Goal: Task Accomplishment & Management: Manage account settings

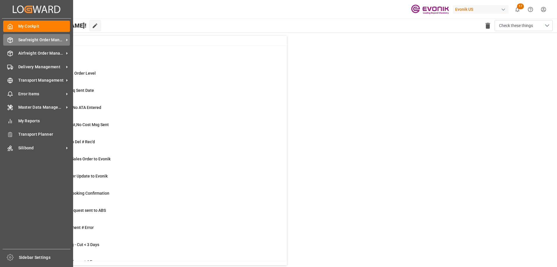
click at [39, 41] on span "Seafreight Order Management" at bounding box center [41, 40] width 46 height 6
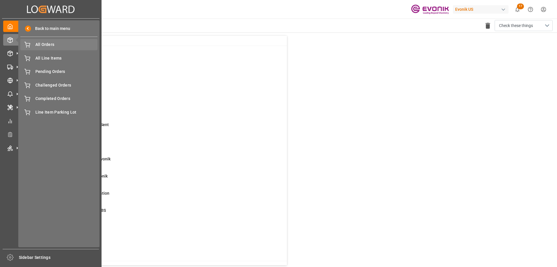
click at [41, 46] on span "All Orders" at bounding box center [66, 44] width 62 height 6
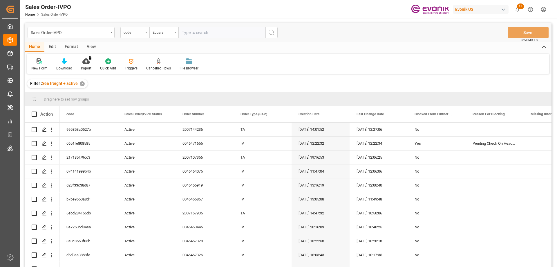
click at [139, 31] on div "code" at bounding box center [134, 31] width 20 height 7
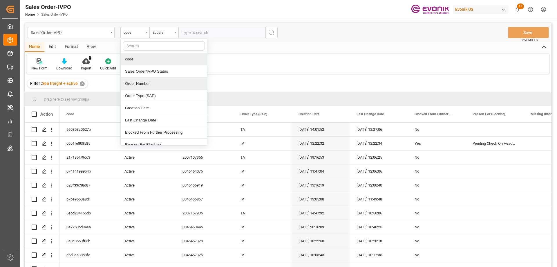
click at [138, 84] on div "Order Number" at bounding box center [164, 83] width 86 height 12
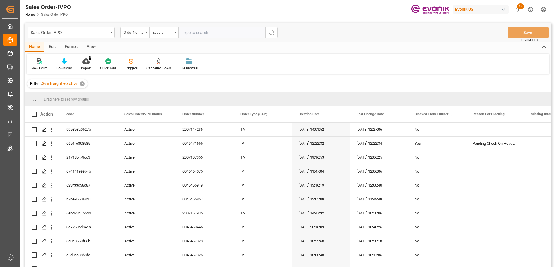
click at [199, 35] on input "text" at bounding box center [221, 32] width 87 height 11
paste input "0046466783"
type input "0046466783"
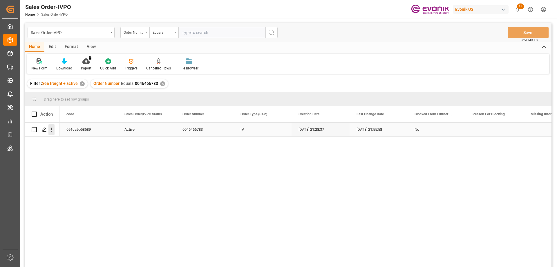
click at [50, 131] on icon "open menu" at bounding box center [51, 130] width 6 height 6
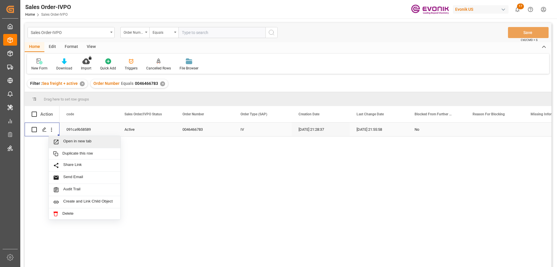
click at [70, 145] on span "Open in new tab" at bounding box center [89, 142] width 53 height 6
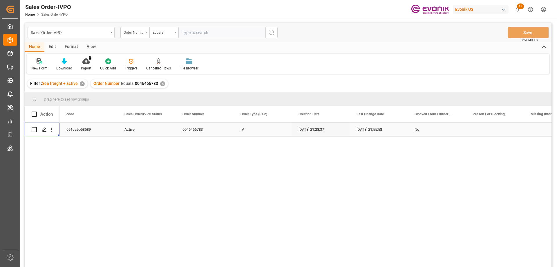
click at [192, 35] on input "text" at bounding box center [221, 32] width 87 height 11
paste input "46466929"
type input "0046466929"
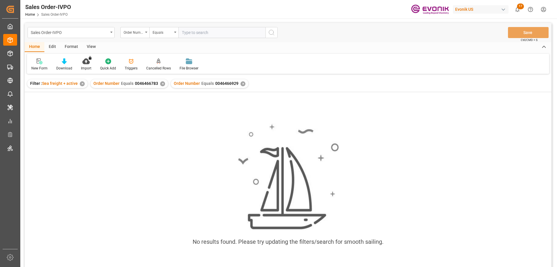
click at [163, 84] on div "✕" at bounding box center [162, 83] width 5 height 5
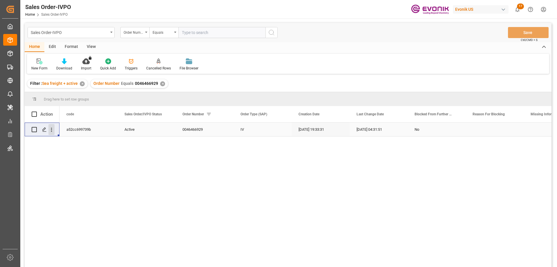
click at [53, 130] on icon "open menu" at bounding box center [51, 130] width 6 height 6
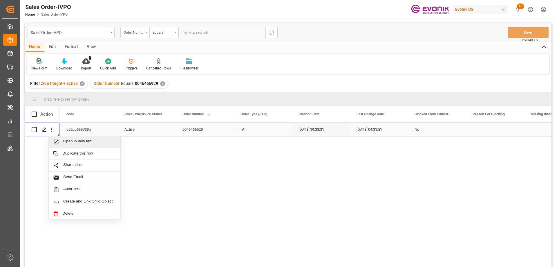
click at [71, 141] on span "Open in new tab" at bounding box center [89, 142] width 53 height 6
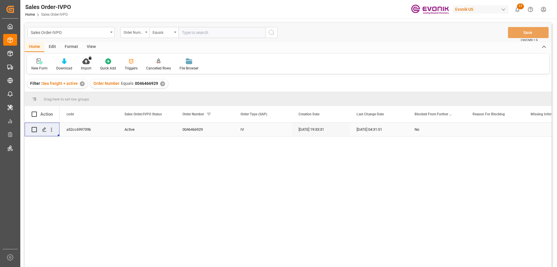
click at [202, 33] on input "text" at bounding box center [221, 32] width 87 height 11
paste input "46466930"
type input "0046466930"
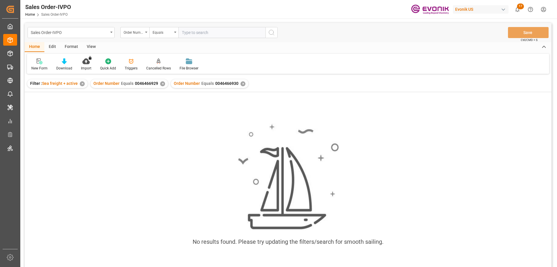
click at [160, 86] on div "✕" at bounding box center [162, 83] width 5 height 5
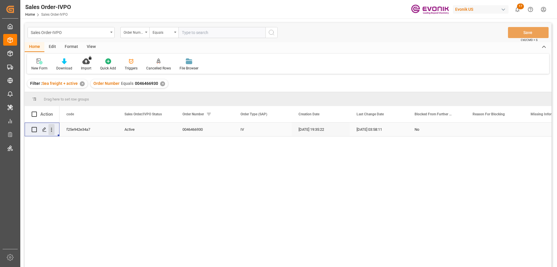
click at [52, 129] on icon "open menu" at bounding box center [51, 130] width 6 height 6
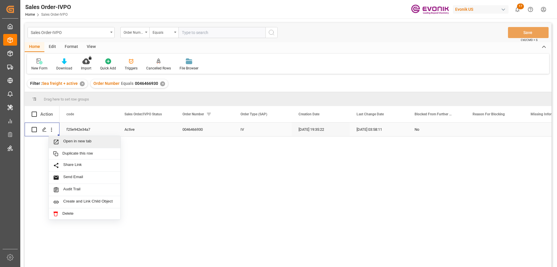
click at [73, 139] on span "Open in new tab" at bounding box center [89, 142] width 53 height 6
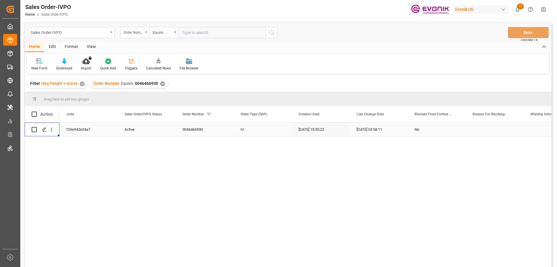
click at [194, 27] on input "text" at bounding box center [221, 32] width 87 height 11
paste input "2006820871"
type input "2006820871"
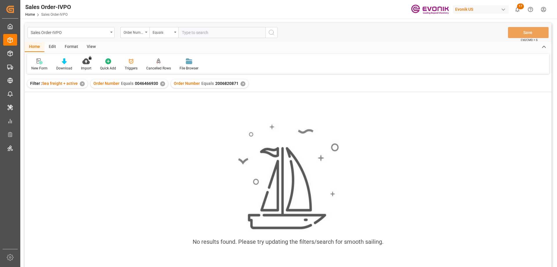
click at [161, 86] on div "✕" at bounding box center [162, 83] width 5 height 5
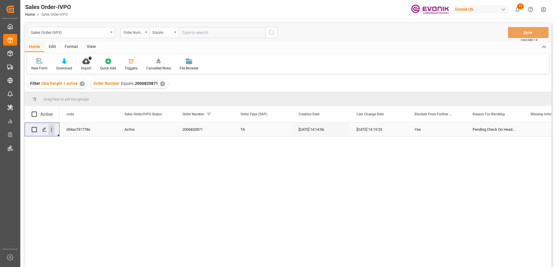
click at [50, 129] on icon "open menu" at bounding box center [51, 130] width 6 height 6
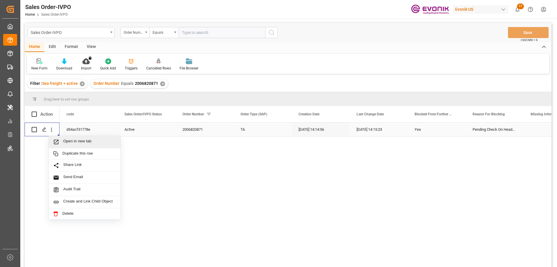
click at [73, 139] on span "Open in new tab" at bounding box center [89, 142] width 53 height 6
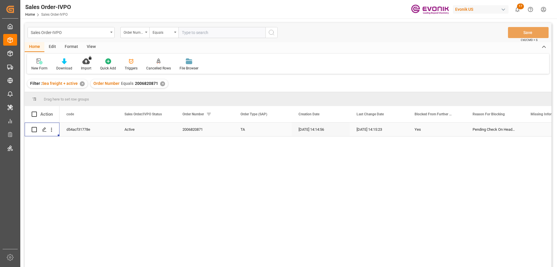
click at [209, 34] on input "text" at bounding box center [221, 32] width 87 height 11
paste input "2006820768"
type input "2006820768"
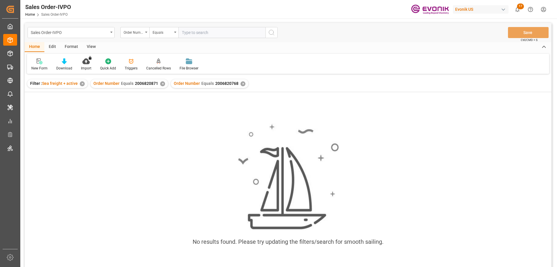
click at [160, 84] on div "✕" at bounding box center [162, 83] width 5 height 5
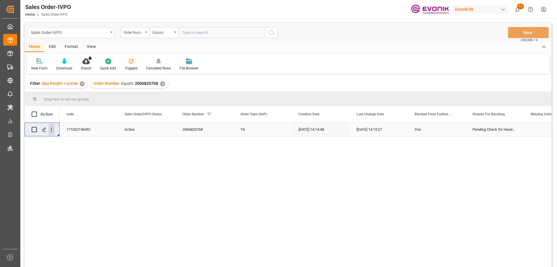
click at [52, 128] on icon "open menu" at bounding box center [51, 130] width 6 height 6
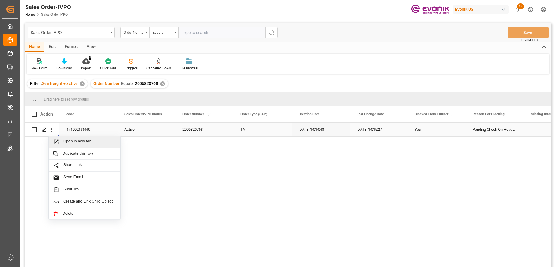
click at [84, 142] on span "Open in new tab" at bounding box center [89, 142] width 53 height 6
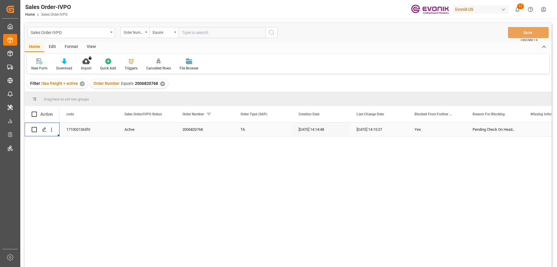
click at [208, 28] on input "text" at bounding box center [221, 32] width 87 height 11
paste input "2007051173"
type input "2007051173"
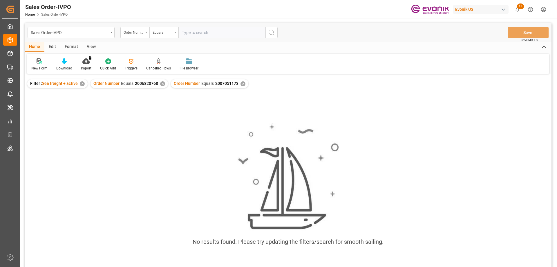
click at [162, 84] on div "✕" at bounding box center [162, 83] width 5 height 5
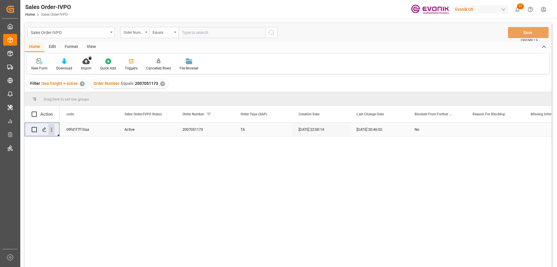
click at [54, 127] on icon "open menu" at bounding box center [51, 130] width 6 height 6
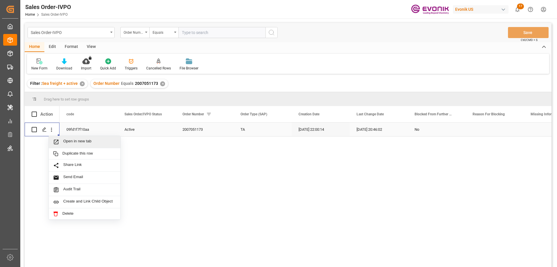
click at [83, 145] on span "Open in new tab" at bounding box center [89, 142] width 53 height 6
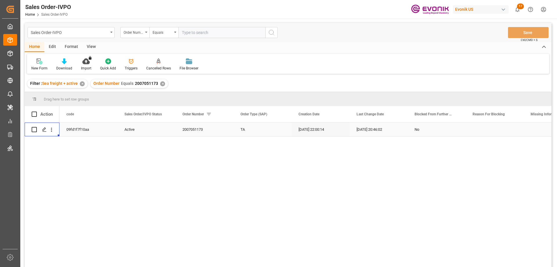
click at [202, 31] on input "text" at bounding box center [221, 32] width 87 height 11
paste input "2007051196"
type input "2007051196"
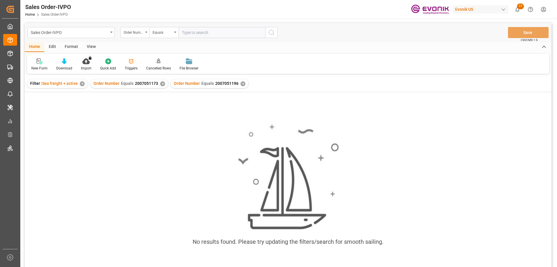
click at [162, 85] on div "✕" at bounding box center [162, 83] width 5 height 5
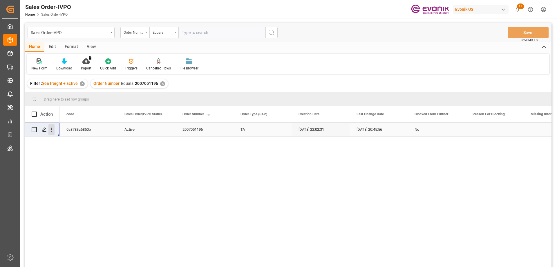
click at [50, 128] on icon "open menu" at bounding box center [51, 130] width 6 height 6
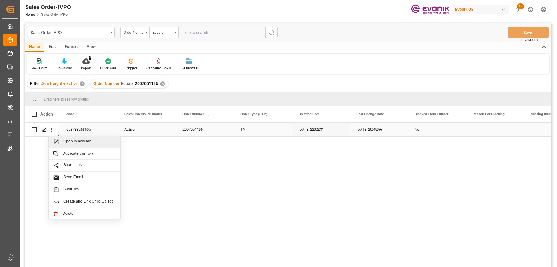
click at [74, 140] on span "Open in new tab" at bounding box center [89, 142] width 53 height 6
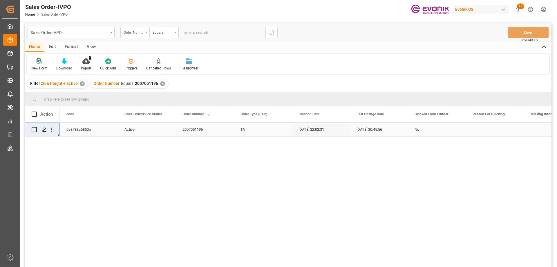
click at [207, 36] on input "text" at bounding box center [221, 32] width 87 height 11
paste input "0046466581"
type input "0046466581"
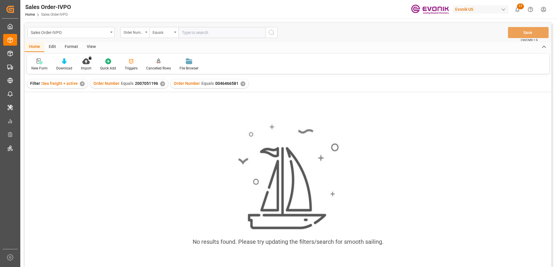
click at [162, 84] on div "✕" at bounding box center [162, 83] width 5 height 5
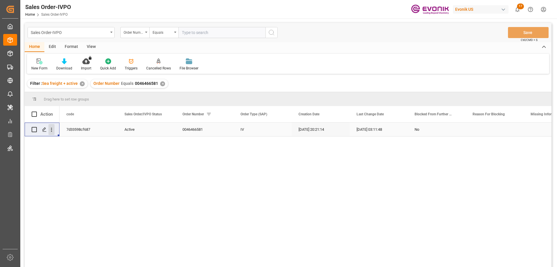
click at [52, 128] on icon "open menu" at bounding box center [51, 130] width 6 height 6
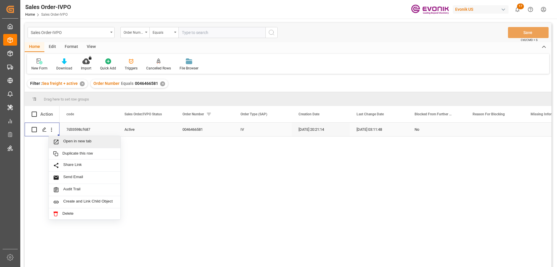
click at [74, 141] on span "Open in new tab" at bounding box center [89, 142] width 53 height 6
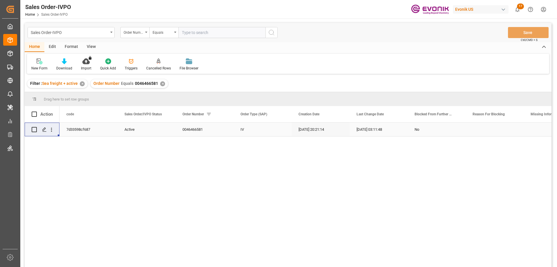
click at [222, 32] on input "text" at bounding box center [221, 32] width 87 height 11
paste input "0046467182"
type input "0046467182"
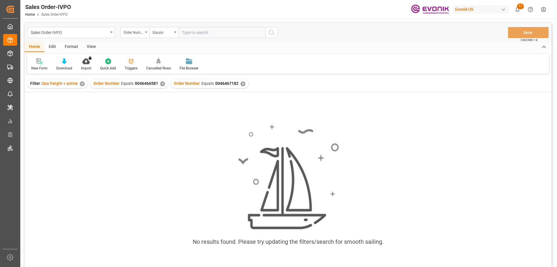
click at [160, 84] on div "✕" at bounding box center [162, 83] width 5 height 5
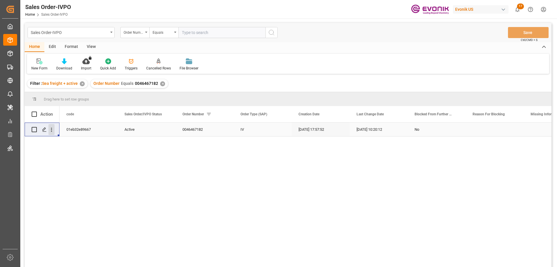
click at [51, 131] on icon "open menu" at bounding box center [51, 130] width 6 height 6
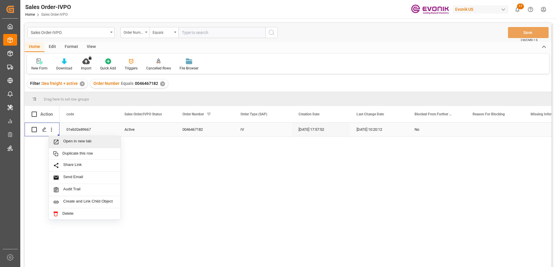
click at [76, 139] on span "Open in new tab" at bounding box center [89, 142] width 53 height 6
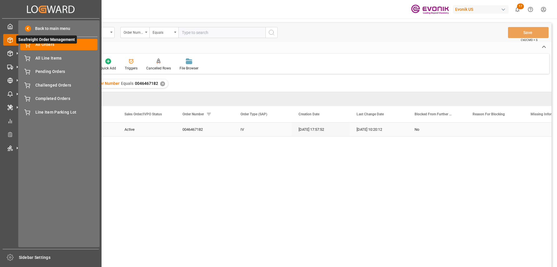
click at [12, 41] on icon at bounding box center [17, 40] width 12 height 12
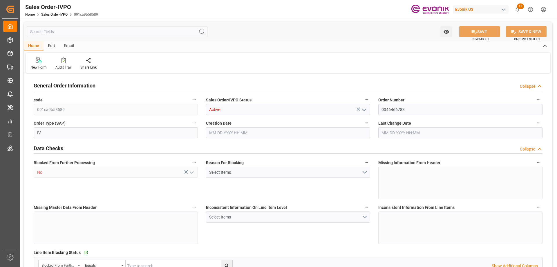
type input "BRSSZ"
type input "0"
type input "1"
type input "2"
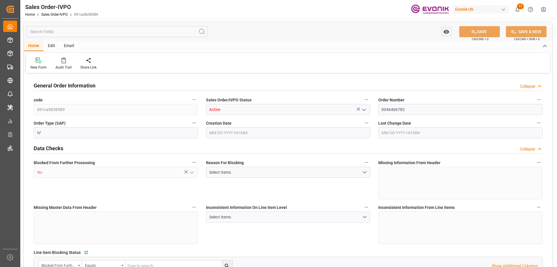
type input "16134"
type input "52.836"
type input "17000"
type input "30"
type input "08-29-2025 21:28"
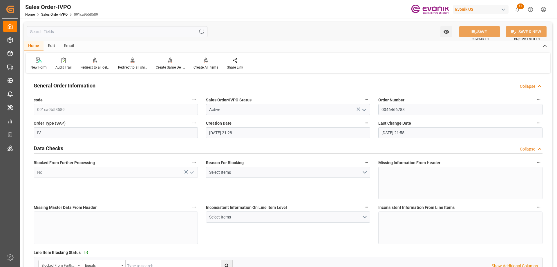
type input "09-04-2025 21:55"
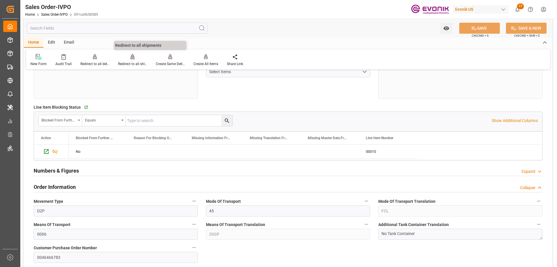
click at [131, 57] on icon at bounding box center [133, 57] width 4 height 6
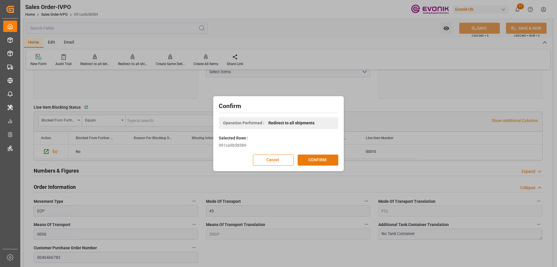
click at [317, 162] on button "CONFIRM" at bounding box center [318, 159] width 41 height 11
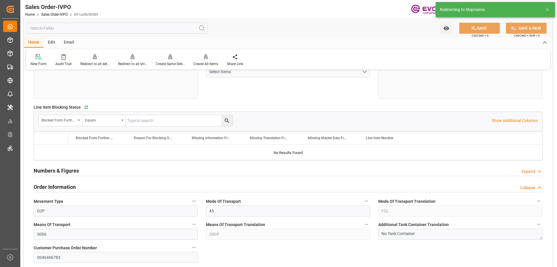
type input "BRSSZ"
type input "0"
type input "1"
type input "2"
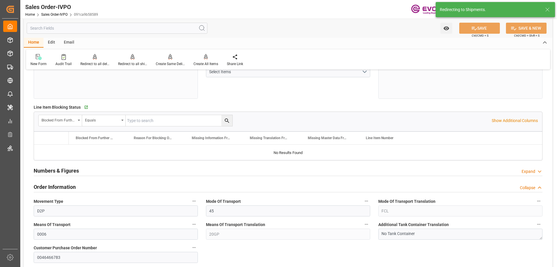
type input "16134"
type input "52.836"
type input "17000"
type input "30"
type input "08-29-2025 21:28"
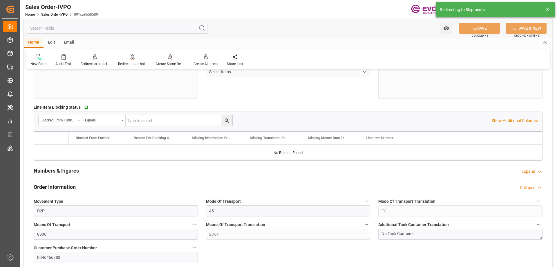
type input "09-04-2025 21:55"
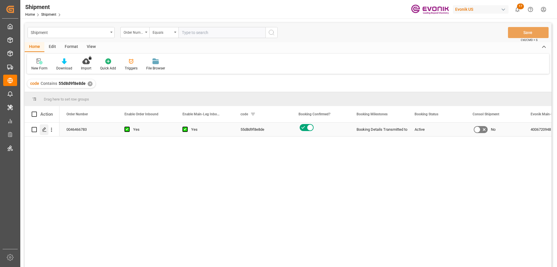
click at [44, 131] on polygon "Press SPACE to select this row." at bounding box center [44, 129] width 3 height 3
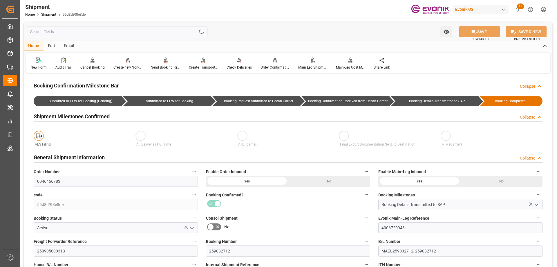
scroll to position [203, 0]
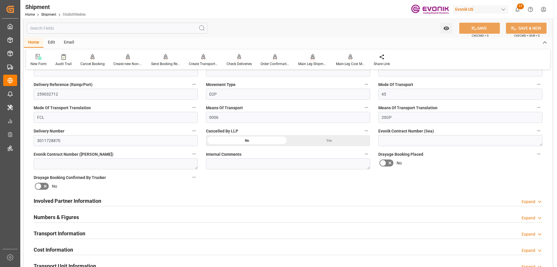
click at [309, 62] on div "Main Leg Shipment" at bounding box center [312, 63] width 29 height 5
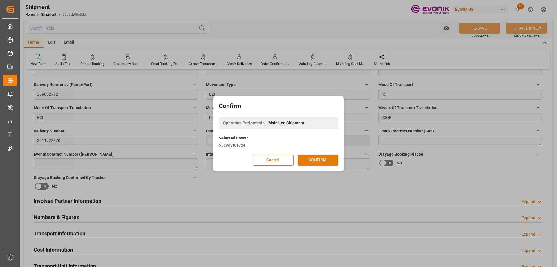
click at [324, 161] on button "CONFIRM" at bounding box center [318, 159] width 41 height 11
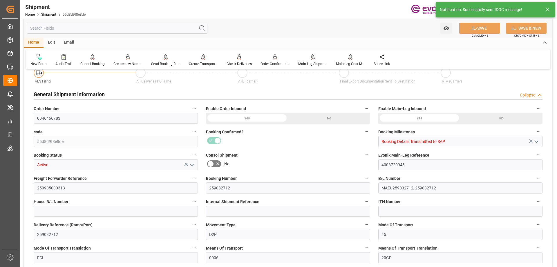
type input "0"
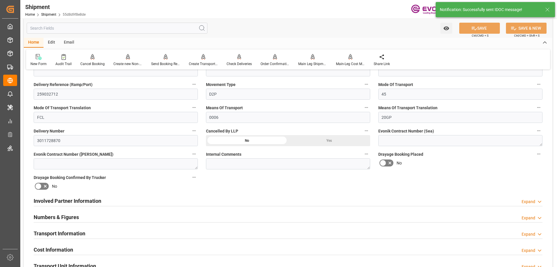
scroll to position [377, 0]
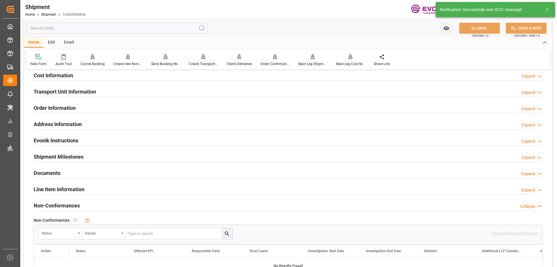
click at [55, 90] on h2 "Transport Unit Information" at bounding box center [65, 92] width 62 height 8
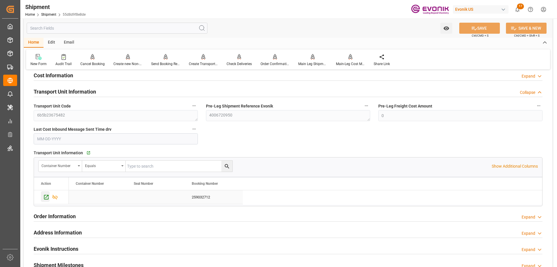
click at [45, 199] on icon "Press SPACE to select this row." at bounding box center [46, 197] width 6 height 6
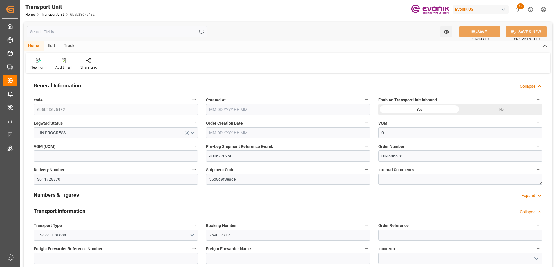
type input "0"
type input "Maersk"
type input "Maersk Line AS"
type input "USEWR"
type input "BRSSZ"
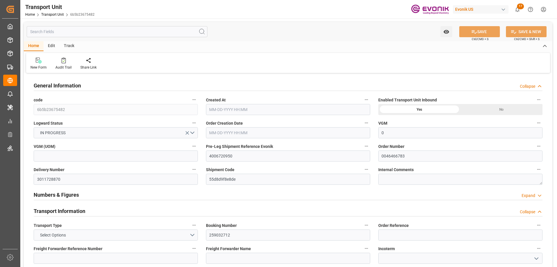
type input "16134"
type input "09-02-2025 03:18"
type input "10-15-2025"
type input "09-24-2025 00:00"
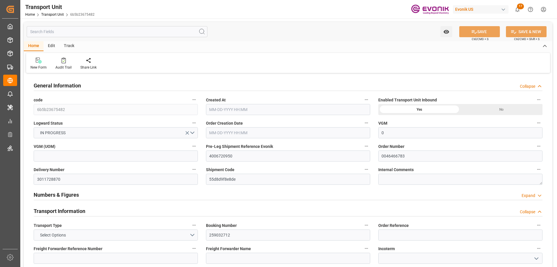
type input "10-15-2025 00:00"
type input "09-18-2025 16:00"
click at [172, 66] on div "Pre Leg Shipment Inbound" at bounding box center [170, 67] width 29 height 5
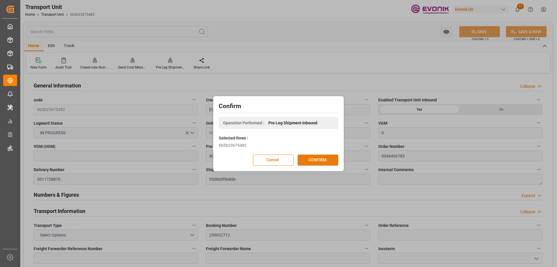
click at [314, 161] on button "CONFIRM" at bounding box center [318, 159] width 41 height 11
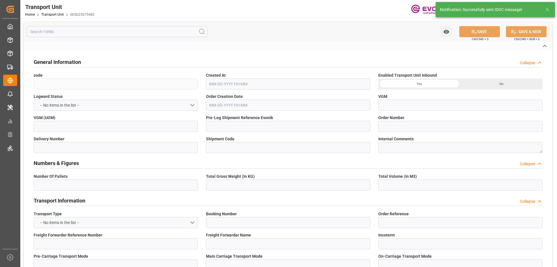
type input "6b5b23675482"
type input "4006720950"
type input "0046466783"
type input "3011728870"
type input "55d8d9f8e8de"
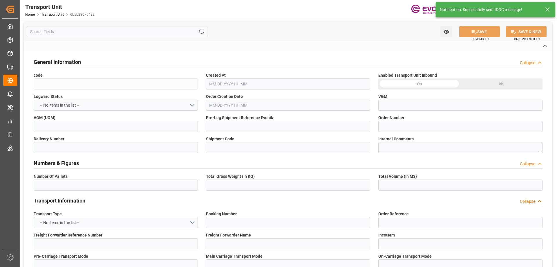
type input "259032712"
type input "MAEU"
type textarea "K0C 1X0"
type input "Canada"
type textarea "07215-040"
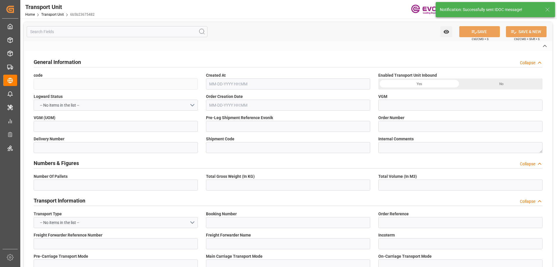
type input "Brazil"
type input "Newark"
type input "Santos"
type input "4006720948"
type input "kg"
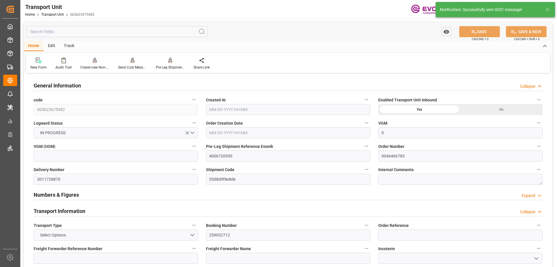
type input "0"
type input "Maersk"
type input "Maersk Line AS"
type input "USEWR"
type input "BRSSZ"
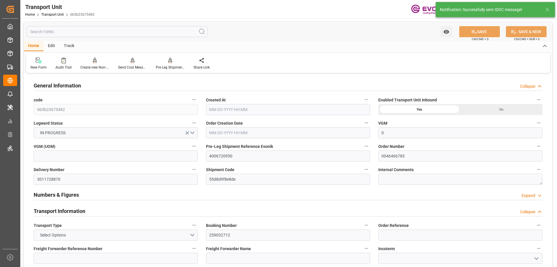
type input "16134"
type input "09-02-2025 03:18"
type input "10-15-2025"
type input "09-24-2025 00:00"
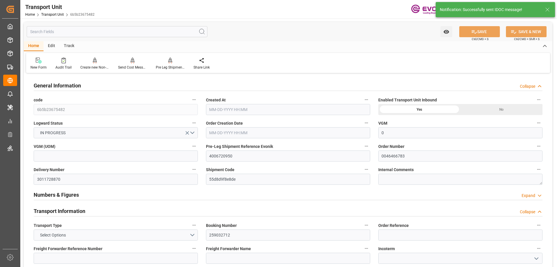
type input "10-15-2025 00:00"
type input "09-18-2025 16:00"
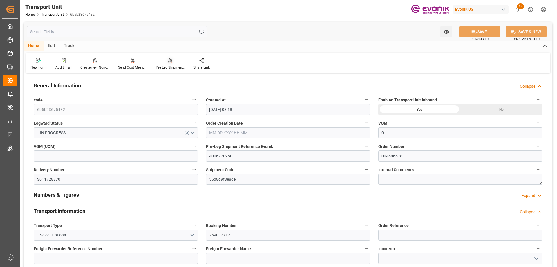
click at [169, 65] on div "Pre Leg Shipment Inbound" at bounding box center [170, 67] width 29 height 5
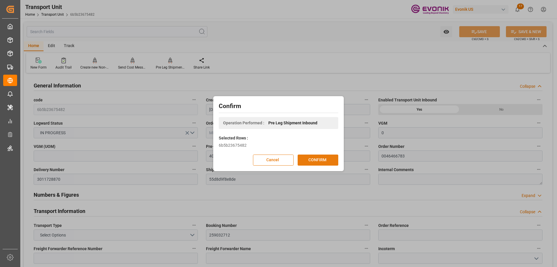
click at [316, 164] on button "CONFIRM" at bounding box center [318, 159] width 41 height 11
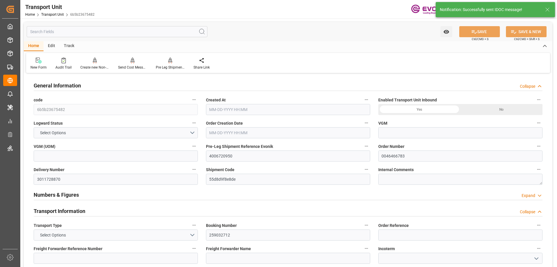
type input "0"
type input "Maersk"
type input "Maersk Line AS"
type input "USEWR"
type input "BRSSZ"
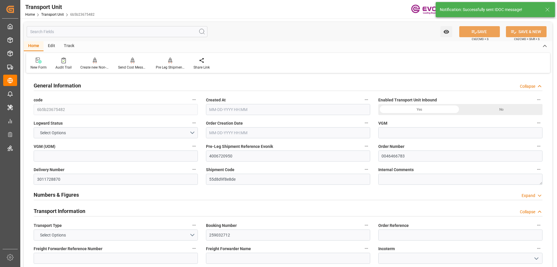
type input "16134"
type input "09-02-2025 03:18"
type input "10-15-2025"
type input "09-24-2025 00:00"
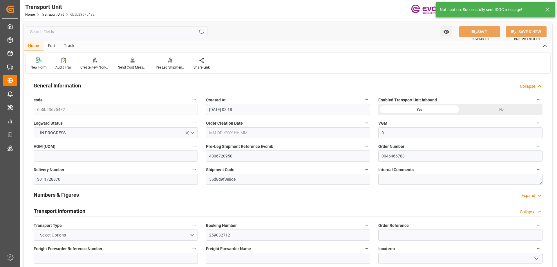
type input "10-15-2025 00:00"
type input "09-18-2025 16:00"
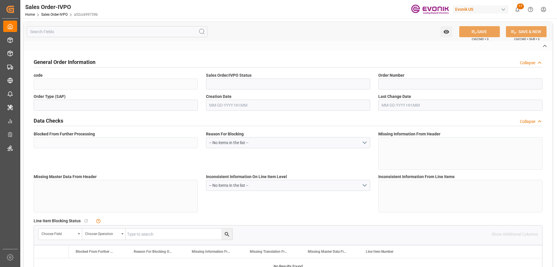
type input "a52cc699739b"
type input "Active"
type input "0046466929"
type input "IV"
type input "No"
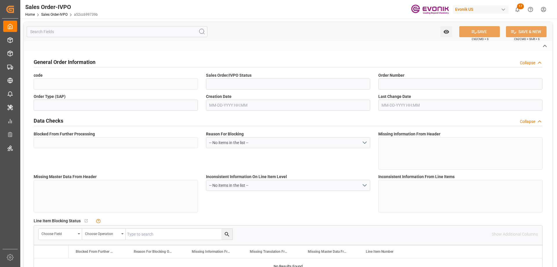
type input "D2P"
type input "45"
type input "FCL"
type input "0024"
type input "20TANK"
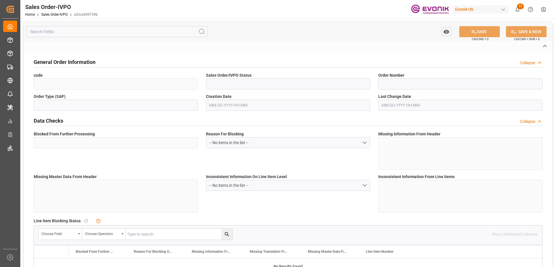
type textarea "Operator's Own Tank"
type input "0046466929"
type input "65"
type input "SP AL Monomers"
type input "Specialty Additives"
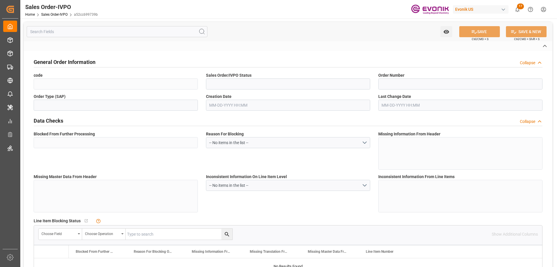
type input "CIF"
type input "Worms"
type input "[GEOGRAPHIC_DATA]"
type input "[PHONE_NUMBER]"
type input "[PERSON_NAME][EMAIL_ADDRESS][PERSON_NAME][DOMAIN_NAME], [DOMAIN_NAME][EMAIL_ADD…"
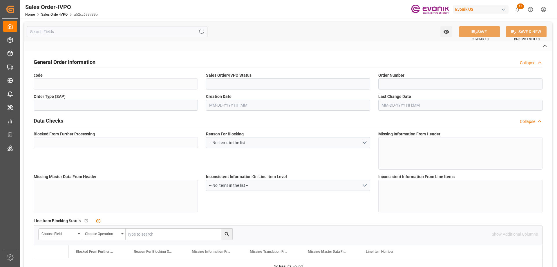
type textarea "Not required"
type textarea "Reseller"
type input "DE"
type input "Done"
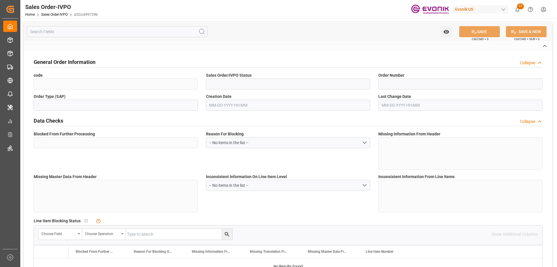
type input "20TANK"
type input "Done"
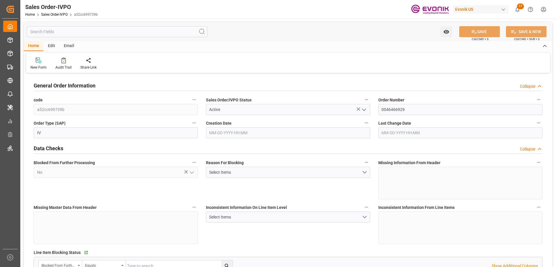
type input "NLRTM"
type input "0"
type input "1"
type input "2"
type input "17252"
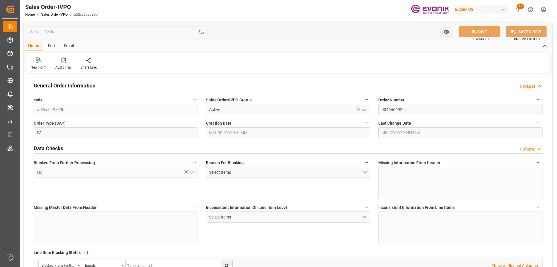
type input "0"
type input "17000"
type input "30"
type input "08-05-2025 19:33"
type input "09-05-2025 04:31"
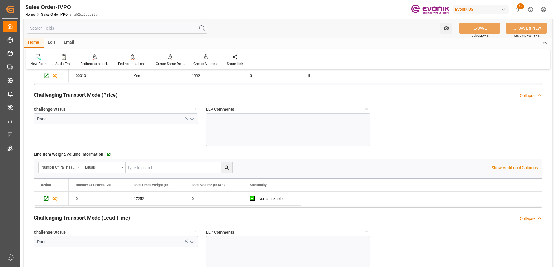
scroll to position [900, 0]
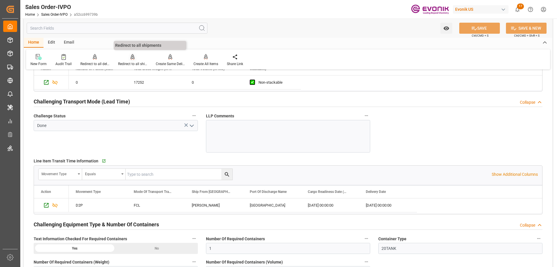
click at [135, 62] on div "Redirect to all shipments" at bounding box center [132, 63] width 29 height 5
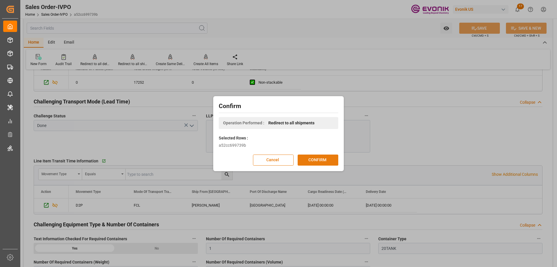
click at [313, 157] on button "CONFIRM" at bounding box center [318, 159] width 41 height 11
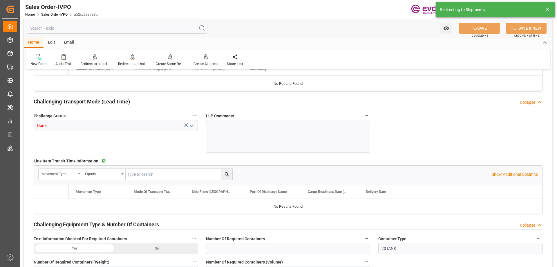
type input "NLRTM"
type input "0"
type input "1"
type input "2"
type input "17252"
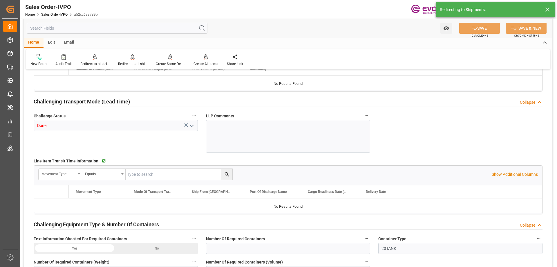
type input "0"
type input "17000"
type input "30"
type input "08-05-2025 19:33"
type input "09-05-2025 04:31"
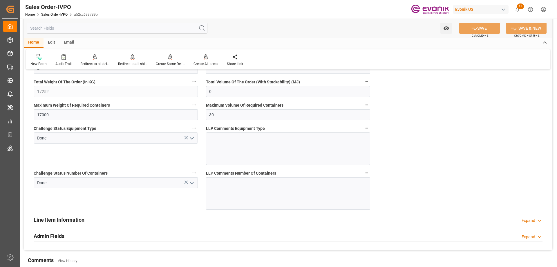
scroll to position [1132, 0]
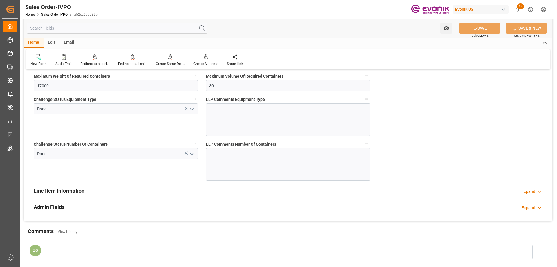
click at [192, 152] on icon "open menu" at bounding box center [191, 153] width 7 height 7
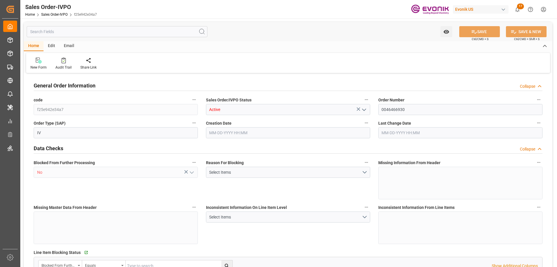
type input "NLRTM"
type input "0"
type input "1"
type input "2"
type input "17252"
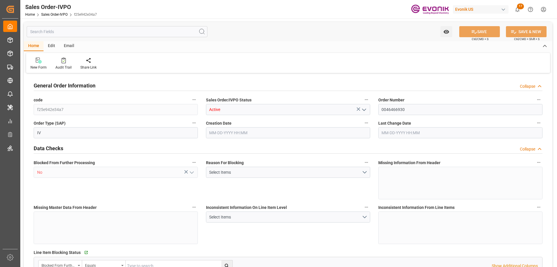
type input "0"
type input "17000"
type input "30"
type input "[DATE] 19:35"
type input "[DATE] 03:58"
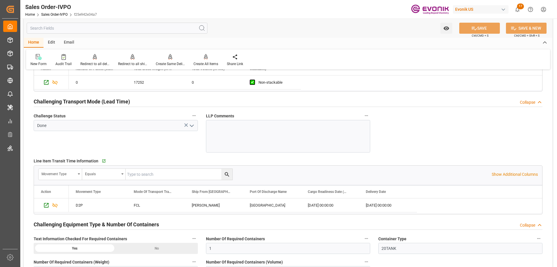
scroll to position [929, 0]
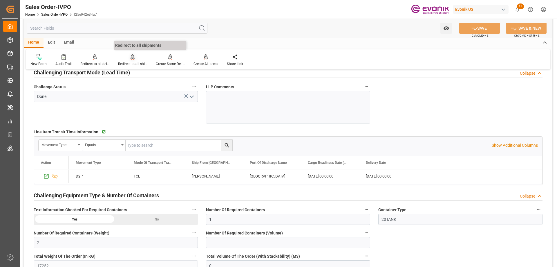
click at [120, 61] on div "Redirect to all shipments" at bounding box center [133, 60] width 38 height 13
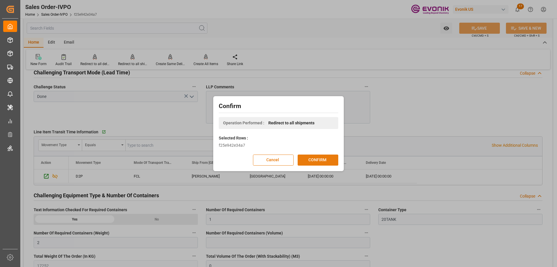
click at [313, 158] on button "CONFIRM" at bounding box center [318, 159] width 41 height 11
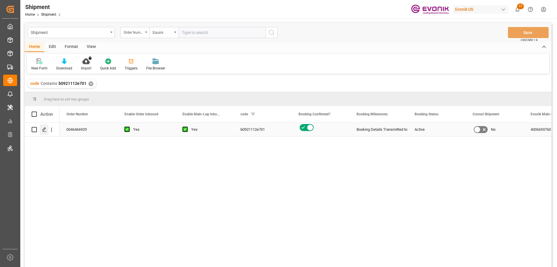
click at [43, 129] on icon "Press SPACE to select this row." at bounding box center [44, 129] width 5 height 5
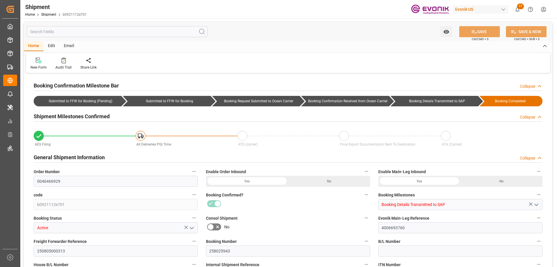
type input "17233"
type input "KGM"
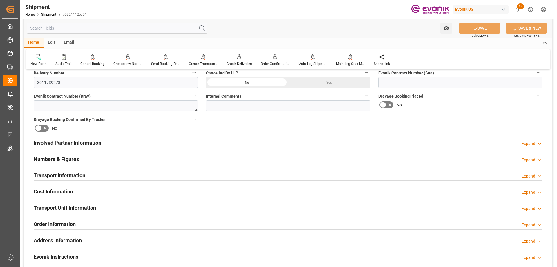
scroll to position [348, 0]
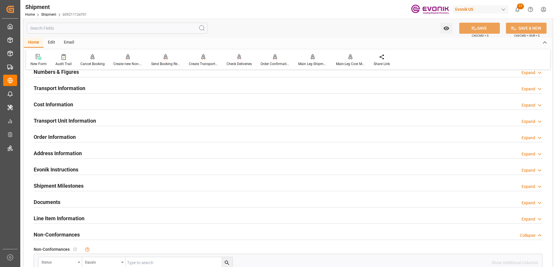
click at [62, 216] on h2 "Line Item Information" at bounding box center [59, 218] width 51 height 8
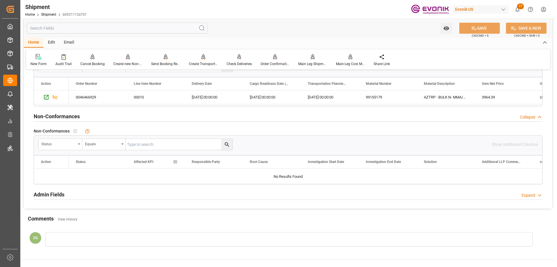
scroll to position [493, 0]
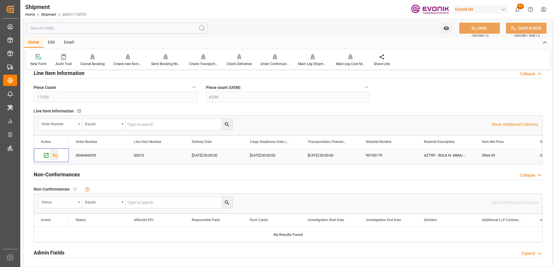
click at [53, 152] on icon "Press SPACE to select this row." at bounding box center [55, 155] width 6 height 6
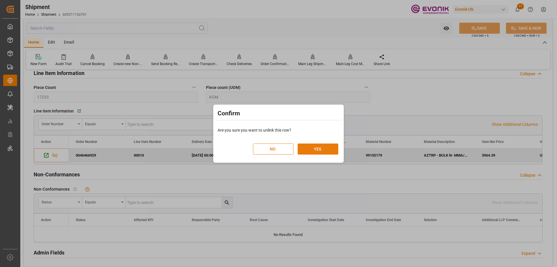
click at [304, 149] on button "YES" at bounding box center [318, 148] width 41 height 11
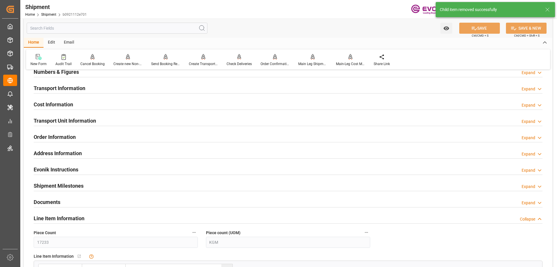
scroll to position [290, 0]
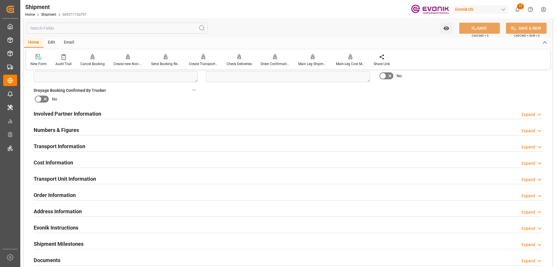
click at [84, 175] on h2 "Transport Unit Information" at bounding box center [65, 179] width 62 height 8
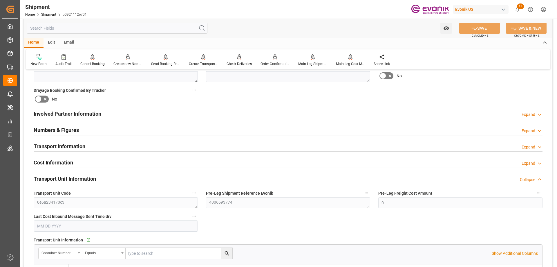
scroll to position [348, 0]
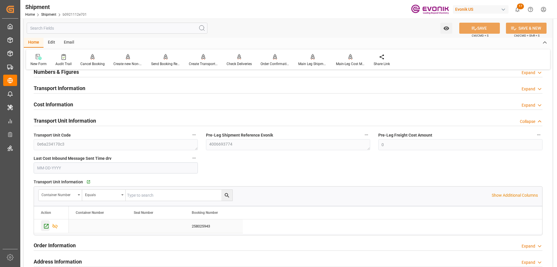
click at [45, 228] on icon "Press SPACE to select this row." at bounding box center [46, 226] width 6 height 6
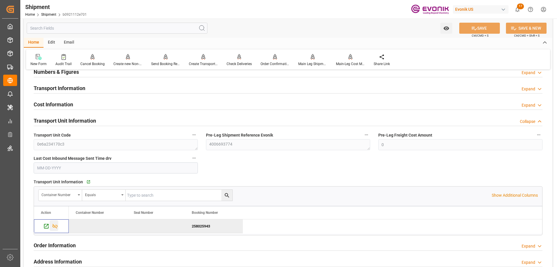
click at [53, 225] on icon "Press SPACE to deselect this row." at bounding box center [55, 226] width 5 height 5
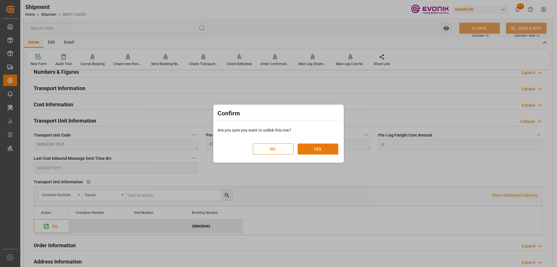
click at [326, 149] on button "YES" at bounding box center [318, 148] width 41 height 11
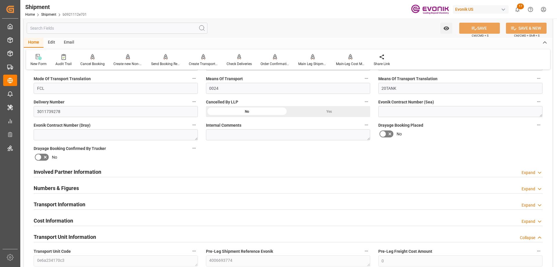
scroll to position [116, 0]
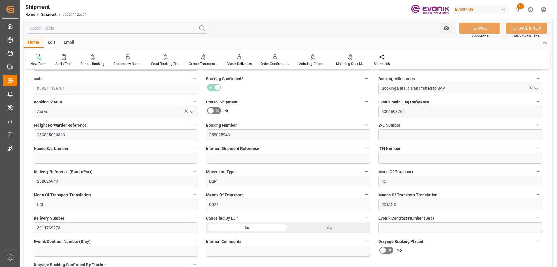
click at [313, 222] on div "Yes" at bounding box center [329, 227] width 82 height 11
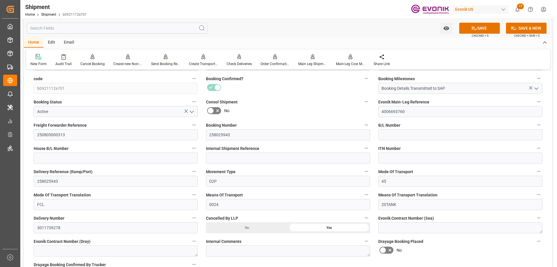
click at [192, 111] on icon "open menu" at bounding box center [191, 111] width 7 height 7
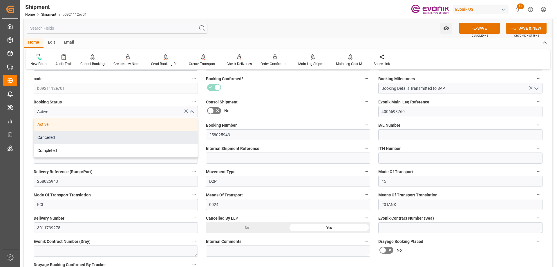
click at [62, 138] on div "Cancelled" at bounding box center [116, 137] width 164 height 13
type input "Cancelled"
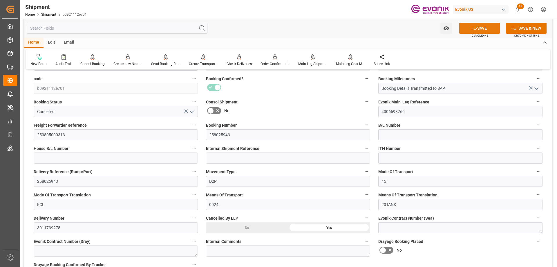
click at [478, 26] on button "SAVE" at bounding box center [479, 28] width 41 height 11
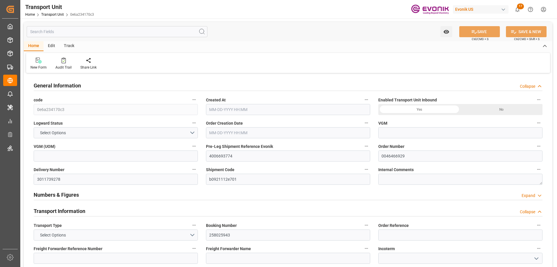
click at [89, 34] on input "text" at bounding box center [117, 31] width 181 height 11
type input "0"
type input "Maersk"
type input "Maersk Line AS"
type input "USMSY"
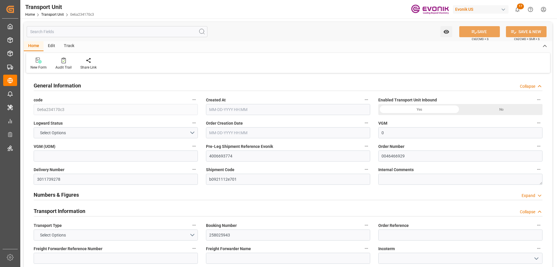
type input "NLRTM"
type input "9275048"
type input "USMSY"
type input "NLRTM"
type input "9297840"
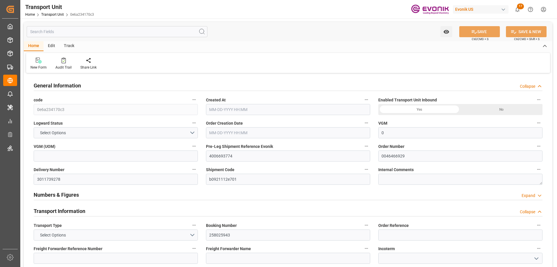
type input "17252"
type input "[DATE] 18:21"
type input "[DATE]"
type input "[DATE] 00:00"
type input "08-27-2025 00:00"
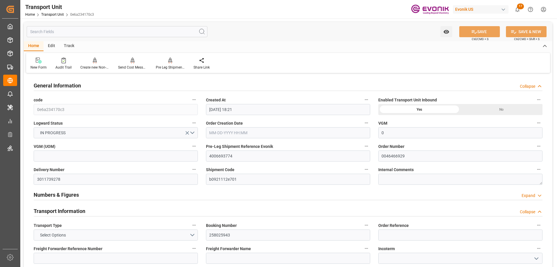
type input "[DATE] 00:00"
type input "10-06-2025 00:00"
type input "[DATE] 10:00"
type input "09-11-2025 14:00"
type input "09-20-2025 07:00"
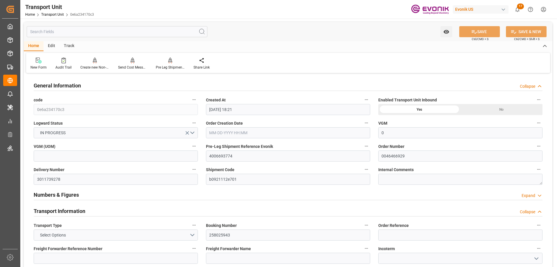
type input "09-28-2025 15:00"
type input "09-23-2025 19:00"
type input "09-28-2025 15:00"
type input "10-13-2025 07:00"
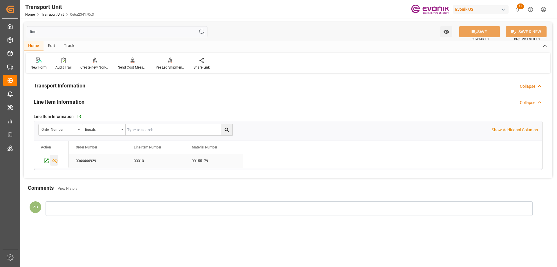
type input "line"
click at [56, 160] on icon "Press SPACE to select this row." at bounding box center [55, 161] width 6 height 6
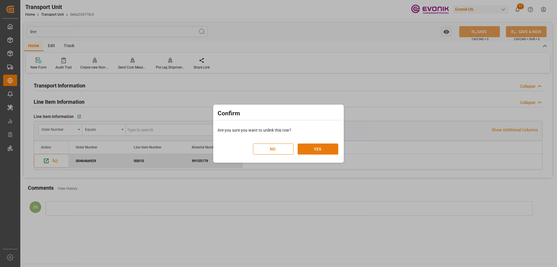
click at [318, 149] on button "YES" at bounding box center [318, 148] width 41 height 11
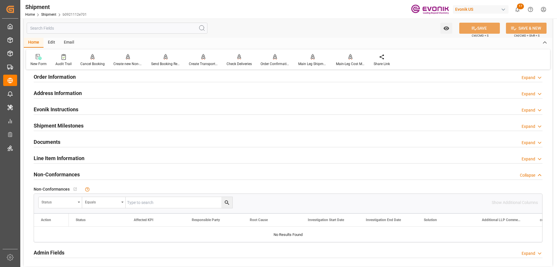
scroll to position [350, 0]
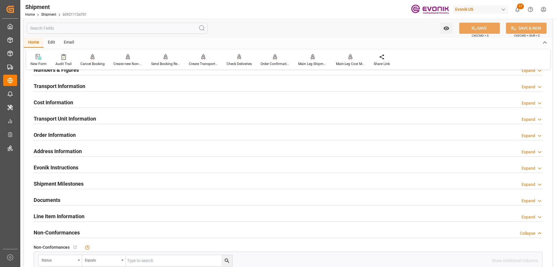
click at [58, 216] on h2 "Line Item Information" at bounding box center [59, 216] width 51 height 8
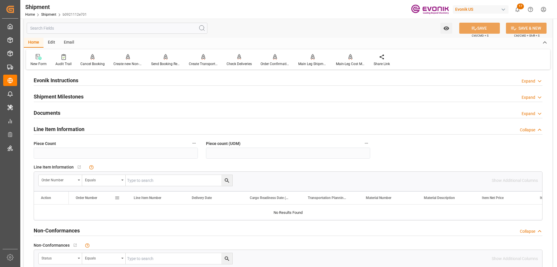
scroll to position [234, 0]
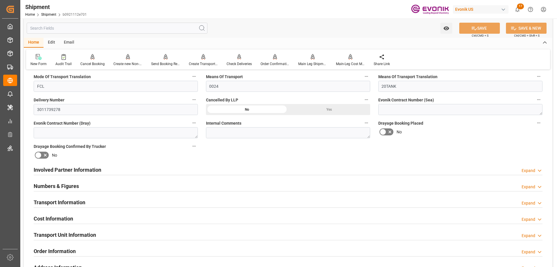
click at [68, 237] on h2 "Transport Unit Information" at bounding box center [65, 235] width 62 height 8
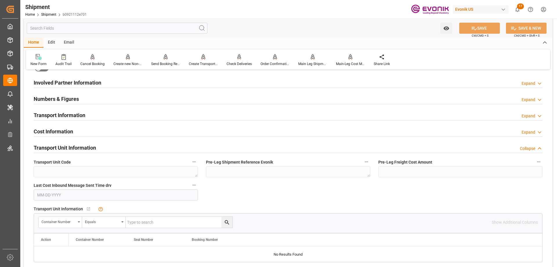
scroll to position [176, 0]
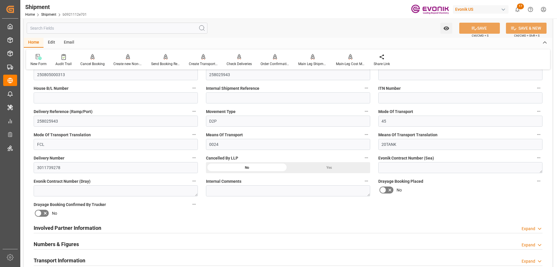
click at [343, 171] on div "Yes" at bounding box center [329, 167] width 82 height 11
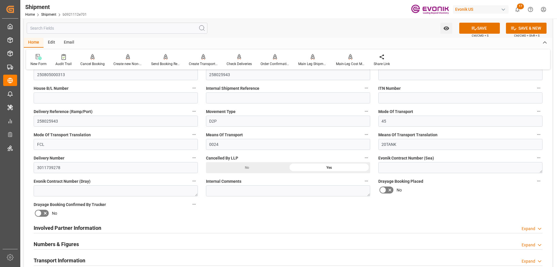
scroll to position [89, 0]
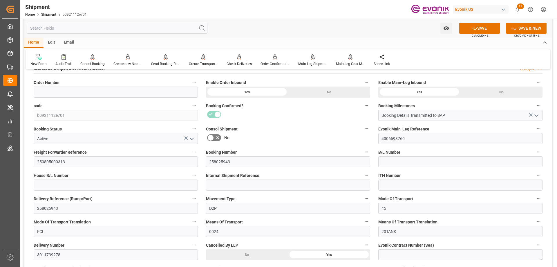
click at [190, 138] on icon "open menu" at bounding box center [191, 138] width 7 height 7
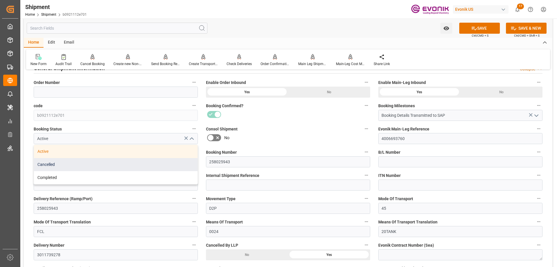
click at [64, 160] on div "Cancelled" at bounding box center [116, 164] width 164 height 13
type input "Cancelled"
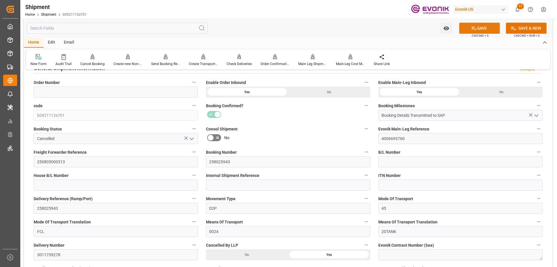
click at [477, 26] on button "SAVE" at bounding box center [479, 28] width 41 height 11
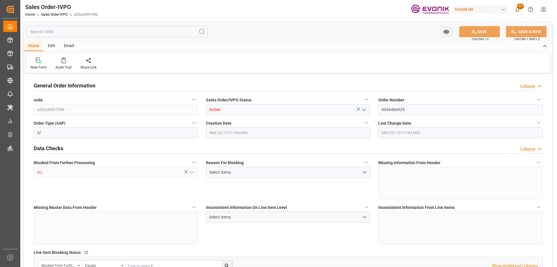
type input "NLRTM"
type input "0"
type input "1"
type input "2"
type input "17252"
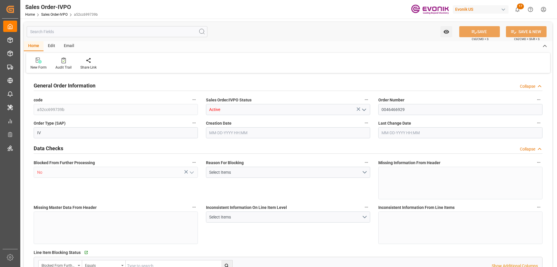
type input "0"
type input "17000"
type input "30"
type input "[DATE] 19:33"
type input "[DATE] 12:51"
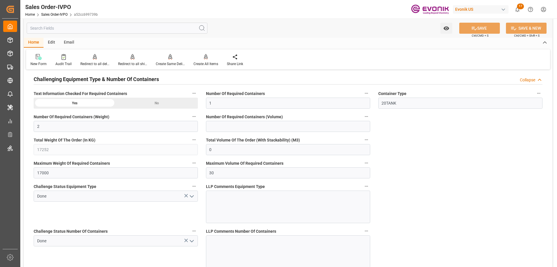
scroll to position [1132, 0]
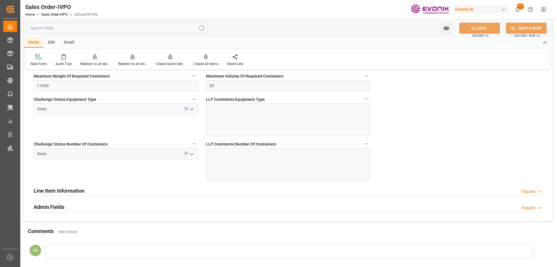
click at [192, 155] on icon "open menu" at bounding box center [191, 153] width 7 height 7
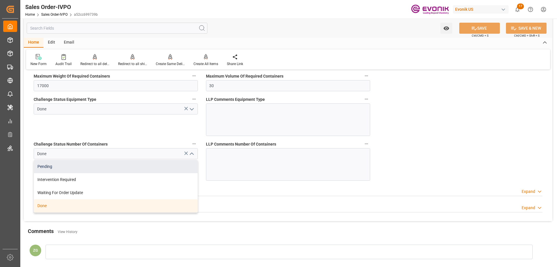
click at [57, 170] on div "Pending" at bounding box center [116, 166] width 164 height 13
type input "Pending"
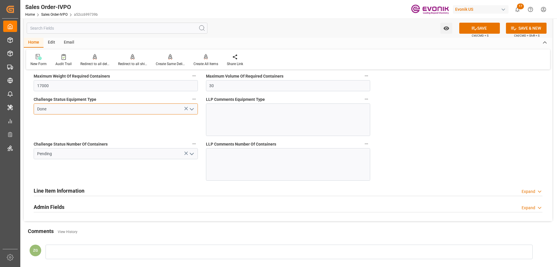
click at [197, 109] on input "Done" at bounding box center [116, 108] width 164 height 11
click at [194, 109] on icon "open menu" at bounding box center [191, 109] width 7 height 7
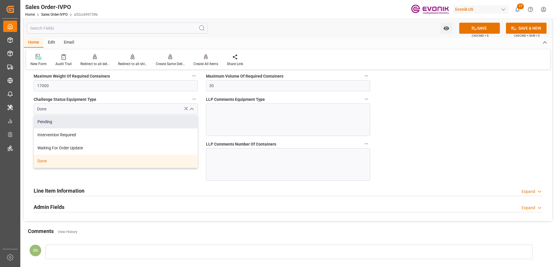
click at [41, 124] on div "Pending" at bounding box center [116, 121] width 164 height 13
type input "Pending"
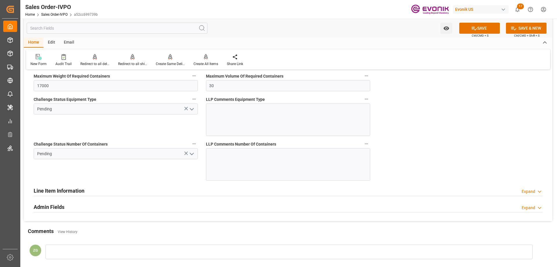
scroll to position [987, 0]
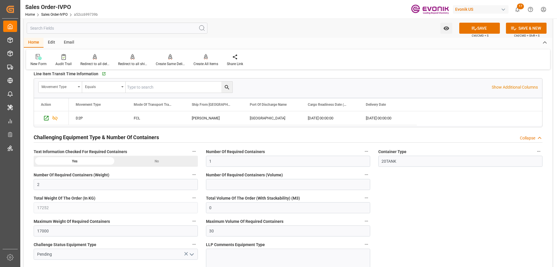
click at [128, 158] on div "No" at bounding box center [157, 161] width 82 height 11
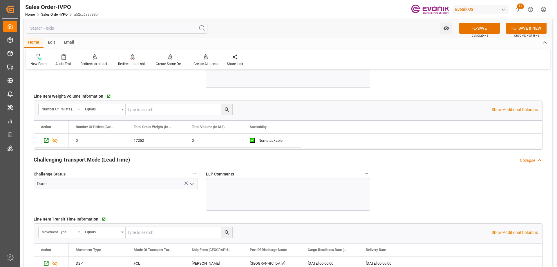
click at [194, 184] on icon "open menu" at bounding box center [191, 183] width 7 height 7
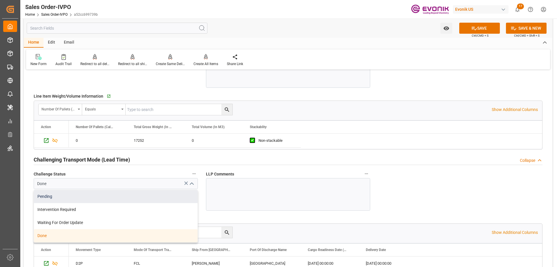
click at [102, 197] on div "Pending" at bounding box center [116, 196] width 164 height 13
type input "Pending"
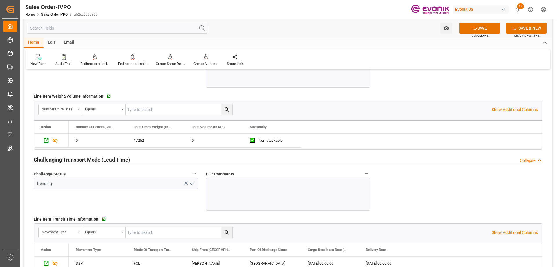
scroll to position [725, 0]
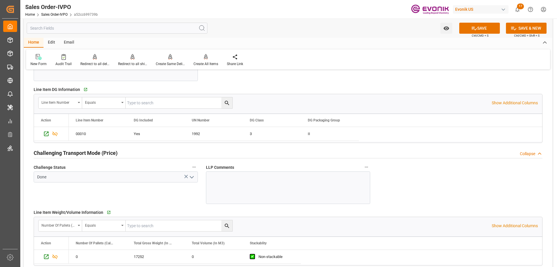
click at [193, 177] on icon "open menu" at bounding box center [191, 177] width 7 height 7
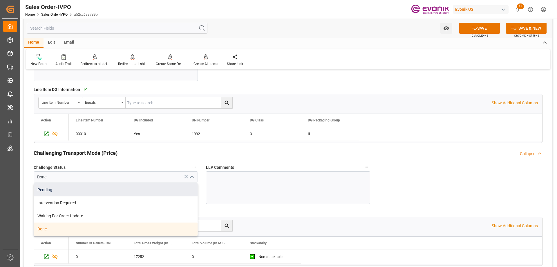
click at [96, 192] on div "Pending" at bounding box center [116, 189] width 164 height 13
type input "Pending"
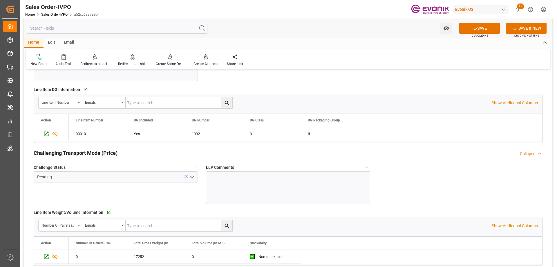
scroll to position [609, 0]
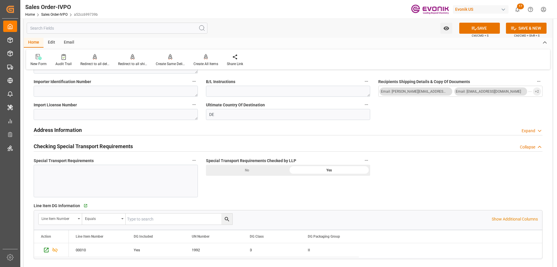
click at [279, 168] on div "No" at bounding box center [247, 170] width 82 height 11
click at [481, 26] on button "SAVE" at bounding box center [479, 28] width 41 height 11
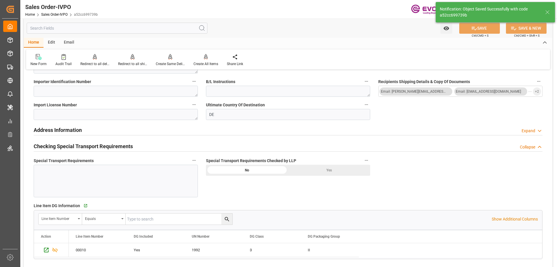
type input "09-05-2025 12:53"
type input "Yes"
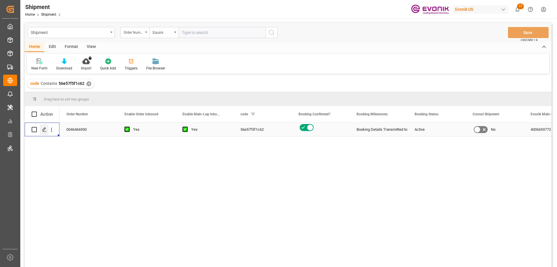
click at [46, 130] on icon "Press SPACE to select this row." at bounding box center [44, 129] width 5 height 5
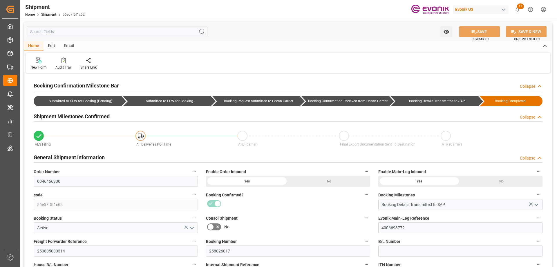
type input "17233"
type input "KGM"
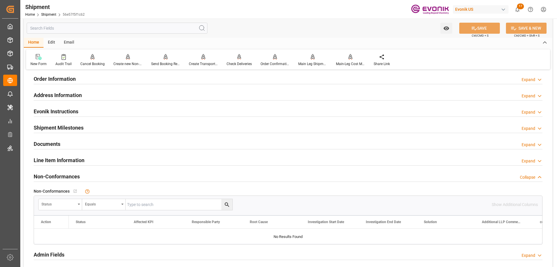
scroll to position [464, 0]
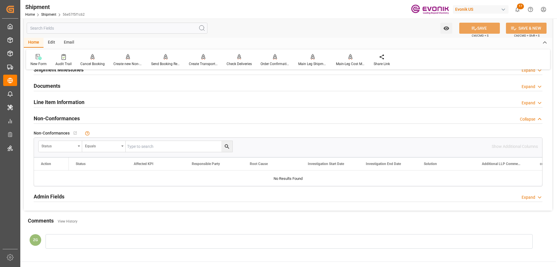
click at [57, 104] on h2 "Line Item Information" at bounding box center [59, 102] width 51 height 8
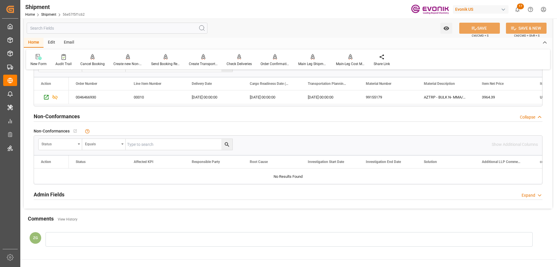
scroll to position [493, 0]
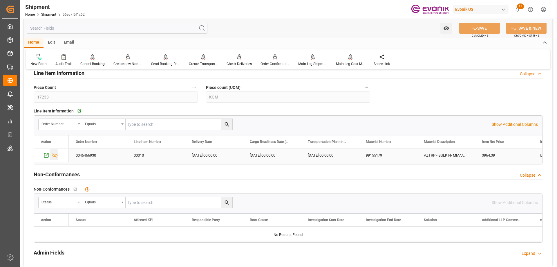
click at [55, 156] on icon "Press SPACE to select this row." at bounding box center [55, 155] width 6 height 6
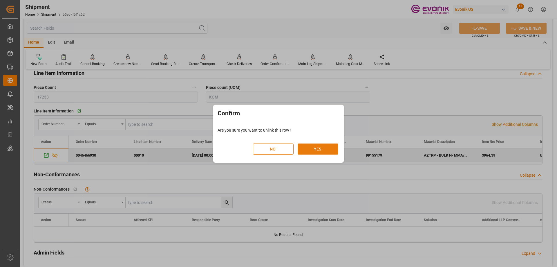
click at [331, 147] on button "YES" at bounding box center [318, 148] width 41 height 11
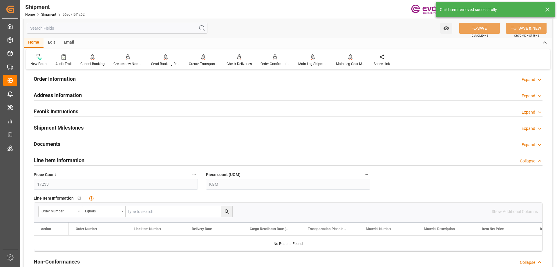
scroll to position [319, 0]
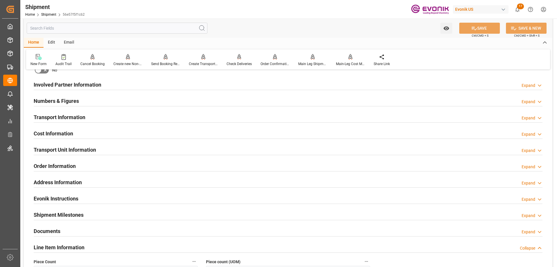
click at [88, 151] on h2 "Transport Unit Information" at bounding box center [65, 150] width 62 height 8
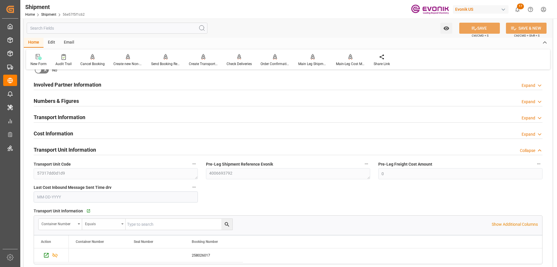
scroll to position [348, 0]
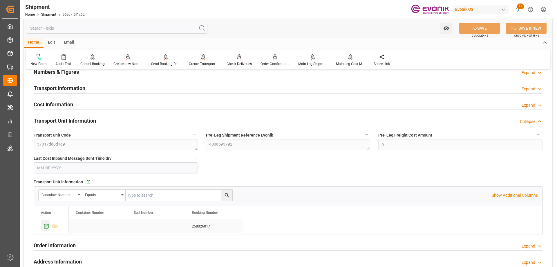
click at [47, 226] on icon "Press SPACE to select this row." at bounding box center [46, 226] width 6 height 6
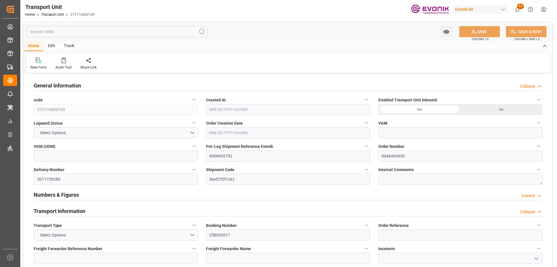
click at [78, 35] on input "text" at bounding box center [117, 31] width 181 height 11
type input "0"
type input "Maersk"
type input "Maersk Line AS"
type input "USMSY"
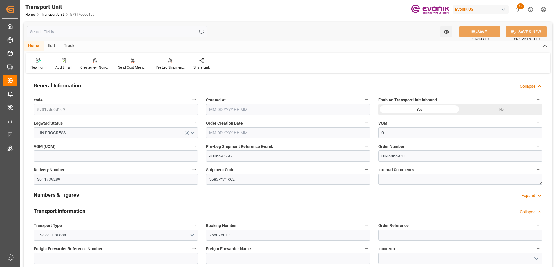
type input "NLRTM"
type input "9275048"
type input "USMSY"
type input "NLRTM"
type input "9297840"
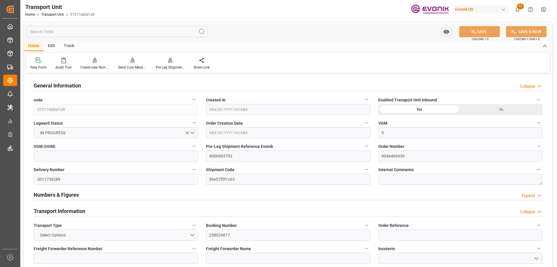
type input "17252"
type input "[DATE] 18:28"
type input "[DATE]"
type input "[DATE] 00:00"
type input "08-27-2025 00:00"
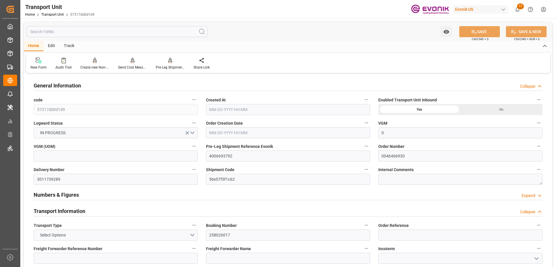
type input "[DATE] 00:00"
type input "10-06-2025 00:00"
type input "[DATE] 10:00"
type input "09-11-2025 14:00"
type input "09-20-2025 07:00"
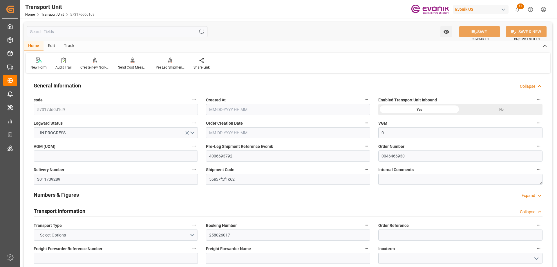
type input "09-28-2025 15:00"
type input "09-23-2025 19:00"
type input "09-28-2025 15:00"
type input "10-13-2025 07:00"
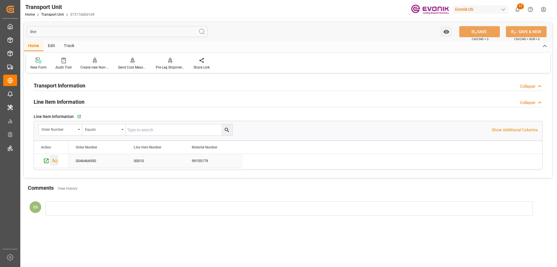
type input "line"
click at [55, 160] on icon "Press SPACE to select this row." at bounding box center [55, 160] width 5 height 5
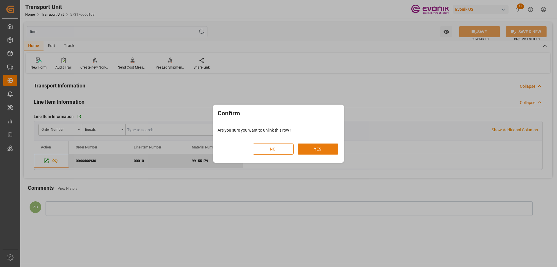
click at [309, 151] on button "YES" at bounding box center [318, 148] width 41 height 11
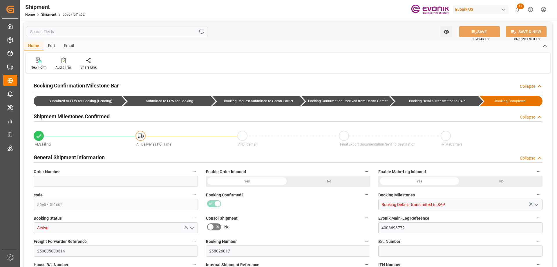
type input "0"
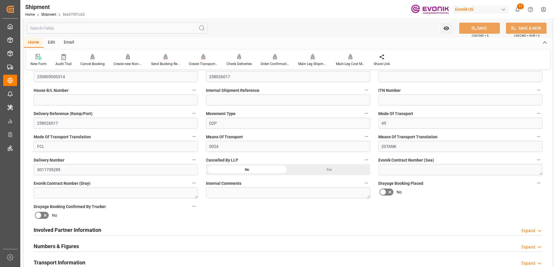
scroll to position [319, 0]
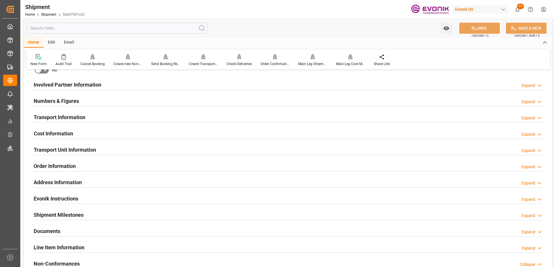
click at [71, 153] on h2 "Transport Unit Information" at bounding box center [65, 150] width 62 height 8
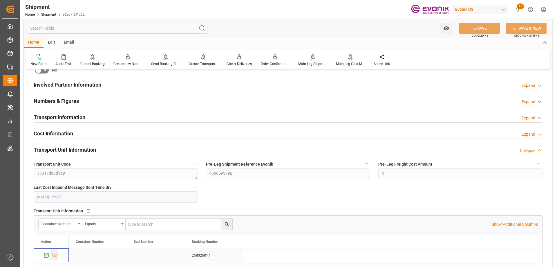
click at [55, 257] on icon "Press SPACE to select this row." at bounding box center [55, 255] width 6 height 6
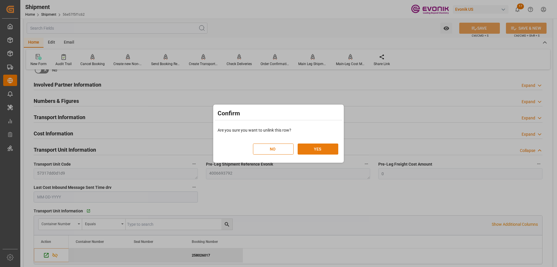
click at [329, 151] on button "YES" at bounding box center [318, 148] width 41 height 11
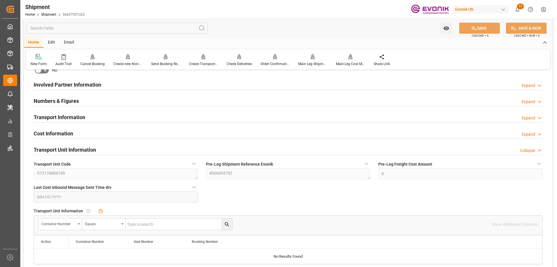
scroll to position [203, 0]
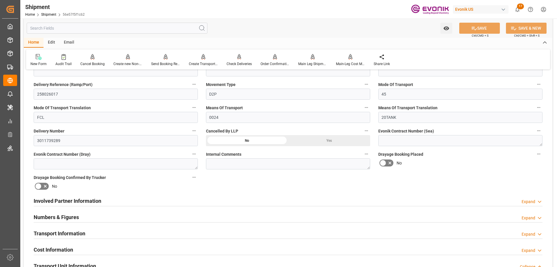
click at [326, 139] on div "Yes" at bounding box center [329, 140] width 82 height 11
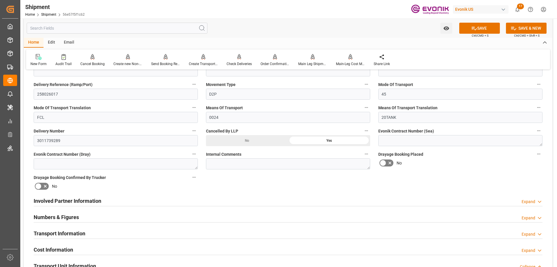
scroll to position [116, 0]
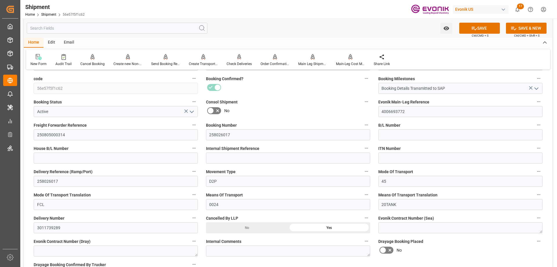
click at [194, 113] on icon "open menu" at bounding box center [191, 111] width 7 height 7
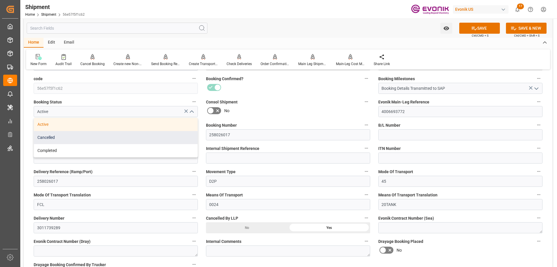
click at [61, 139] on div "Cancelled" at bounding box center [116, 137] width 164 height 13
type input "Cancelled"
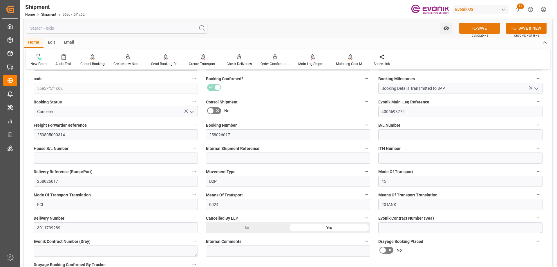
click at [479, 26] on button "SAVE" at bounding box center [479, 28] width 41 height 11
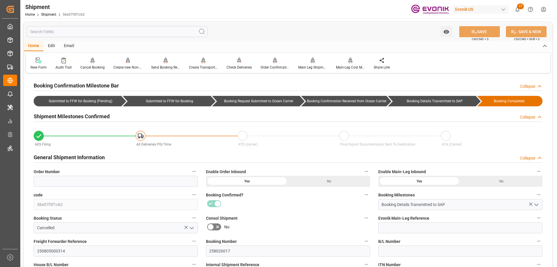
scroll to position [87, 0]
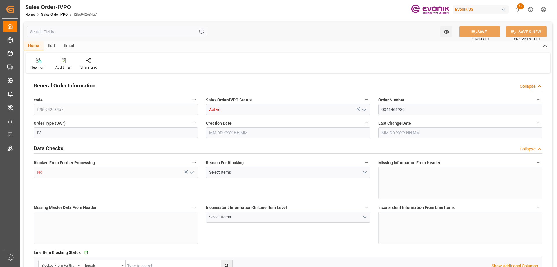
type input "NLRTM"
type input "0"
type input "1"
type input "2"
type input "17252"
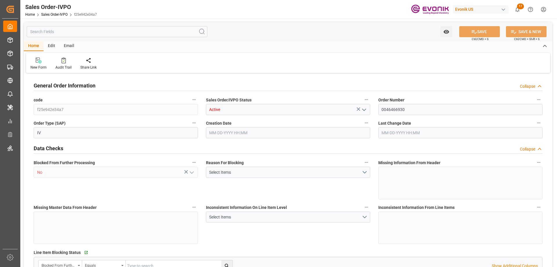
type input "0"
type input "17000"
type input "30"
type input "[DATE] 19:35"
type input "[DATE] 12:54"
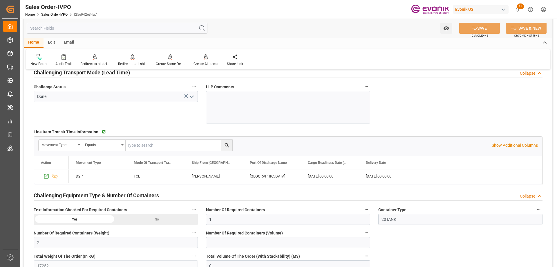
scroll to position [1103, 0]
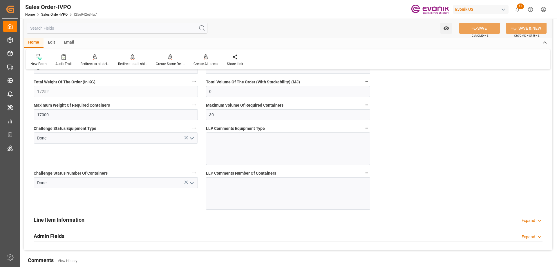
click at [193, 185] on icon "open menu" at bounding box center [191, 182] width 7 height 7
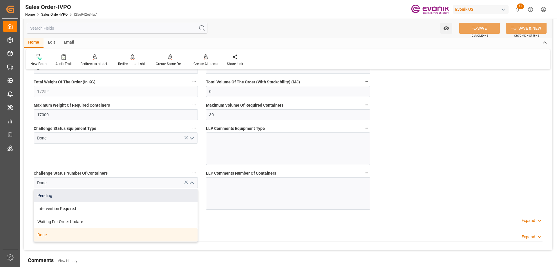
click at [115, 193] on div "Pending" at bounding box center [116, 195] width 164 height 13
type input "Pending"
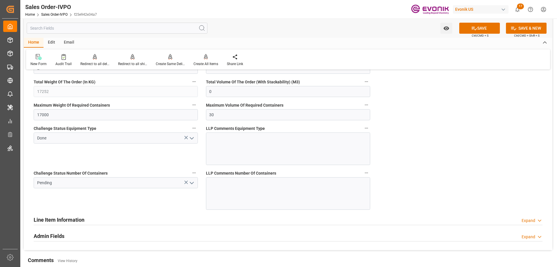
click at [192, 134] on button "open menu" at bounding box center [191, 137] width 9 height 9
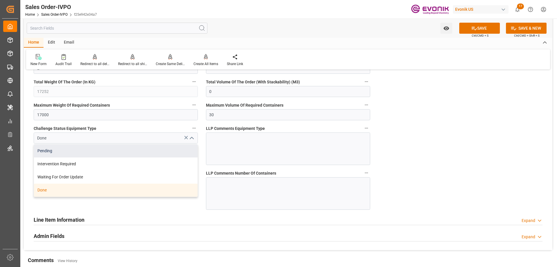
click at [120, 151] on div "Pending" at bounding box center [116, 150] width 164 height 13
type input "Pending"
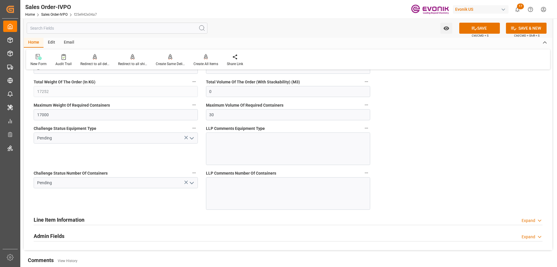
scroll to position [1016, 0]
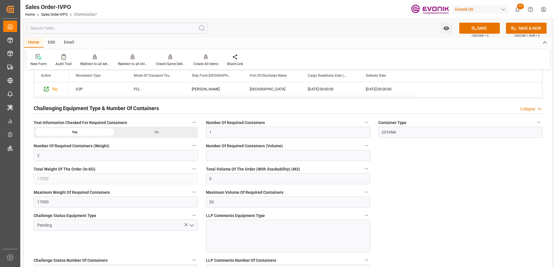
click at [136, 134] on div "No" at bounding box center [157, 132] width 82 height 11
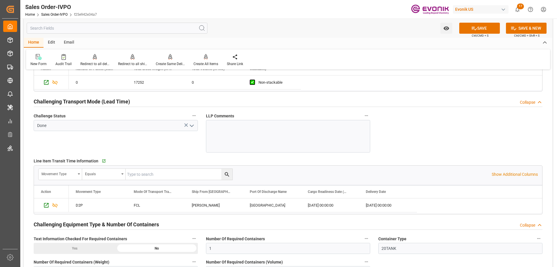
click at [188, 127] on icon "open menu" at bounding box center [191, 125] width 7 height 7
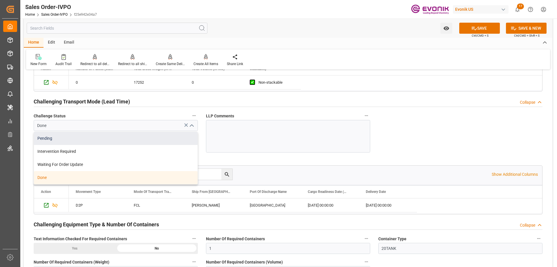
click at [68, 139] on div "Pending" at bounding box center [116, 138] width 164 height 13
type input "Pending"
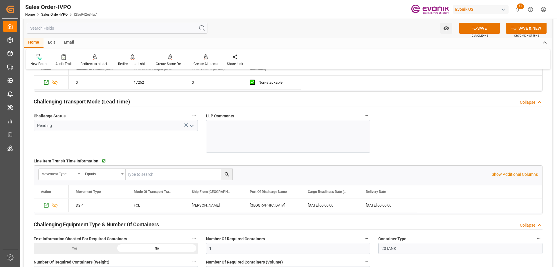
scroll to position [783, 0]
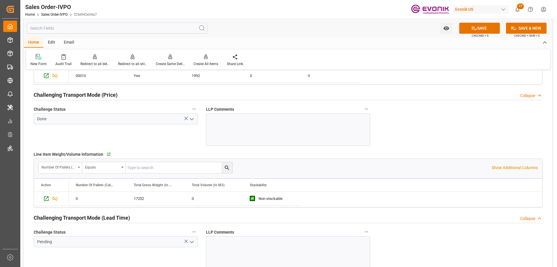
click at [195, 121] on icon "open menu" at bounding box center [191, 118] width 7 height 7
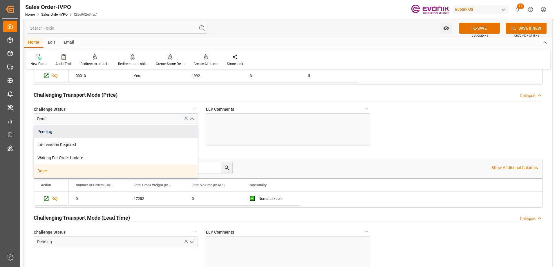
click at [79, 132] on div "Pending" at bounding box center [116, 131] width 164 height 13
type input "Pending"
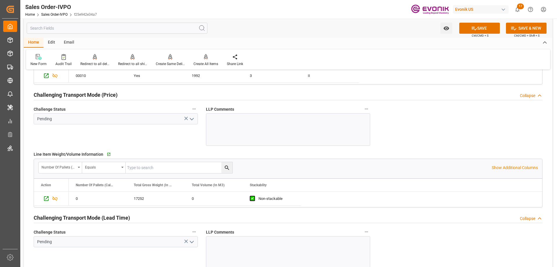
scroll to position [638, 0]
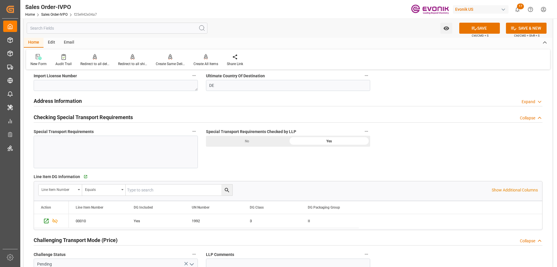
click at [275, 141] on div "No" at bounding box center [247, 141] width 82 height 11
click at [468, 30] on button "SAVE" at bounding box center [479, 28] width 41 height 11
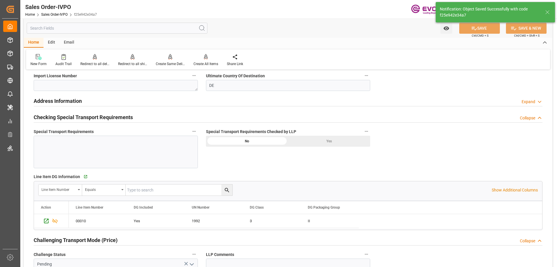
type input "09-05-2025 12:55"
type input "Yes"
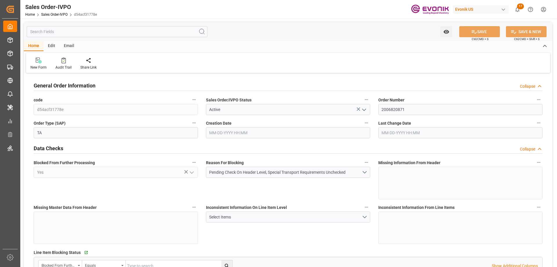
type input "INCCU"
type input "0"
type input "1"
type input "2"
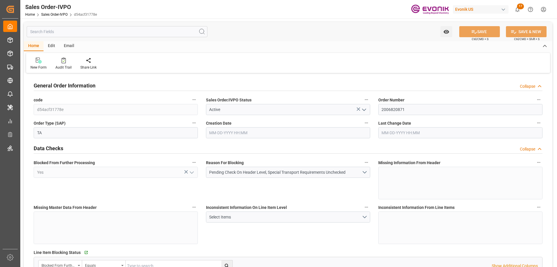
type input "14224.481"
type input "62.9152"
type input "19000"
type input "60"
type input "09-04-2025 14:14"
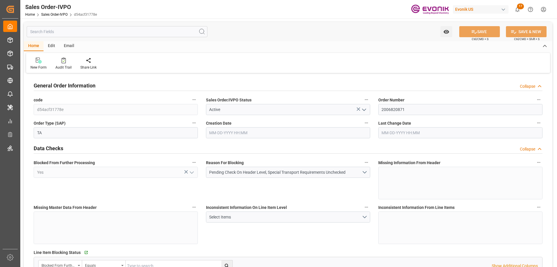
type input "[DATE] 14:15"
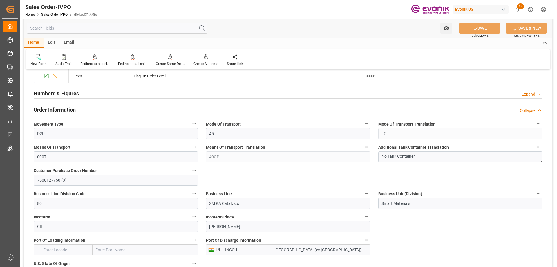
scroll to position [319, 0]
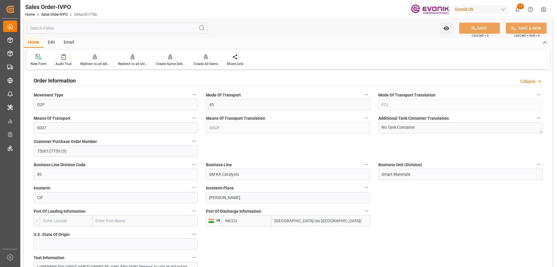
click at [106, 30] on input "text" at bounding box center [117, 28] width 181 height 11
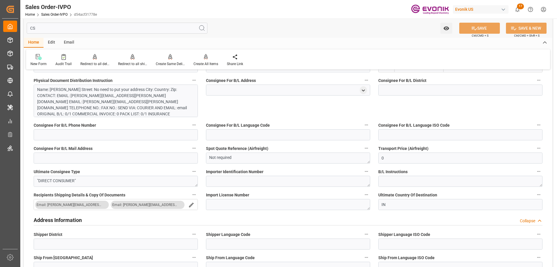
scroll to position [0, 0]
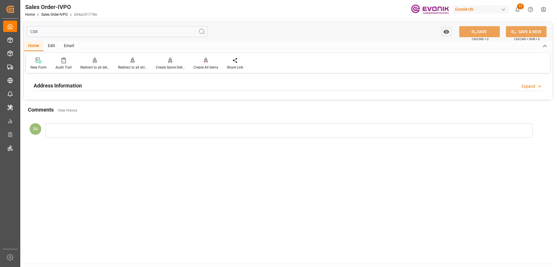
type input "CSR"
click at [56, 86] on h2 "Address Information" at bounding box center [58, 86] width 48 height 8
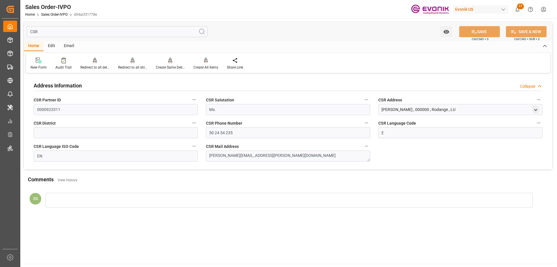
click at [50, 31] on input "CSR" at bounding box center [117, 31] width 181 height 11
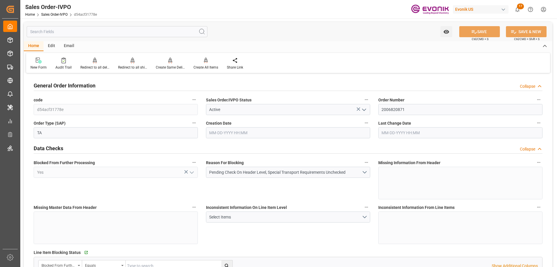
type input "INCCU"
type input "0"
type input "1"
type input "2"
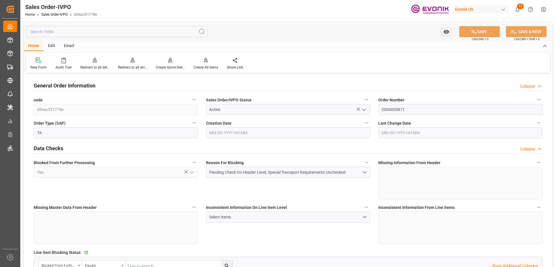
type input "14224.481"
type input "62.9152"
type input "19000"
type input "60"
type input "09-04-2025 14:14"
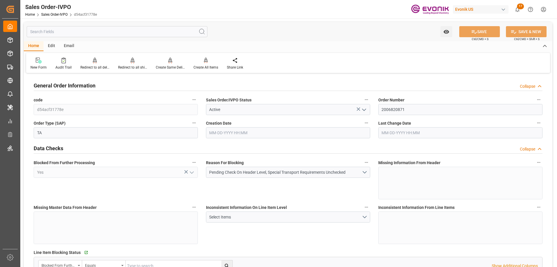
type input "09-04-2025 14:15"
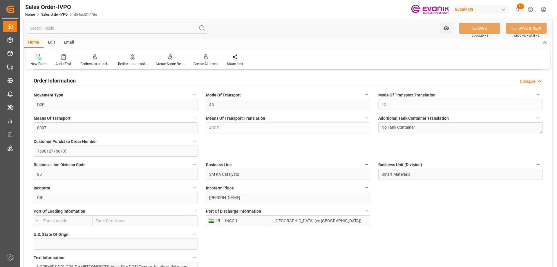
scroll to position [435, 0]
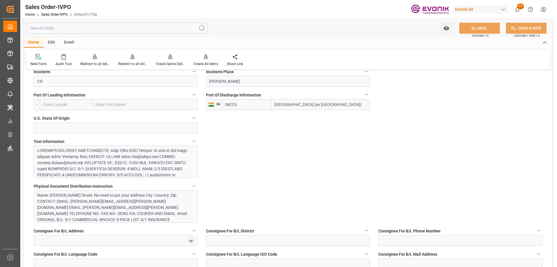
click at [95, 171] on div at bounding box center [113, 217] width 153 height 140
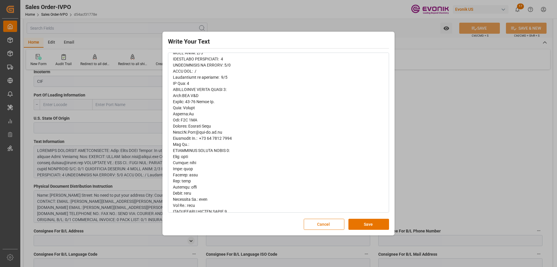
scroll to position [29, 0]
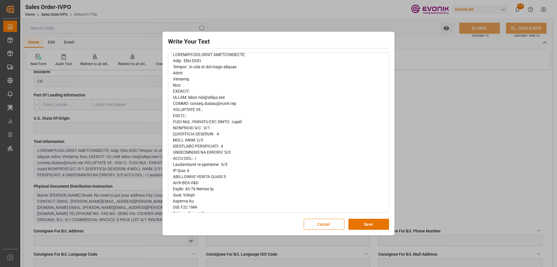
click at [416, 155] on div "Write Your Text Normal 14 Font Cancel Save" at bounding box center [278, 133] width 557 height 267
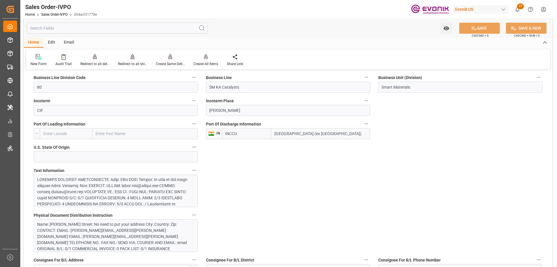
scroll to position [377, 0]
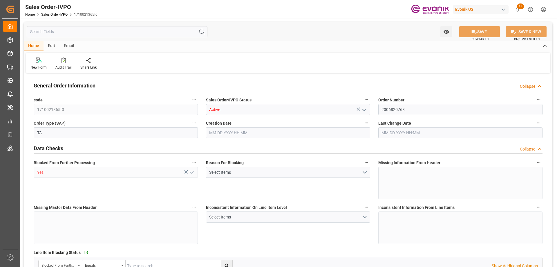
type input "INCCU"
type input "0"
type input "1"
type input "18687.36"
type input "[DATE] 14:14"
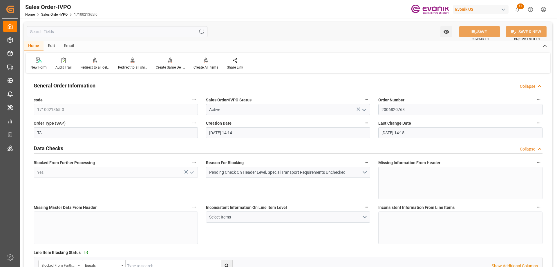
type input "[DATE] 14:15"
click at [414, 111] on input "2006820768" at bounding box center [460, 109] width 164 height 11
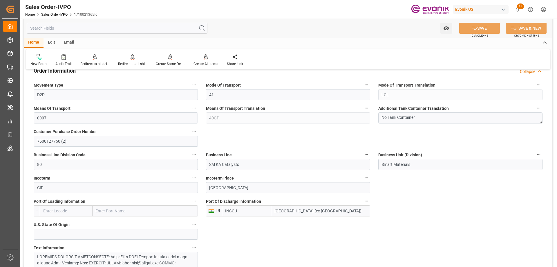
scroll to position [319, 0]
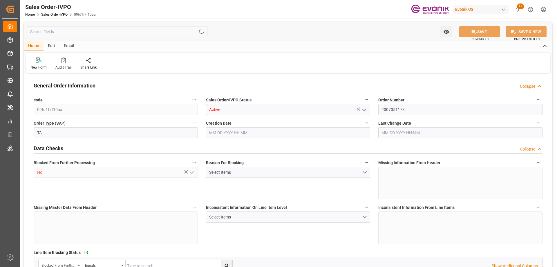
type input "MYPGU"
type input "0"
type input "1"
type input "2"
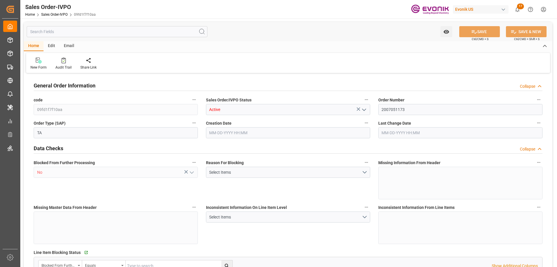
type input "18687.36"
type input "76.1408"
type input "19000"
type input "60"
type input "06-17-2025 22:00"
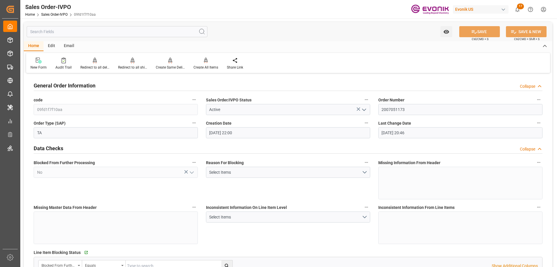
type input "09-04-2025 20:46"
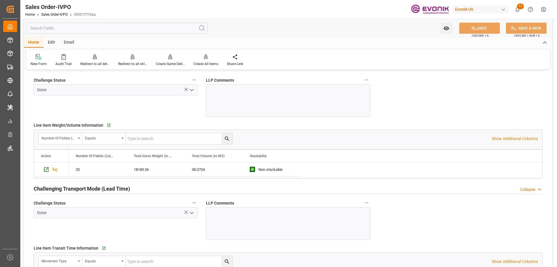
scroll to position [900, 0]
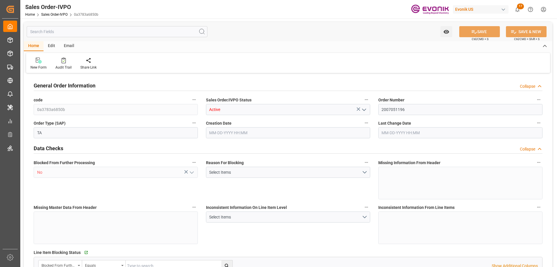
type input "MYPGU"
type input "0"
type input "1"
type input "2"
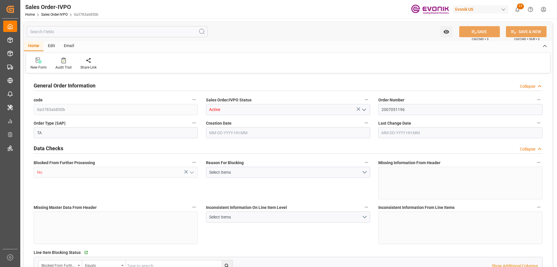
type input "17788.704"
type input "78.4092"
type input "19000"
type input "60"
type input "[DATE] 22:02"
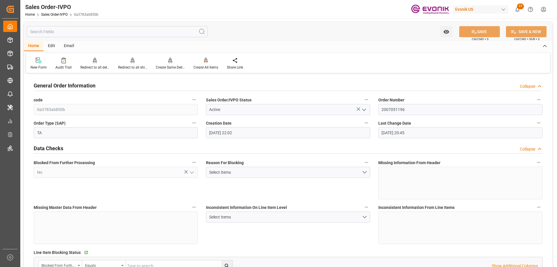
type input "[DATE] 20:45"
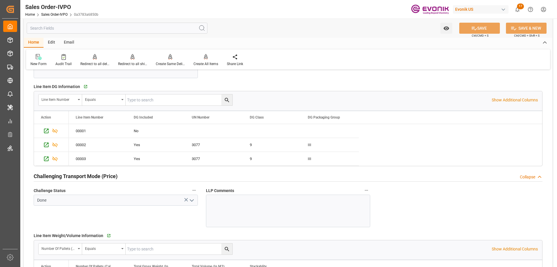
scroll to position [900, 0]
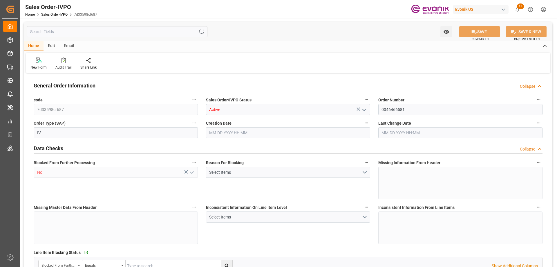
type input "COCTG"
type input "0"
type input "1"
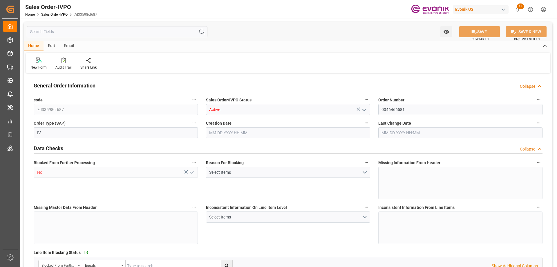
type input "15307.85"
type input "23.1958"
type input "17000"
type input "30"
type input "[DATE] 20:21"
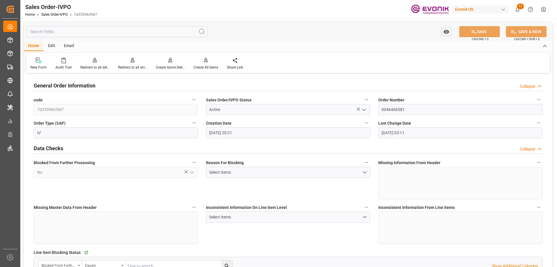
type input "[DATE] 03:11"
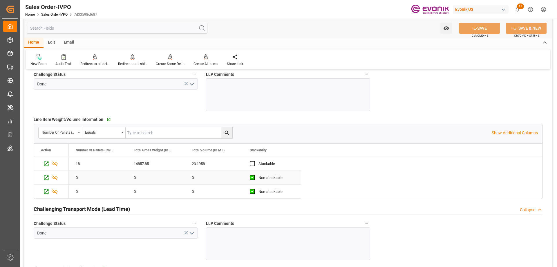
scroll to position [987, 0]
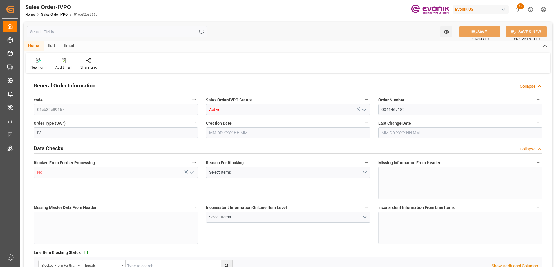
type input "NLRTM"
type input "0"
type input "1"
type input "2"
type input "17252"
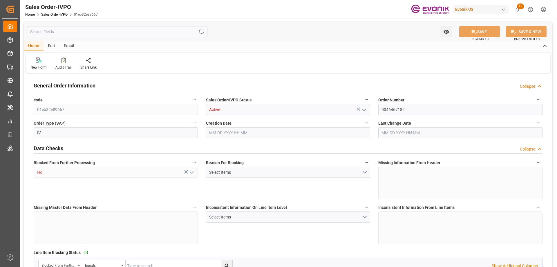
type input "0"
type input "17000"
type input "30"
type input "08-06-2025 17:57"
type input "09-01-2025 10:20"
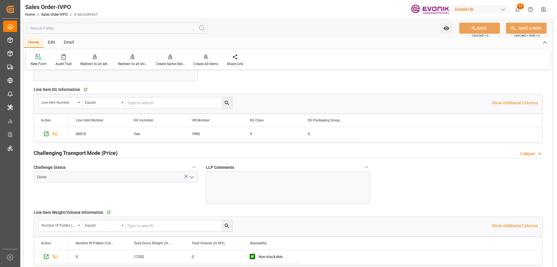
scroll to position [900, 0]
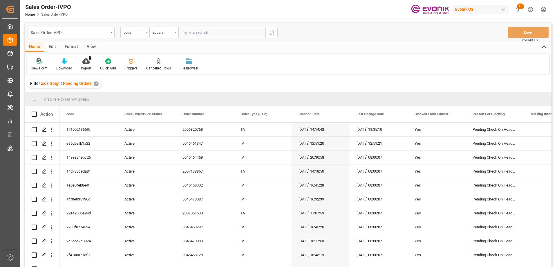
click at [143, 33] on div "code" at bounding box center [134, 31] width 20 height 7
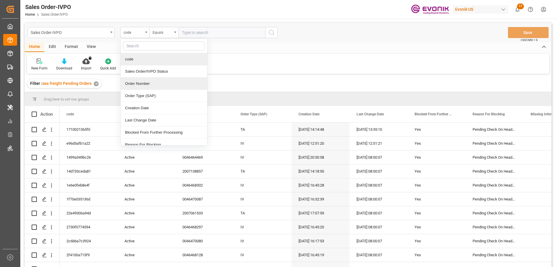
click at [133, 84] on div "Order Number" at bounding box center [164, 83] width 86 height 12
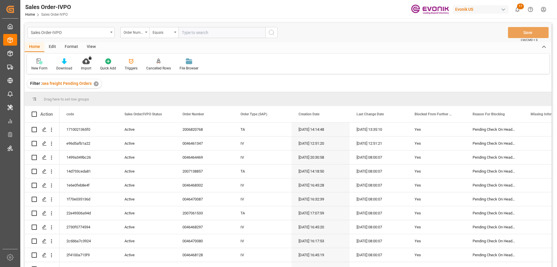
click at [91, 47] on div "View" at bounding box center [91, 47] width 18 height 10
click at [67, 62] on icon at bounding box center [66, 61] width 6 height 6
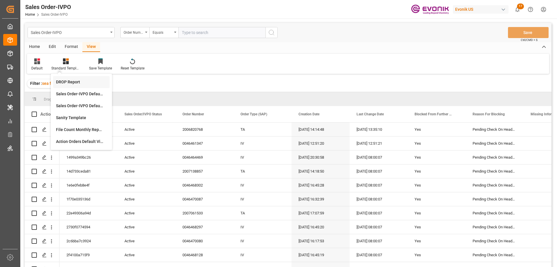
click at [66, 81] on div "DROP Report" at bounding box center [81, 82] width 51 height 6
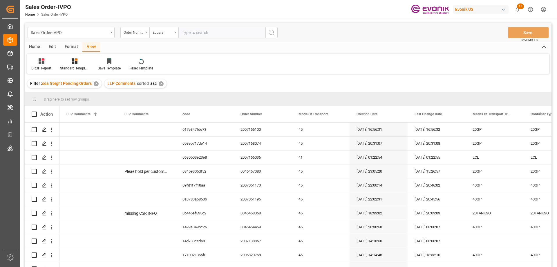
click at [35, 45] on div "Home" at bounding box center [35, 47] width 20 height 10
click at [64, 63] on icon at bounding box center [64, 61] width 5 height 6
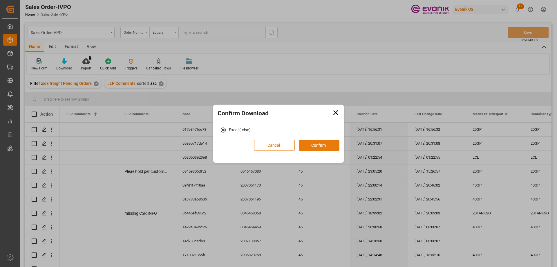
click at [330, 145] on button "Confirm" at bounding box center [319, 145] width 41 height 11
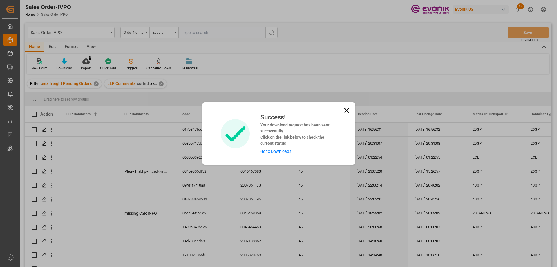
click at [270, 150] on link "Go to Downloads" at bounding box center [275, 151] width 31 height 5
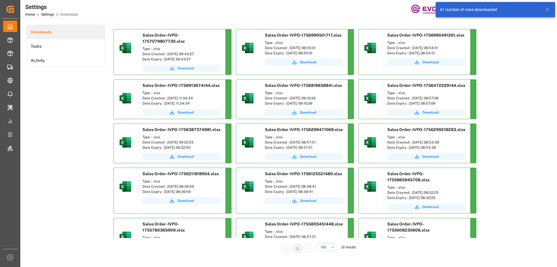
click at [179, 66] on span "Download" at bounding box center [186, 68] width 16 height 5
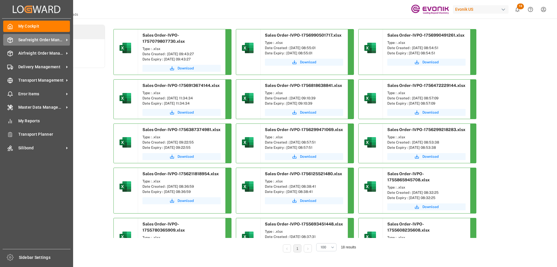
click at [38, 41] on span "Seafreight Order Management" at bounding box center [41, 40] width 46 height 6
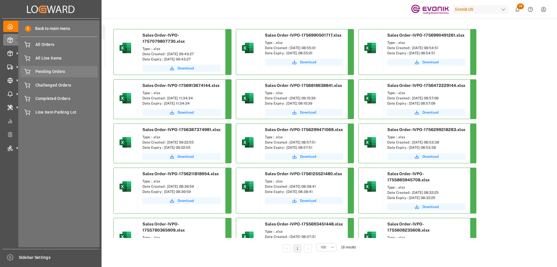
click at [49, 71] on span "Pending Orders" at bounding box center [66, 71] width 62 height 6
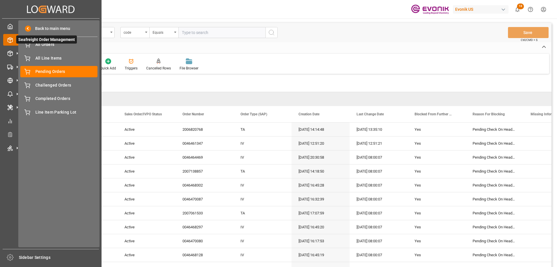
click at [16, 41] on span "Seafreight Order Management" at bounding box center [46, 39] width 61 height 8
click at [46, 62] on div "All Line Items All Line Items" at bounding box center [58, 57] width 77 height 11
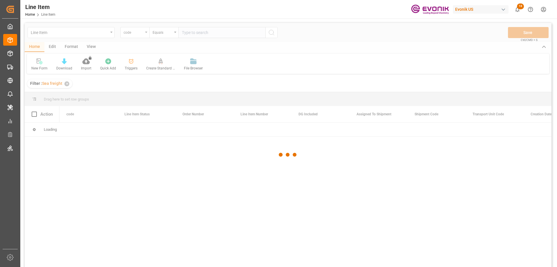
click at [145, 33] on div at bounding box center [288, 154] width 527 height 263
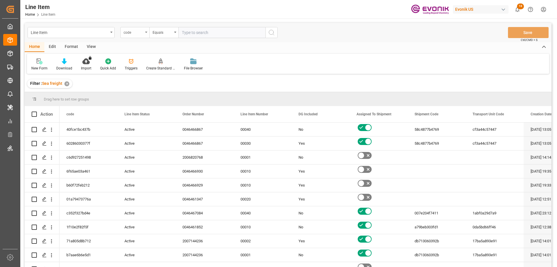
click at [147, 33] on div "code" at bounding box center [134, 32] width 29 height 11
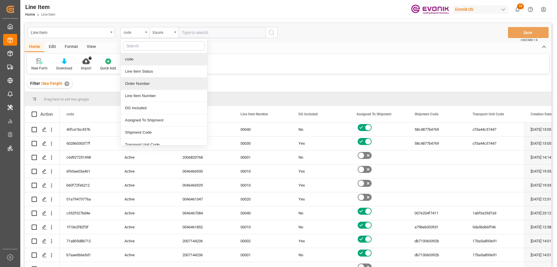
click at [137, 80] on div "Order Number" at bounding box center [164, 83] width 86 height 12
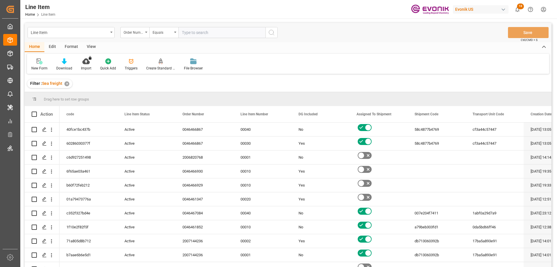
click at [209, 31] on input "text" at bounding box center [221, 32] width 87 height 11
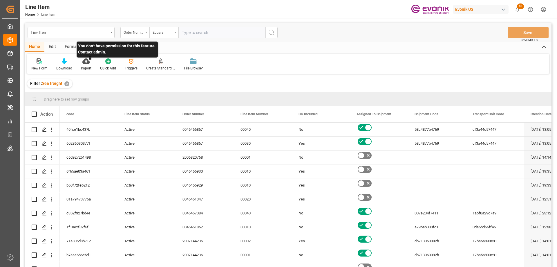
click at [91, 47] on p "You don't have permission for this feature. Contact admin." at bounding box center [117, 49] width 81 height 16
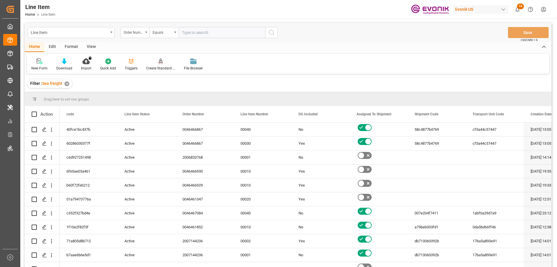
click at [91, 45] on div "View" at bounding box center [91, 47] width 18 height 10
click at [70, 60] on div at bounding box center [65, 61] width 29 height 6
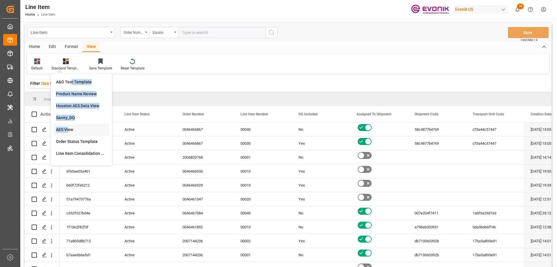
drag, startPoint x: 71, startPoint y: 81, endPoint x: 69, endPoint y: 128, distance: 47.6
click at [69, 128] on div "A&O Test Template Product Name Review Houston AES Data View Sanity_DQ AES View …" at bounding box center [81, 119] width 57 height 87
click at [69, 128] on div "40fce1bc437b" at bounding box center [88, 129] width 58 height 14
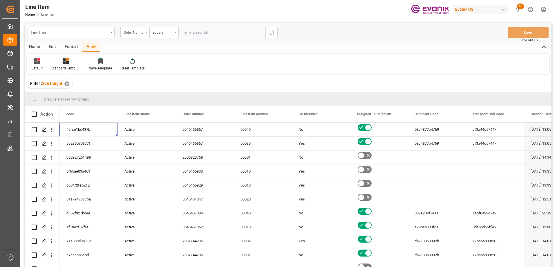
click at [66, 64] on icon at bounding box center [66, 61] width 6 height 6
click at [61, 131] on div "AES View" at bounding box center [81, 130] width 51 height 6
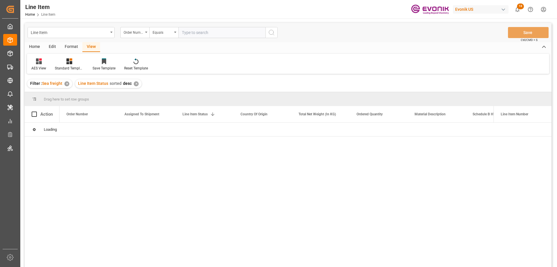
click at [204, 35] on input "text" at bounding box center [221, 32] width 87 height 11
paste input "2007168283"
type input "2007168283"
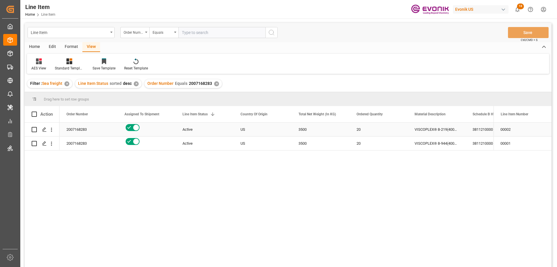
click at [201, 133] on div "Active" at bounding box center [205, 129] width 44 height 13
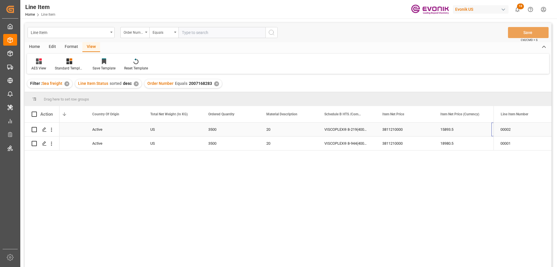
scroll to position [0, 148]
click at [50, 130] on icon "open menu" at bounding box center [51, 130] width 6 height 6
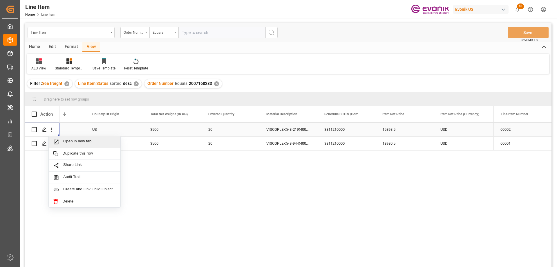
click at [67, 143] on span "Open in new tab" at bounding box center [89, 142] width 53 height 6
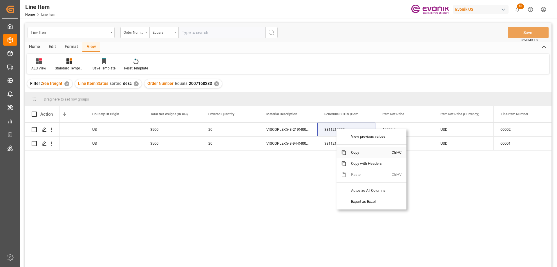
click at [357, 151] on span "Copy" at bounding box center [368, 152] width 45 height 11
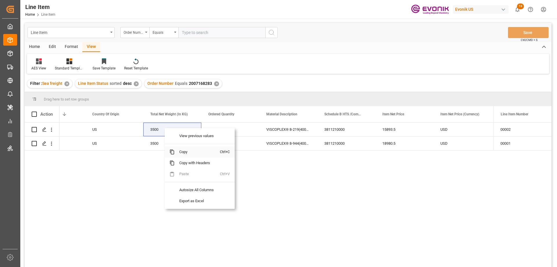
click at [186, 149] on span "Copy" at bounding box center [197, 151] width 45 height 11
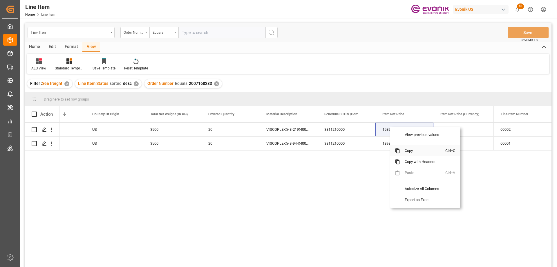
click at [417, 152] on span "Copy" at bounding box center [422, 150] width 45 height 11
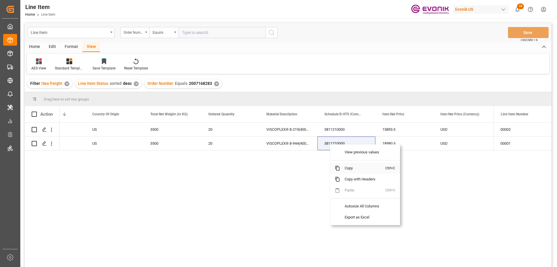
click at [348, 169] on span "Copy" at bounding box center [362, 167] width 45 height 11
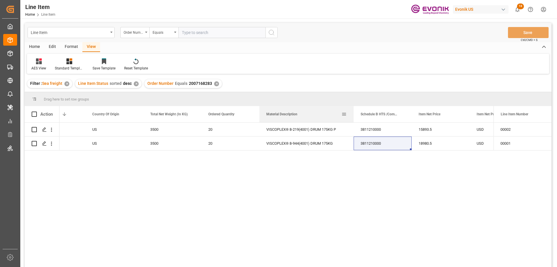
drag, startPoint x: 317, startPoint y: 111, endPoint x: 353, endPoint y: 111, distance: 36.3
click at [353, 111] on div at bounding box center [354, 114] width 2 height 16
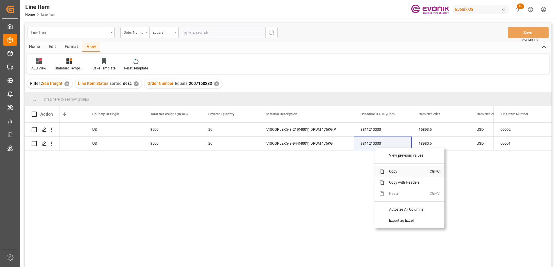
click at [393, 173] on span "Copy" at bounding box center [406, 171] width 45 height 11
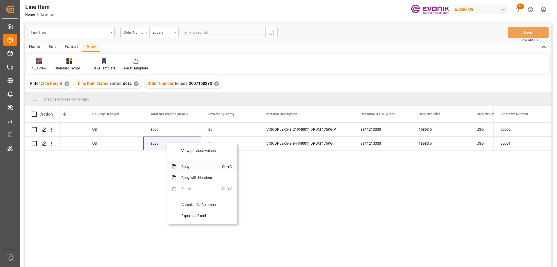
click at [184, 162] on span "Copy" at bounding box center [199, 166] width 45 height 11
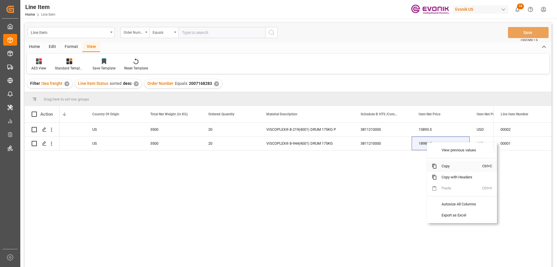
click at [440, 165] on span "Copy" at bounding box center [459, 165] width 45 height 11
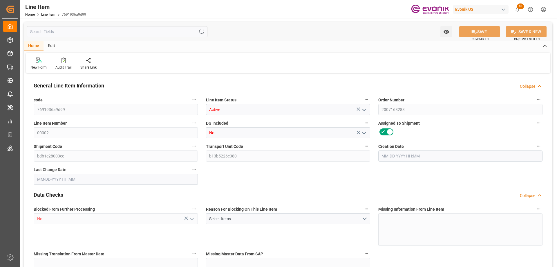
type input "5"
type input "3820"
type input "3500"
type input "5.7767"
type input "20"
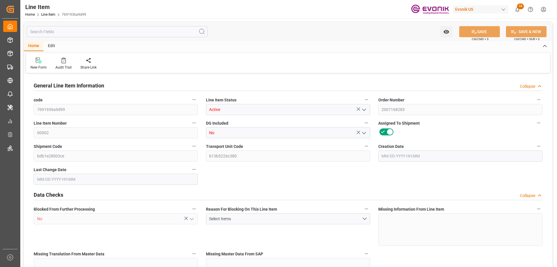
type input "15893.5"
type input "20"
type input "3820"
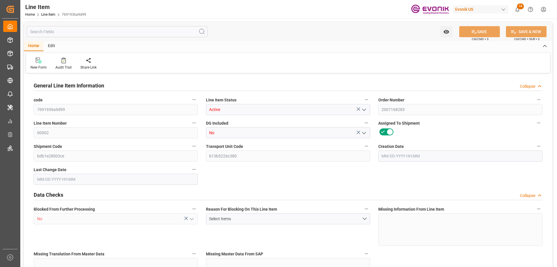
type input "3920"
type input "3500"
type input "5.7767"
type input "5776.719"
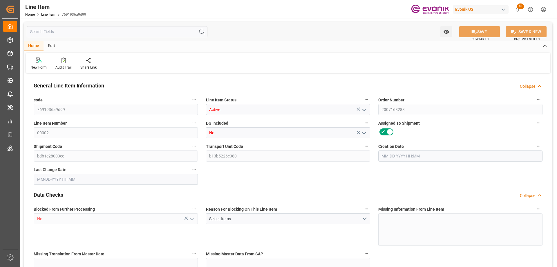
type input "0"
type input "[DATE] 00:54"
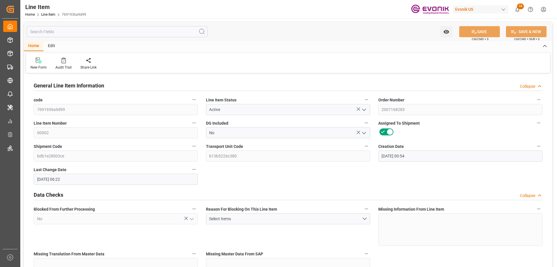
type input "[DATE] 06:22"
type input "[DATE]"
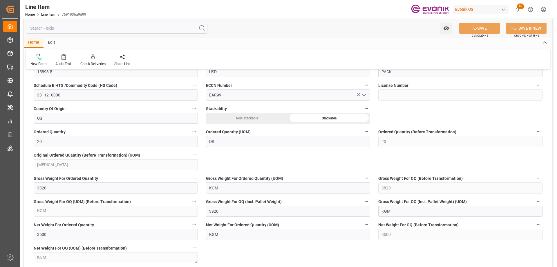
scroll to position [551, 0]
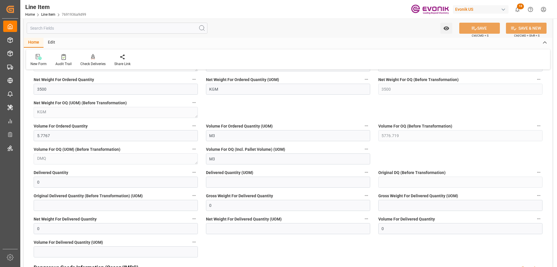
click at [80, 28] on input "text" at bounding box center [117, 28] width 181 height 11
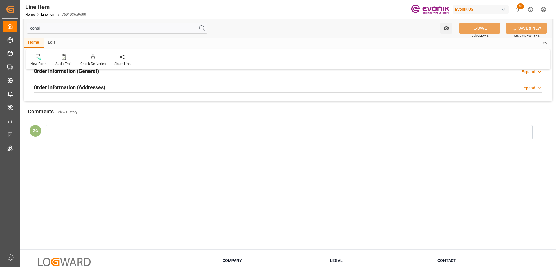
scroll to position [0, 0]
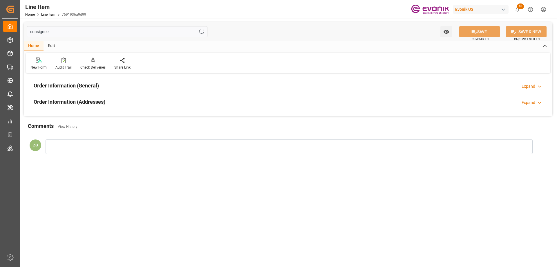
type input "consignee"
click at [85, 101] on h2 "Order Information (Addresses)" at bounding box center [70, 102] width 72 height 8
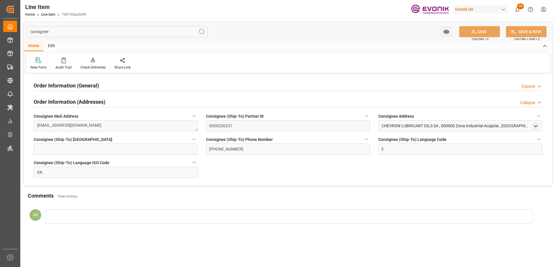
click at [78, 90] on div "Order Information (General)" at bounding box center [66, 85] width 65 height 11
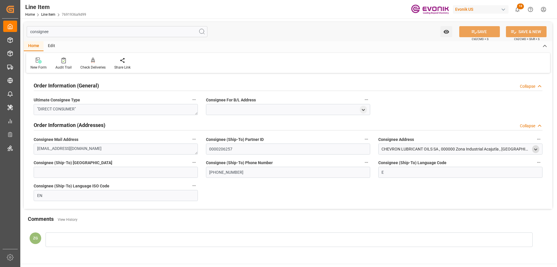
click at [536, 150] on polyline "open menu" at bounding box center [535, 149] width 3 height 1
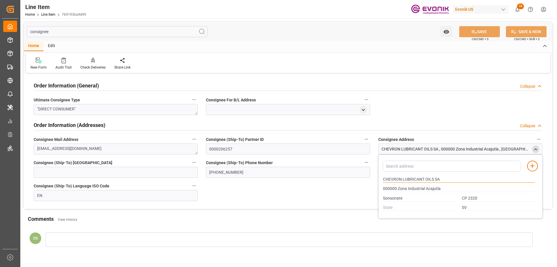
drag, startPoint x: 383, startPoint y: 178, endPoint x: 424, endPoint y: 178, distance: 40.6
click at [424, 178] on input "CHEVRON LUBRICANT OILS SA" at bounding box center [459, 179] width 152 height 6
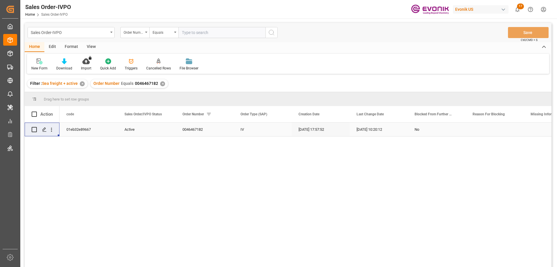
click at [219, 33] on input "text" at bounding box center [221, 32] width 87 height 11
type input "0046463974"
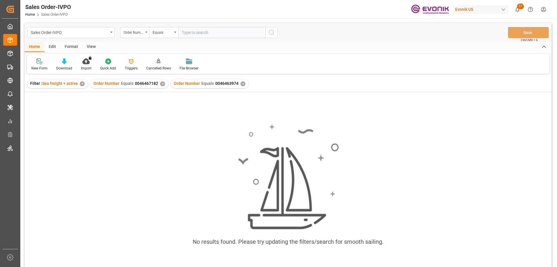
click at [161, 85] on div "✕" at bounding box center [162, 83] width 5 height 5
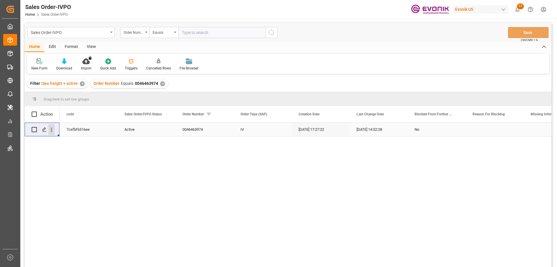
click at [51, 131] on icon "open menu" at bounding box center [51, 130] width 6 height 6
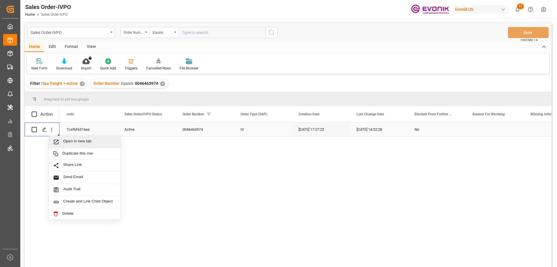
click at [64, 138] on div "Open in new tab" at bounding box center [85, 142] width 72 height 12
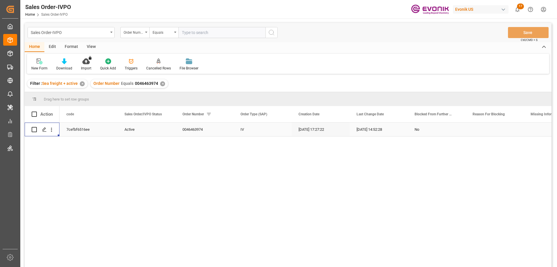
click at [198, 35] on input "text" at bounding box center [221, 32] width 87 height 11
paste input "2007109677"
type input "2007109677"
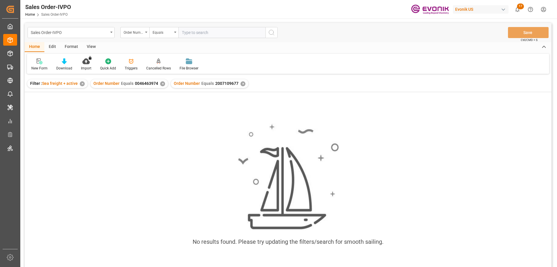
click at [163, 82] on div "Order Number Equals 0046463974 ✕" at bounding box center [129, 83] width 77 height 9
click at [162, 82] on div "✕" at bounding box center [162, 83] width 5 height 5
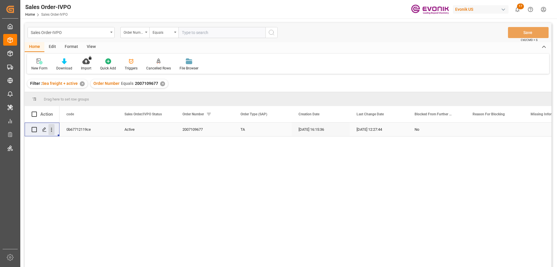
click at [52, 130] on icon "open menu" at bounding box center [51, 130] width 6 height 6
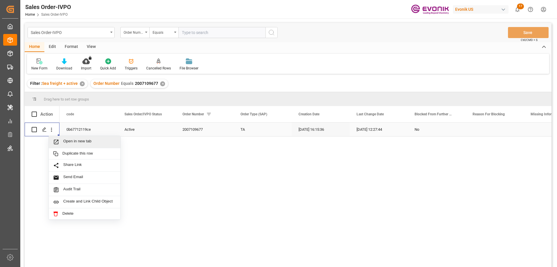
click at [73, 138] on div "Open in new tab" at bounding box center [85, 142] width 72 height 12
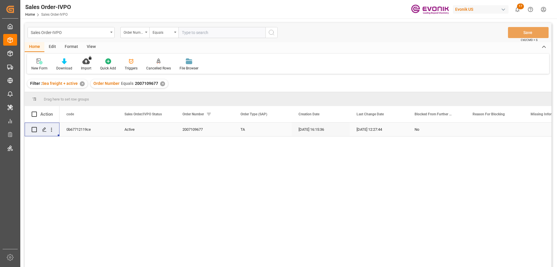
click at [241, 32] on input "text" at bounding box center [221, 32] width 87 height 11
paste input "0046463797"
type input "0046463797"
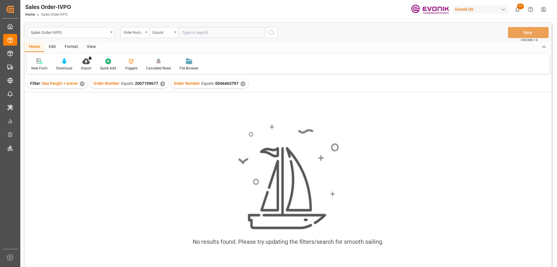
click at [162, 82] on div "✕" at bounding box center [162, 83] width 5 height 5
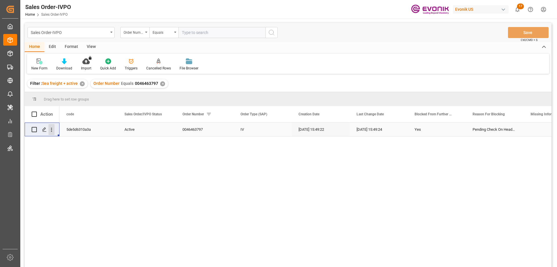
click at [50, 129] on icon "open menu" at bounding box center [51, 130] width 6 height 6
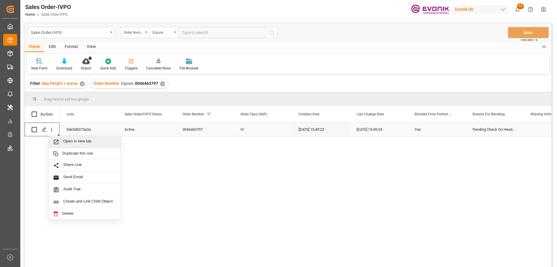
click at [65, 142] on span "Open in new tab" at bounding box center [89, 142] width 53 height 6
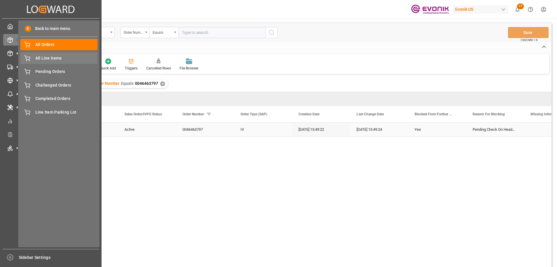
click at [46, 58] on span "All Line Items" at bounding box center [66, 58] width 62 height 6
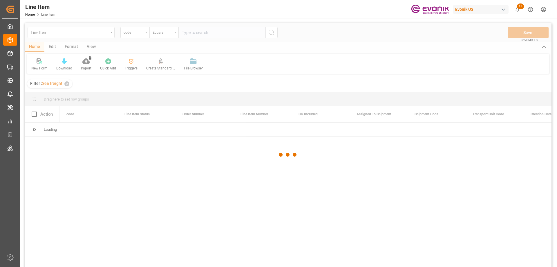
click at [147, 35] on div at bounding box center [288, 154] width 527 height 263
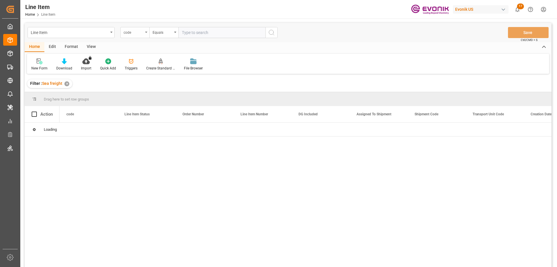
click at [146, 34] on div "code" at bounding box center [134, 32] width 29 height 11
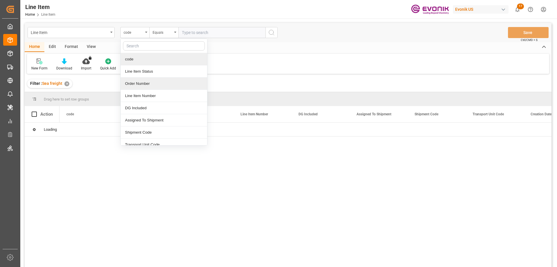
click at [140, 84] on div "Order Number" at bounding box center [164, 83] width 86 height 12
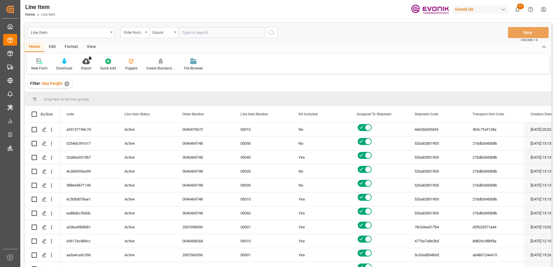
click at [89, 45] on div "View" at bounding box center [91, 47] width 18 height 10
click at [66, 64] on div "Standard Templates" at bounding box center [66, 64] width 38 height 13
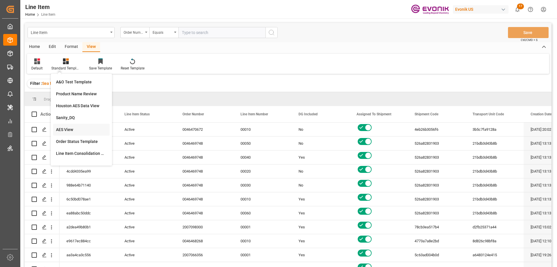
click at [60, 129] on div "AES View" at bounding box center [81, 130] width 51 height 6
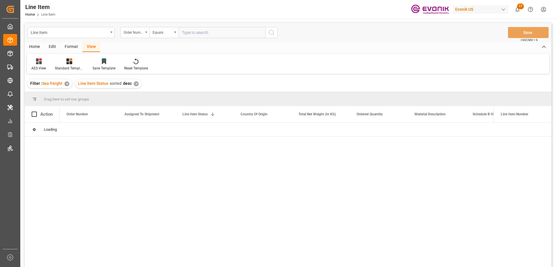
click at [201, 33] on input "text" at bounding box center [221, 32] width 87 height 11
paste input "0046461852"
type input "0046461852"
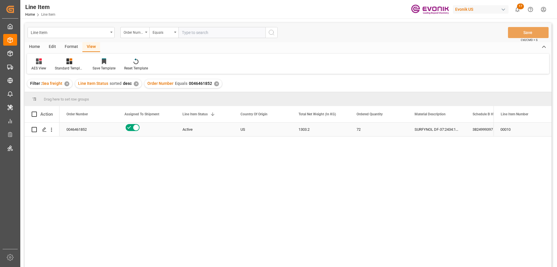
click at [221, 131] on div "Active" at bounding box center [205, 129] width 44 height 13
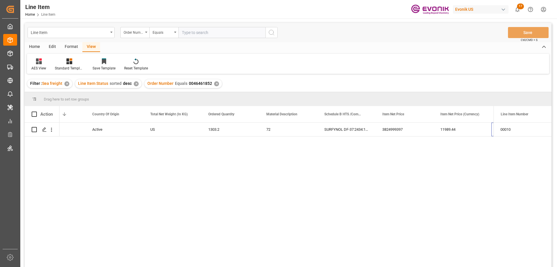
scroll to position [0, 148]
click at [51, 126] on button "open menu" at bounding box center [51, 129] width 6 height 11
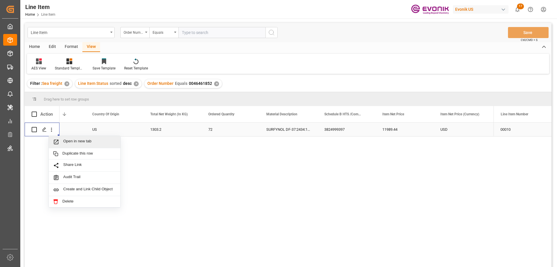
click at [70, 139] on span "Open in new tab" at bounding box center [89, 142] width 53 height 6
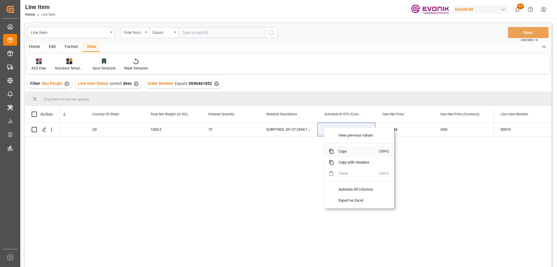
click at [346, 152] on span "Copy" at bounding box center [356, 151] width 45 height 11
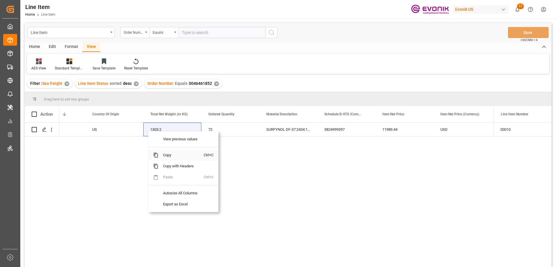
click at [172, 153] on span "Copy" at bounding box center [180, 154] width 45 height 11
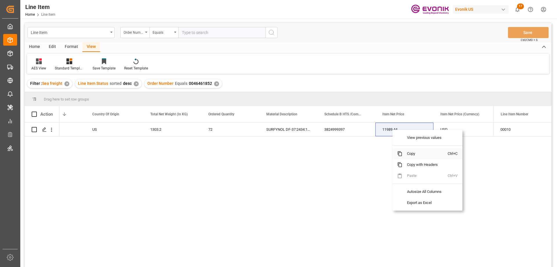
click at [411, 153] on span "Copy" at bounding box center [424, 153] width 45 height 11
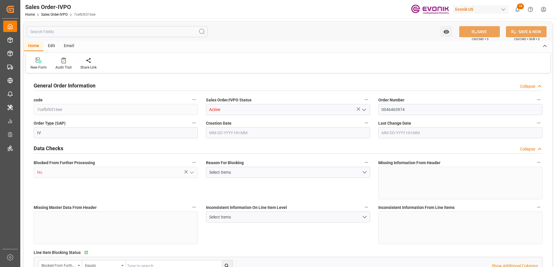
type input "BRSSZ"
type input "0"
type input "1"
type input "2724"
type input "[DATE] 17:27"
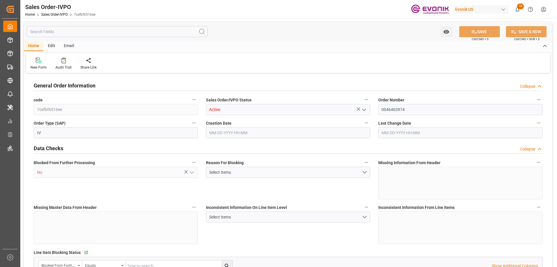
type input "[DATE] 14:52"
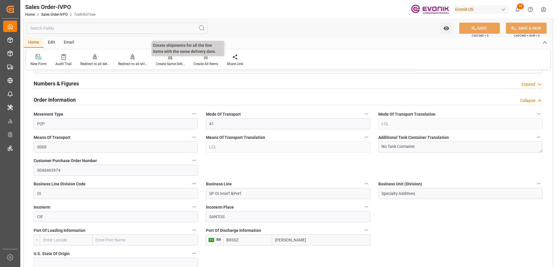
scroll to position [203, 0]
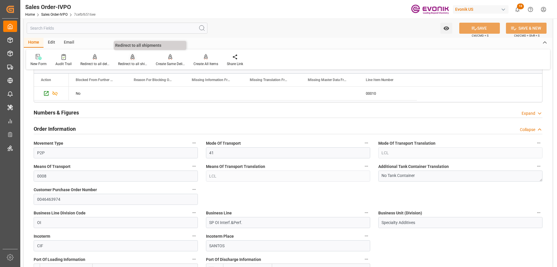
click at [133, 59] on icon at bounding box center [133, 56] width 4 height 5
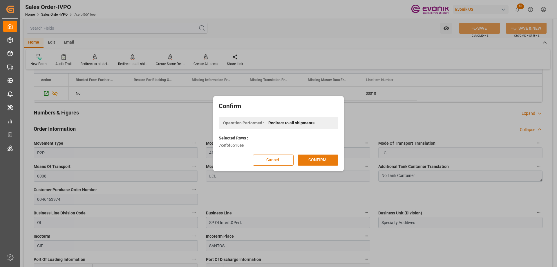
click at [317, 162] on button "CONFIRM" at bounding box center [318, 159] width 41 height 11
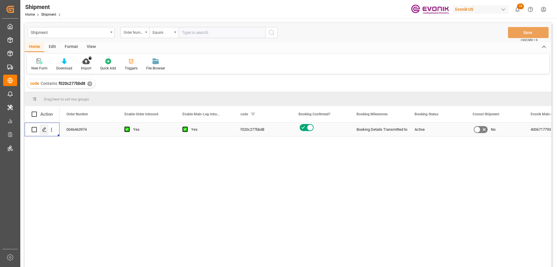
click at [41, 131] on div "Press SPACE to select this row." at bounding box center [44, 129] width 9 height 11
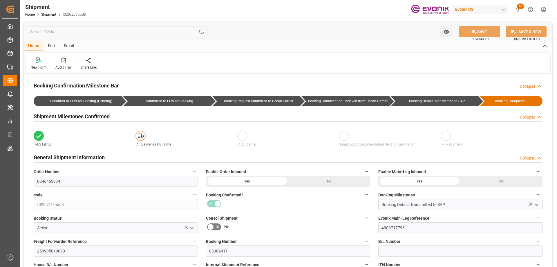
type input "[DATE] 00:00"
type input "[DATE] 12:00"
type input "[DATE] 00:00"
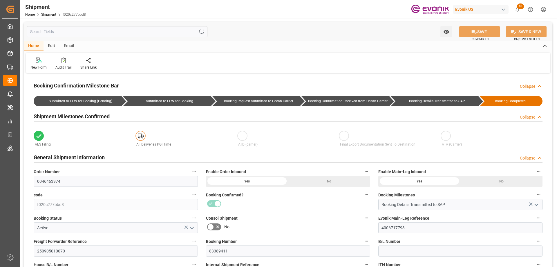
type input "[DATE] 12:00"
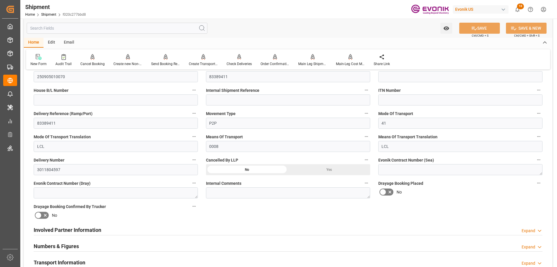
scroll to position [232, 0]
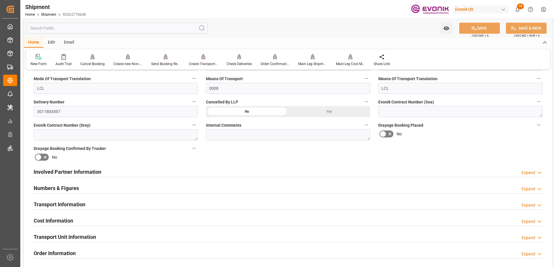
click at [85, 170] on h2 "Involved Partner Information" at bounding box center [68, 172] width 68 height 8
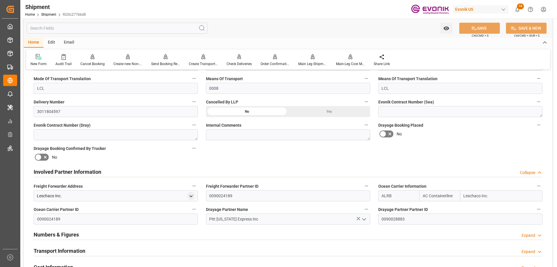
scroll to position [290, 0]
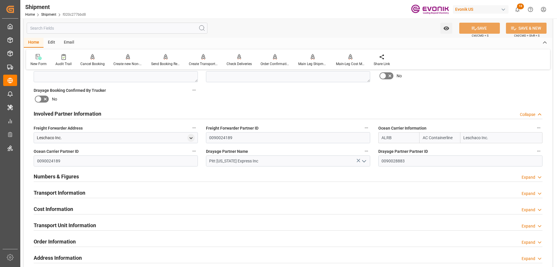
click at [75, 189] on h2 "Transport Information" at bounding box center [60, 193] width 52 height 8
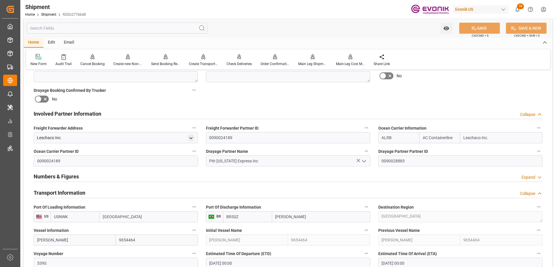
drag, startPoint x: 79, startPoint y: 217, endPoint x: 44, endPoint y: 217, distance: 34.8
click at [44, 217] on div "US USNWK Newark" at bounding box center [116, 216] width 164 height 11
click at [125, 216] on input "Newark" at bounding box center [149, 216] width 98 height 11
type input "newark"
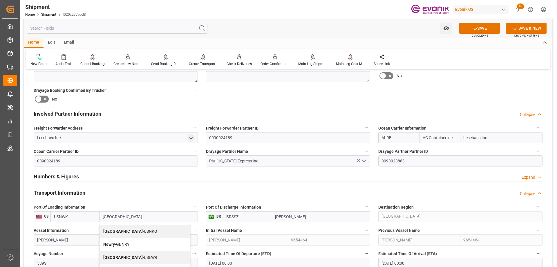
scroll to position [319, 0]
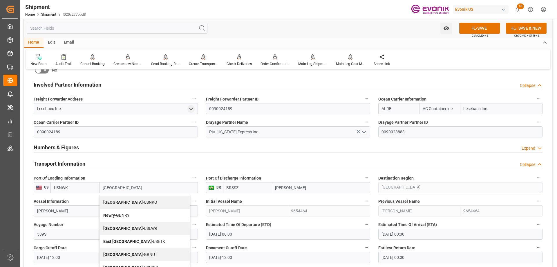
click at [131, 229] on span "Newark - USEWR" at bounding box center [130, 228] width 54 height 5
type input "USEWR"
type input "Newark"
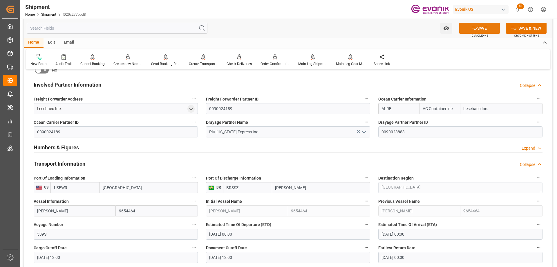
click at [474, 26] on icon at bounding box center [474, 28] width 6 height 6
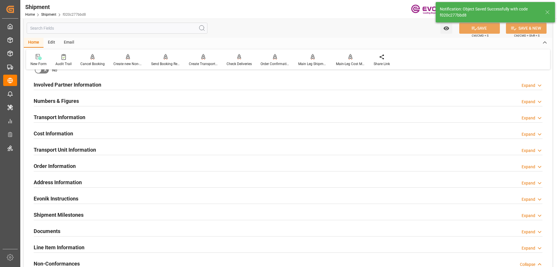
click at [70, 120] on h2 "Transport Information" at bounding box center [60, 117] width 52 height 8
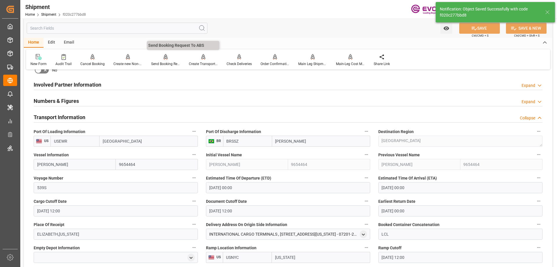
click at [166, 57] on icon at bounding box center [166, 57] width 4 height 6
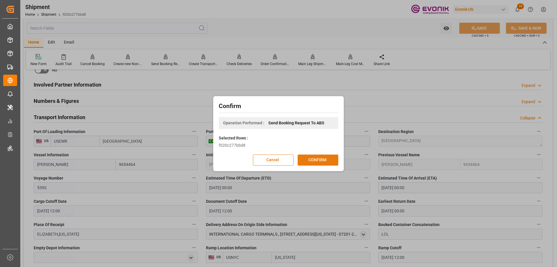
click at [317, 158] on button "CONFIRM" at bounding box center [318, 159] width 41 height 11
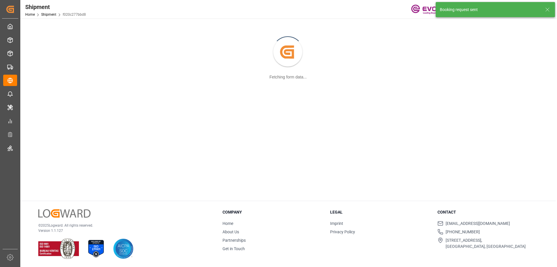
scroll to position [63, 0]
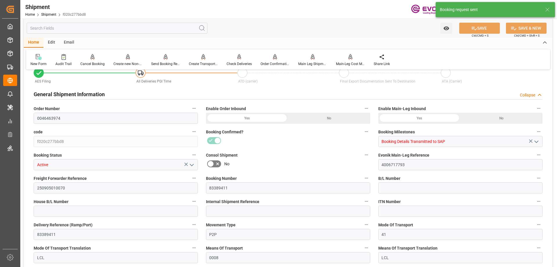
type input "AC Containerline"
type input "Leschaco Inc."
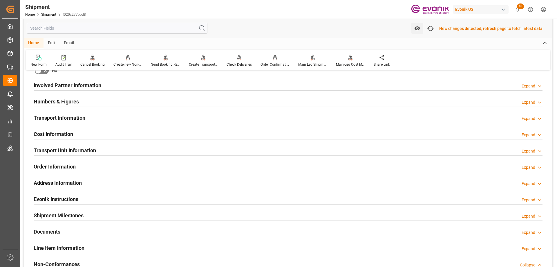
click at [62, 86] on h2 "Involved Partner Information" at bounding box center [68, 85] width 68 height 8
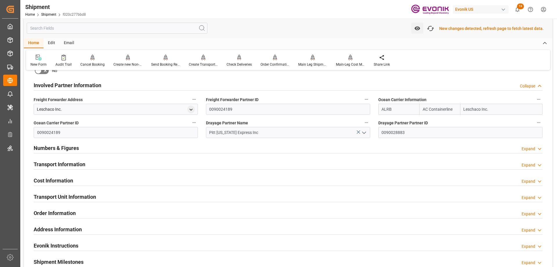
click at [68, 161] on h2 "Transport Information" at bounding box center [60, 164] width 52 height 8
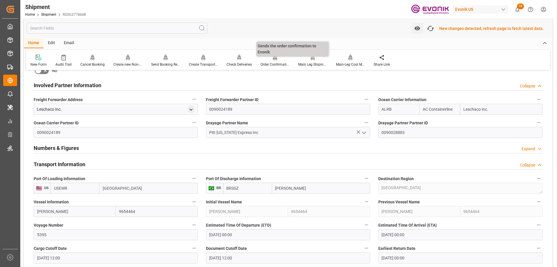
click at [271, 64] on div "Order Confirmation" at bounding box center [275, 64] width 29 height 5
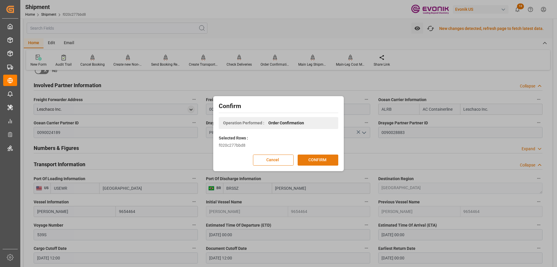
click at [326, 160] on button "CONFIRM" at bounding box center [318, 159] width 41 height 11
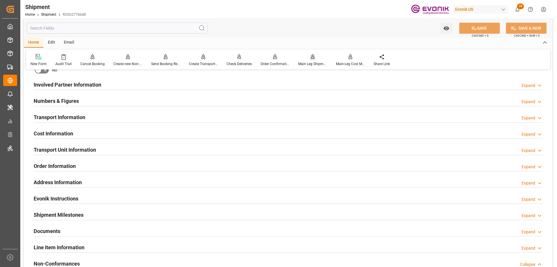
click at [313, 60] on icon at bounding box center [312, 59] width 3 height 1
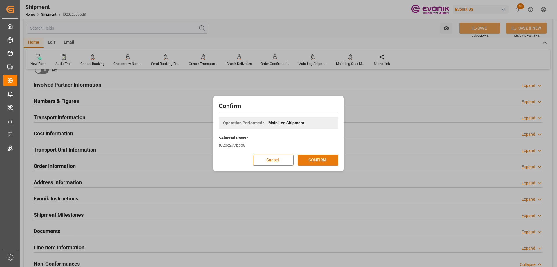
click at [319, 157] on button "CONFIRM" at bounding box center [318, 159] width 41 height 11
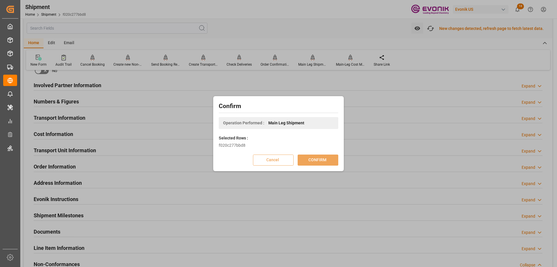
scroll to position [63, 0]
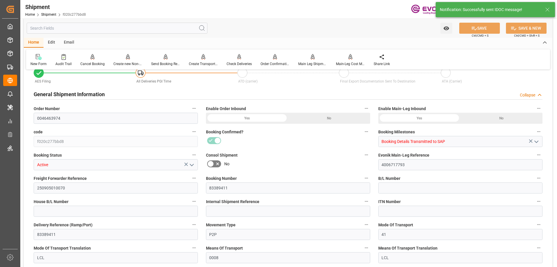
type input "USEWR"
type input "BRSSZ"
type input "9654464"
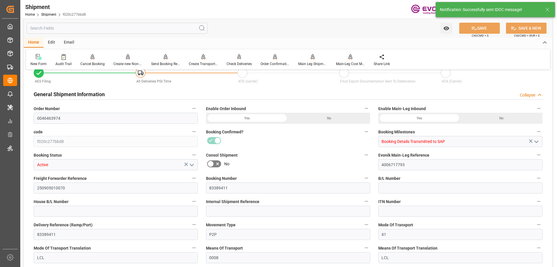
type input "USNYC"
type input "162.432"
type input "09-24-2025 00:00"
type input "10-15-2025 00:00"
type input "09-12-2025 12:00"
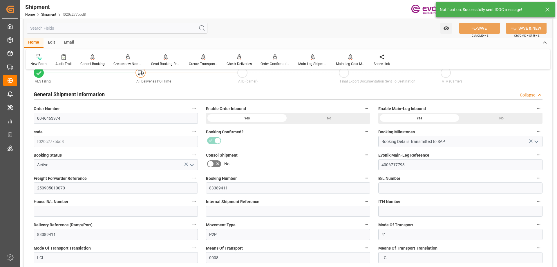
type input "09-12-2025 12:00"
type input "09-12-2025 00:00"
type input "09-12-2025 12:00"
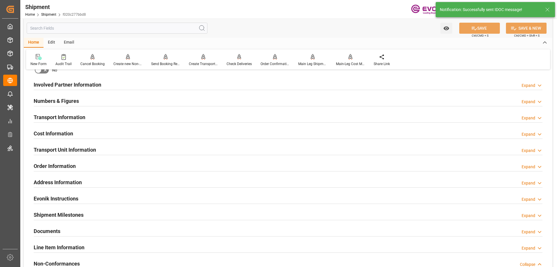
drag, startPoint x: 68, startPoint y: 149, endPoint x: 167, endPoint y: 6, distance: 174.1
click at [167, 6] on div "Shipment Home Shipment f020c277bbd8 Evonik US 18 Notifications Only show unread…" at bounding box center [286, 9] width 541 height 19
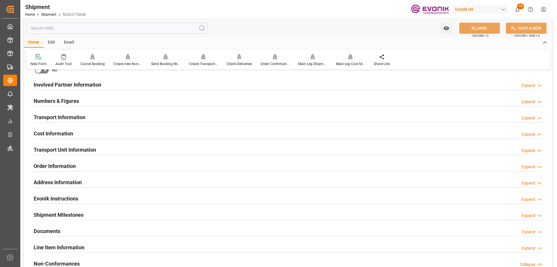
click at [73, 149] on h2 "Transport Unit Information" at bounding box center [65, 150] width 62 height 8
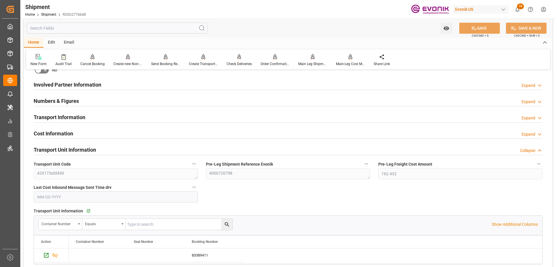
click at [67, 114] on h2 "Transport Information" at bounding box center [60, 117] width 52 height 8
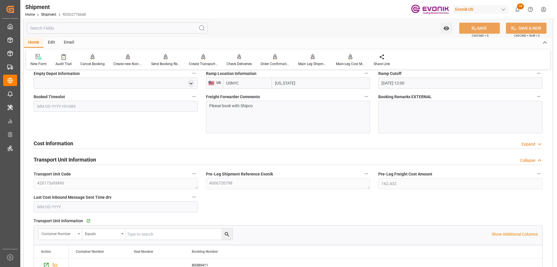
scroll to position [522, 0]
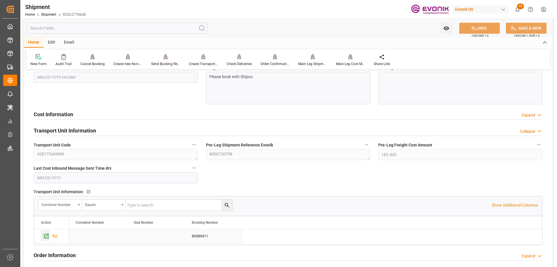
click at [47, 233] on icon "Press SPACE to select this row." at bounding box center [46, 236] width 6 height 6
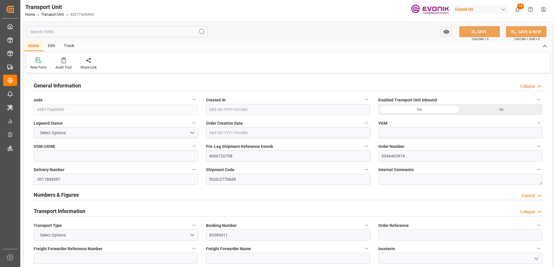
type input "0"
type input "AC Containerline"
type input "Leschaco Inc."
type input "USEWR"
type input "BRSSZ"
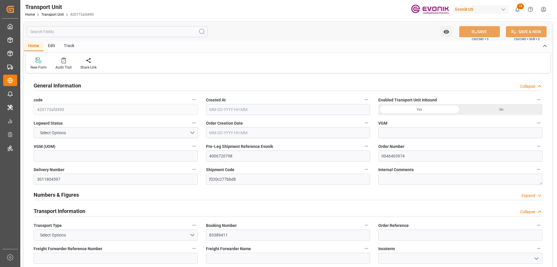
type input "2724"
type input "08-15-2025 19:54"
type input "10-15-2025"
type input "09-24-2025 00:00"
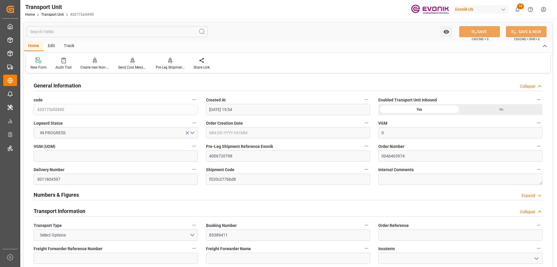
type input "10-15-2025 00:00"
type input "09-12-2025 12:00"
click at [105, 35] on input "text" at bounding box center [117, 31] width 181 height 11
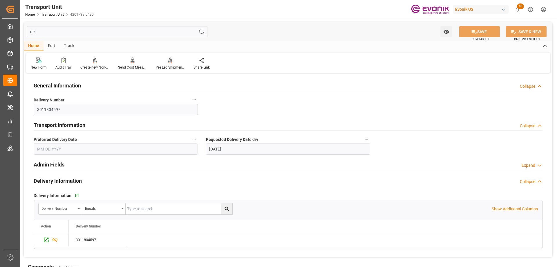
type input "del"
click at [170, 66] on div "Pre Leg Shipment Inbound" at bounding box center [170, 67] width 29 height 5
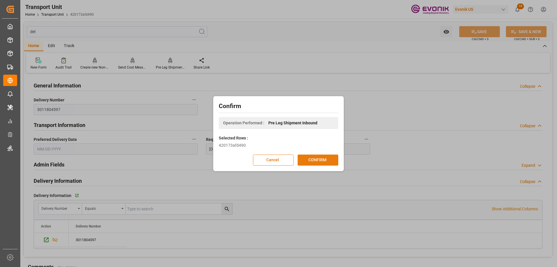
click at [325, 160] on button "CONFIRM" at bounding box center [318, 159] width 41 height 11
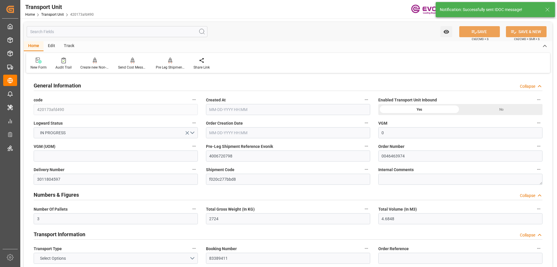
type input "0"
type input "3"
type input "2724"
type input "4.6848"
type input "AC Containerline"
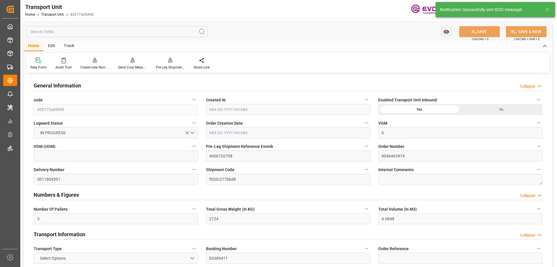
type input "Leschaco Inc."
type input "USEWR"
type input "BRSSZ"
type input "162.432"
type input "8"
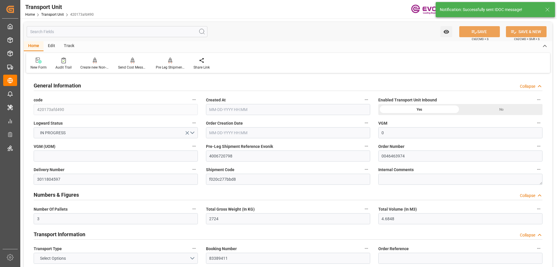
type input "2724"
type input "108"
type input "3"
type input "108"
type input "2724"
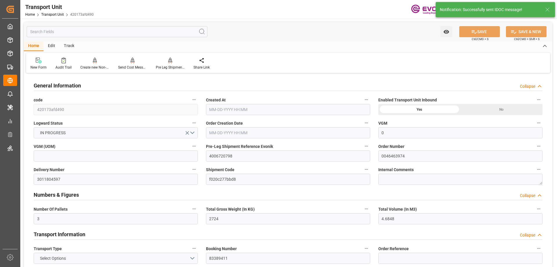
type input "2724"
type input "3"
type input "4.6849"
type input "4.6848"
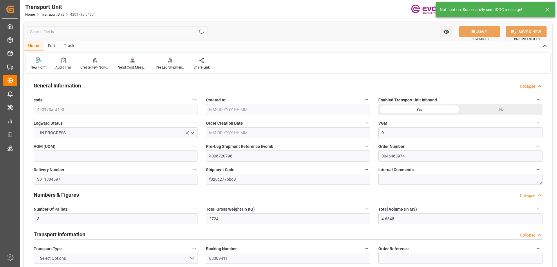
type input "108"
type input "2724"
type input "08-15-2025 19:54"
type input "10-15-2025"
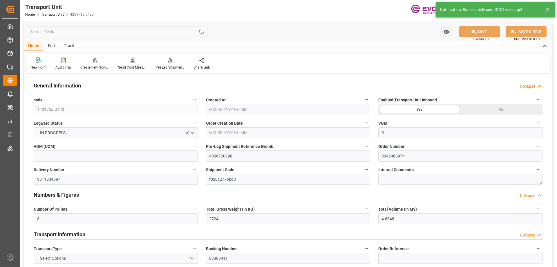
type input "09-24-2025 00:00"
type input "10-15-2025 00:00"
type input "09-05-2025 14:16"
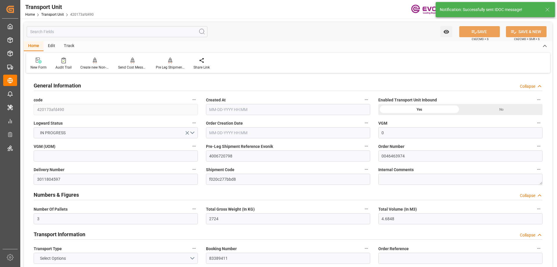
type input "09-12-2025 12:00"
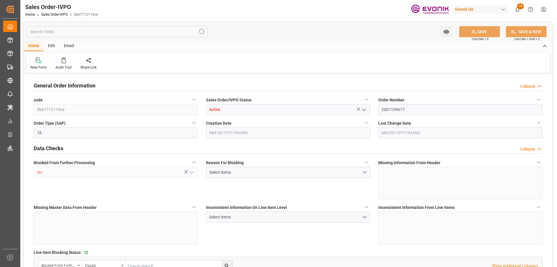
type input "AUFRE"
type input "0"
type input "1"
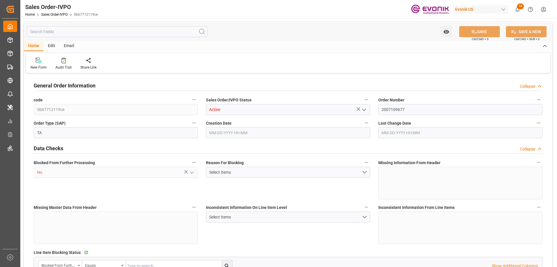
type input "15504"
type input "24.1474"
type input "17000"
type input "30"
type input "[DATE] 16:15"
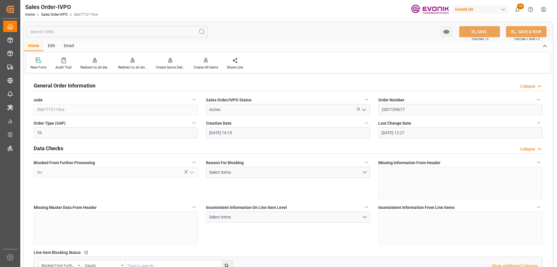
type input "[DATE] 12:27"
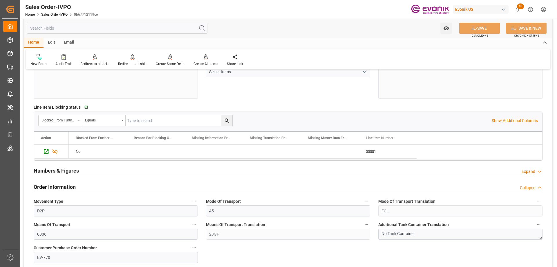
scroll to position [203, 0]
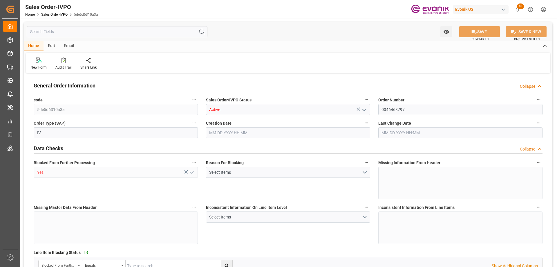
type input "CNSHA"
type input "0"
type input "1"
type input "10309.968"
type input "[DATE] 15:49"
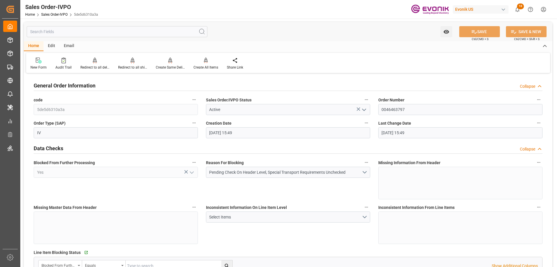
type input "[DATE] 15:49"
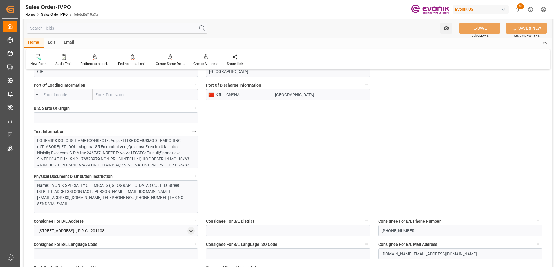
scroll to position [261, 0]
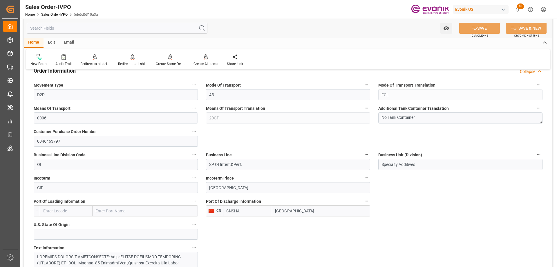
click at [122, 26] on input "text" at bounding box center [117, 28] width 181 height 11
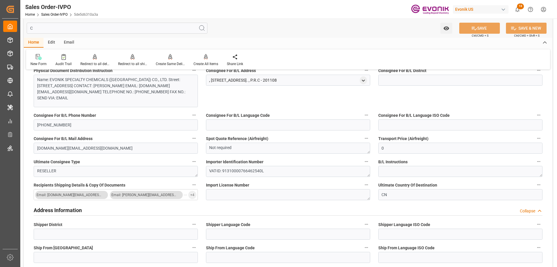
scroll to position [0, 0]
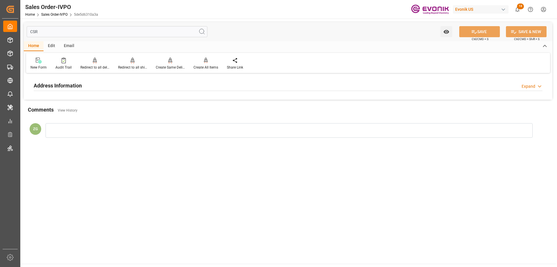
type input "CSR"
click at [79, 90] on div "Address Information" at bounding box center [58, 85] width 48 height 11
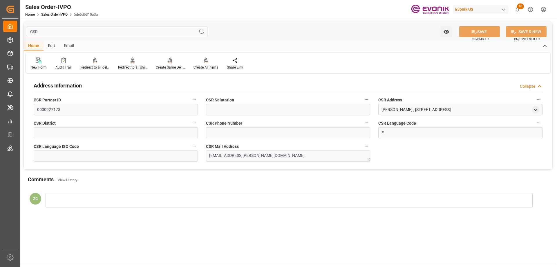
click at [38, 33] on input "CSR" at bounding box center [117, 31] width 181 height 11
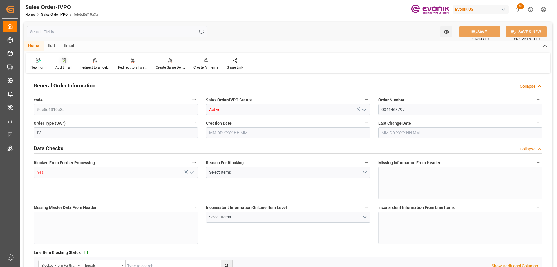
type input "CNSHA"
type input "0"
type input "1"
type input "10309.968"
type input "09-04-2025 15:49"
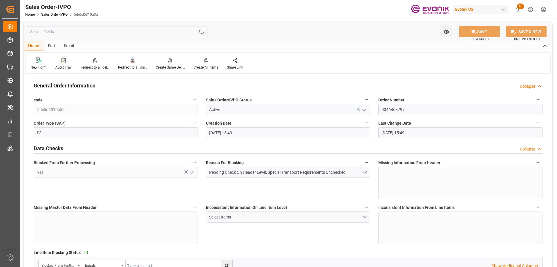
type input "09-04-2025 15:49"
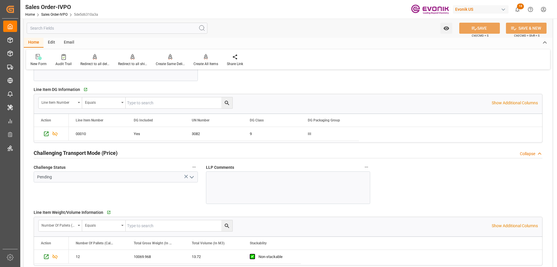
scroll to position [900, 0]
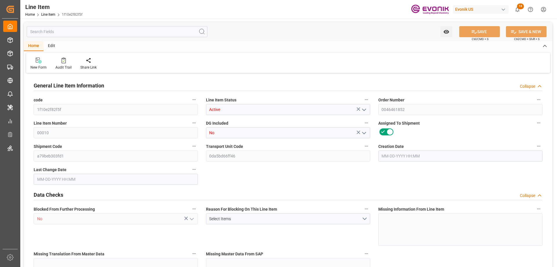
type input "3"
type input "1449.1584"
type input "1303.2"
type input "3.0404"
type input "72"
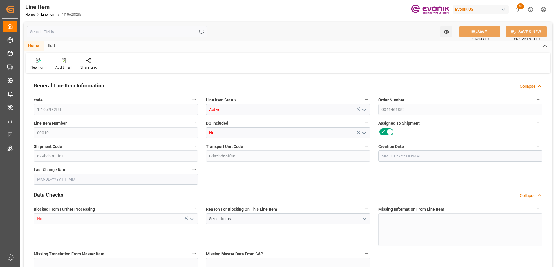
type input "11989.44"
type input "72"
type input "1303.2"
type input "1449.1584"
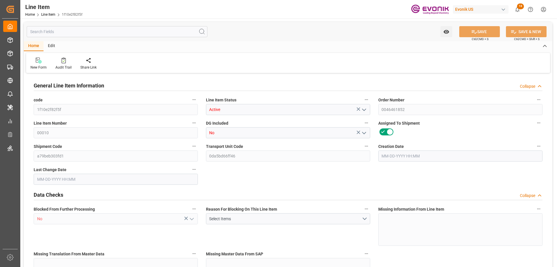
type input "1524.1584"
type input "1303.2"
type input "3.0404"
type input "3040.366"
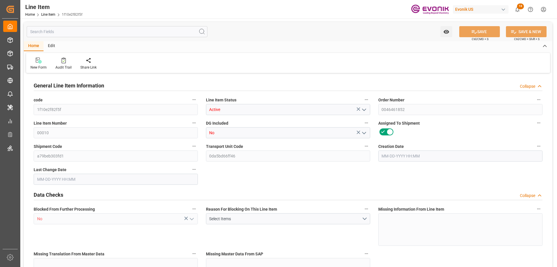
type input "72"
type input "1449.158"
type input "1303.2"
type input "3.0404"
type input "08-28-2025 12:38"
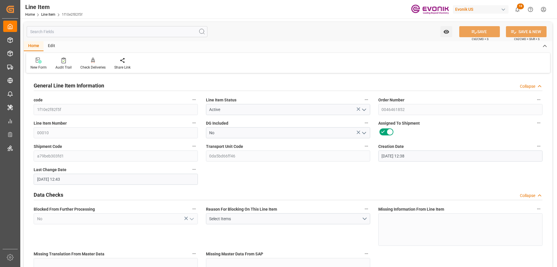
type input "09-05-2025 12:43"
type input "10-27-2025"
type input "09-12-2025"
type input "09-05-2025"
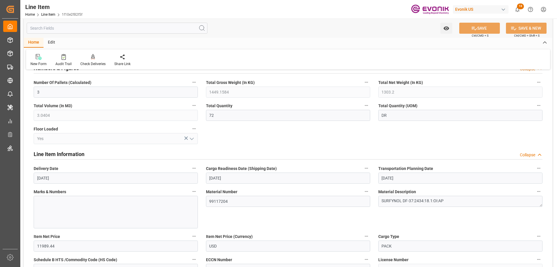
scroll to position [174, 0]
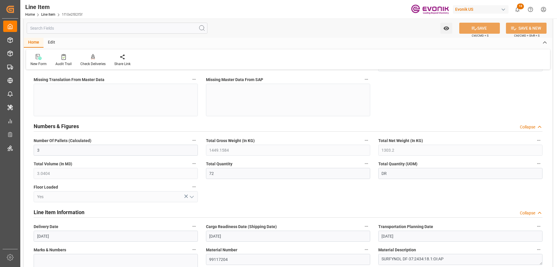
click at [60, 30] on input "text" at bounding box center [117, 28] width 181 height 11
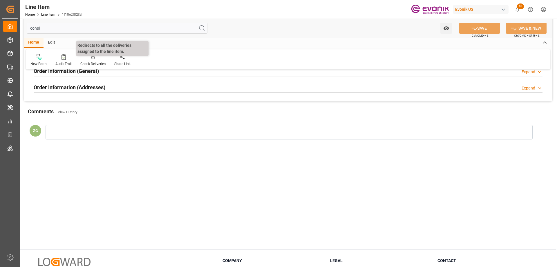
scroll to position [0, 0]
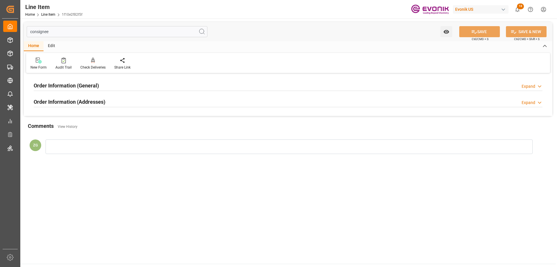
type input "consignee"
click at [82, 100] on h2 "Order Information (Addresses)" at bounding box center [70, 102] width 72 height 8
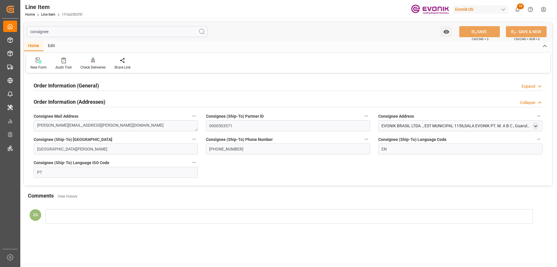
click at [82, 88] on h2 "Order Information (General)" at bounding box center [66, 86] width 65 height 8
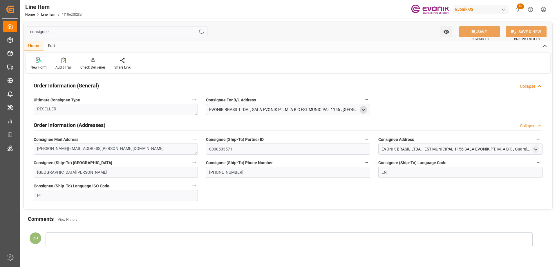
click at [361, 108] on icon "open menu" at bounding box center [363, 109] width 5 height 5
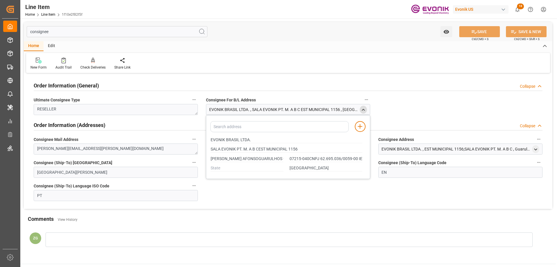
type input "SALA EVONIK PT. M. A B CEST MUNICIPAL 1156"
type input "JARDIM SANTO AFONSOGUARULHOS - SP"
type input "07215-040CNPJ 62.695.036/0059-00 IE 127347322116"
drag, startPoint x: 212, startPoint y: 140, endPoint x: 249, endPoint y: 140, distance: 37.7
click at [249, 140] on input "EVONIK BRASIL LTDA." at bounding box center [287, 140] width 152 height 6
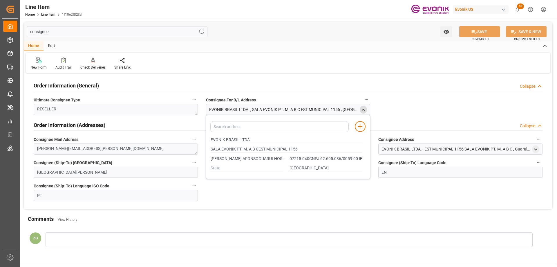
type input "SALA EVONIK PT. M. A B CEST MUNICIPAL 1156"
type input "JARDIM SANTO AFONSOGUARULHOS - SP"
type input "07215-040CNPJ 62.695.036/0059-00 IE 127347322116"
type input "SALA EVONIK PT. M. A B CEST MUNICIPAL 1156"
type input "JARDIM SANTO AFONSOGUARULHOS - SP"
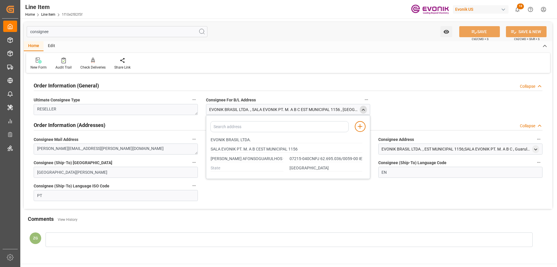
type input "07215-040CNPJ 62.695.036/0059-00 IE 127347322116"
type input "SALA EVONIK PT. M. A B CEST MUNICIPAL 1156"
type input "JARDIM SANTO AFONSOGUARULHOS - SP"
type input "07215-040CNPJ 62.695.036/0059-00 IE 127347322116"
type input "SALA EVONIK PT. M. A B CEST MUNICIPAL 1156"
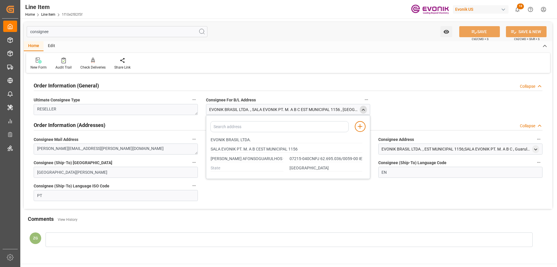
type input "JARDIM SANTO AFONSOGUARULHOS - SP"
type input "07215-040CNPJ 62.695.036/0059-00 IE 127347322116"
type input "SALA EVONIK PT. M. A B CEST MUNICIPAL 1156"
type input "JARDIM SANTO AFONSOGUARULHOS - SP"
type input "07215-040CNPJ 62.695.036/0059-00 IE 127347322116"
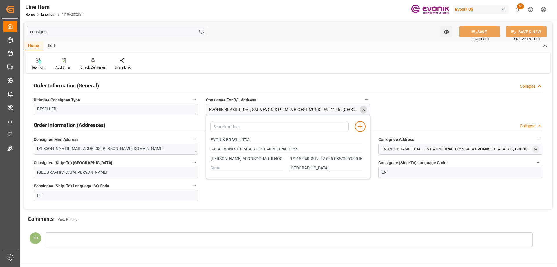
type input "SALA EVONIK PT. M. A B CEST MUNICIPAL 1156"
type input "JARDIM SANTO AFONSOGUARULHOS - SP"
type input "07215-040CNPJ 62.695.036/0059-00 IE 127347322116"
type input "SALA EVONIK PT. M. A B CEST MUNICIPAL 1156"
type input "JARDIM SANTO AFONSOGUARULHOS - SP"
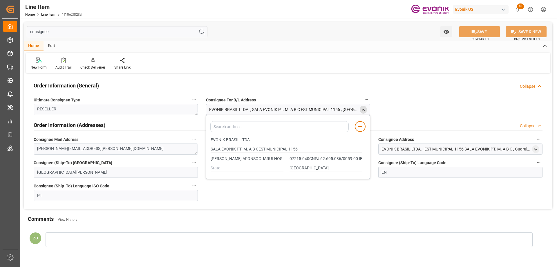
type input "07215-040CNPJ 62.695.036/0059-00 IE 127347322116"
type input "SALA EVONIK PT. M. A B CEST MUNICIPAL 1156"
type input "JARDIM SANTO AFONSOGUARULHOS - SP"
type input "07215-040CNPJ 62.695.036/0059-00 IE 127347322116"
type input "SALA EVONIK PT. M. A B CEST MUNICIPAL 1156"
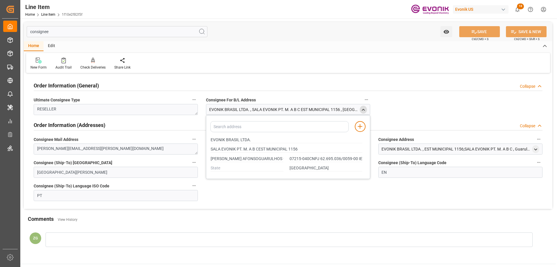
type input "JARDIM SANTO AFONSOGUARULHOS - SP"
type input "07215-040CNPJ 62.695.036/0059-00 IE 127347322116"
type input "SALA EVONIK PT. M. A B CEST MUNICIPAL 1156"
type input "JARDIM SANTO AFONSOGUARULHOS - SP"
type input "07215-040CNPJ 62.695.036/0059-00 IE 127347322116"
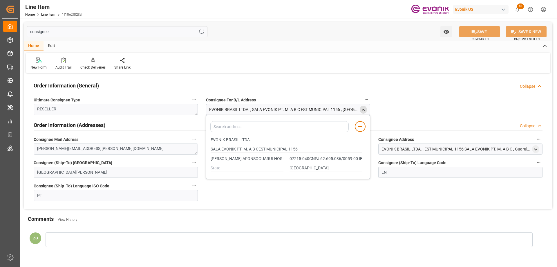
type input "SALA EVONIK PT. M. A B CEST MUNICIPAL 1156"
type input "JARDIM SANTO AFONSOGUARULHOS - SP"
type input "07215-040CNPJ 62.695.036/0059-00 IE 127347322116"
type input "SALA EVONIK PT. M. A B CEST MUNICIPAL 1156"
type input "JARDIM SANTO AFONSOGUARULHOS - SP"
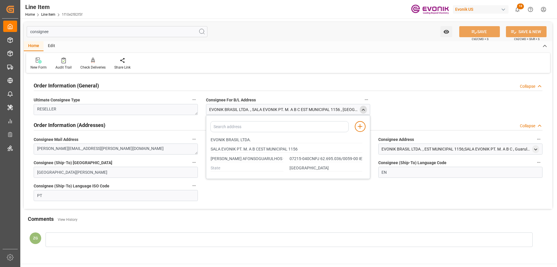
type input "07215-040CNPJ 62.695.036/0059-00 IE 127347322116"
type input "SALA EVONIK PT. M. A B CEST MUNICIPAL 1156"
type input "JARDIM SANTO AFONSOGUARULHOS - SP"
type input "07215-040CNPJ 62.695.036/0059-00 IE 127347322116"
type input "SALA EVONIK PT. M. A B CEST MUNICIPAL 1156"
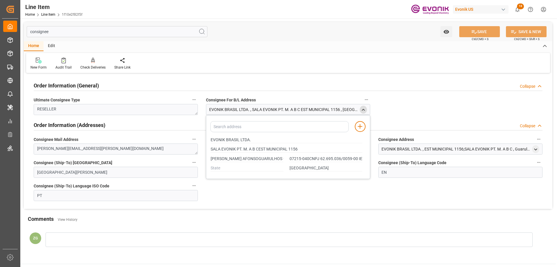
type input "JARDIM SANTO AFONSOGUARULHOS - SP"
type input "07215-040CNPJ 62.695.036/0059-00 IE 127347322116"
type input "SALA EVONIK PT. M. A B CEST MUNICIPAL 1156"
type input "JARDIM SANTO AFONSOGUARULHOS - SP"
type input "07215-040CNPJ 62.695.036/0059-00 IE 127347322116"
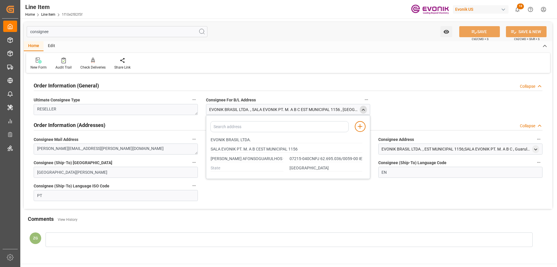
type input "SALA EVONIK PT. M. A B CEST MUNICIPAL 1156"
type input "JARDIM SANTO AFONSOGUARULHOS - SP"
type input "07215-040CNPJ 62.695.036/0059-00 IE 127347322116"
type input "SALA EVONIK PT. M. A B CEST MUNICIPAL 1156"
type input "JARDIM SANTO AFONSOGUARULHOS - SP"
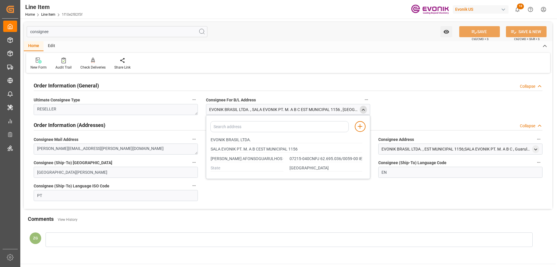
type input "07215-040CNPJ 62.695.036/0059-00 IE 127347322116"
type input "SALA EVONIK PT. M. A B CEST MUNICIPAL 1156"
type input "JARDIM SANTO AFONSOGUARULHOS - SP"
type input "07215-040CNPJ 62.695.036/0059-00 IE 127347322116"
type input "SALA EVONIK PT. M. A B CEST MUNICIPAL 1156"
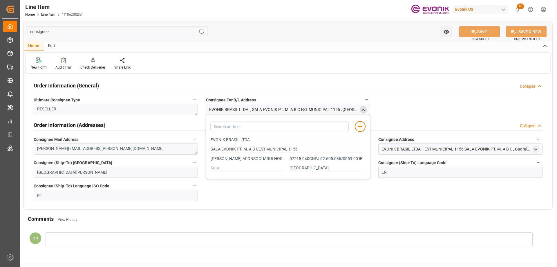
type input "JARDIM SANTO AFONSOGUARULHOS - SP"
type input "07215-040CNPJ 62.695.036/0059-00 IE 127347322116"
type input "SALA EVONIK PT. M. A B CEST MUNICIPAL 1156"
type input "JARDIM SANTO AFONSOGUARULHOS - SP"
type input "07215-040CNPJ 62.695.036/0059-00 IE 127347322116"
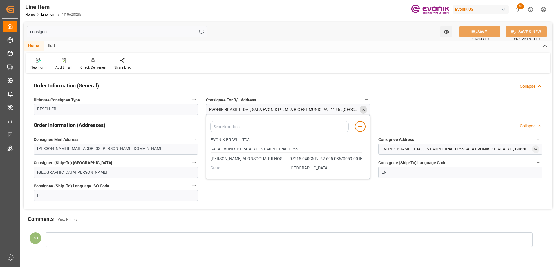
type input "SALA EVONIK PT. M. A B CEST MUNICIPAL 1156"
type input "JARDIM SANTO AFONSOGUARULHOS - SP"
type input "07215-040CNPJ 62.695.036/0059-00 IE 127347322116"
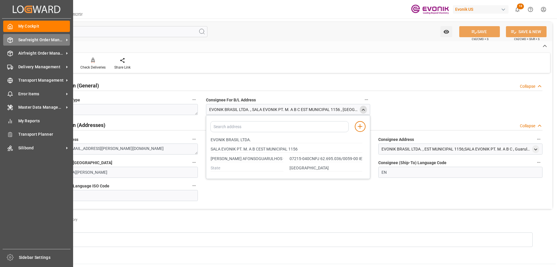
type input "SALA EVONIK PT. M. A B CEST MUNICIPAL 1156"
type input "JARDIM SANTO AFONSOGUARULHOS - SP"
type input "07215-040CNPJ 62.695.036/0059-00 IE 127347322116"
click at [23, 38] on span "Seafreight Order Management" at bounding box center [41, 40] width 46 height 6
type input "SALA EVONIK PT. M. A B CEST MUNICIPAL 1156"
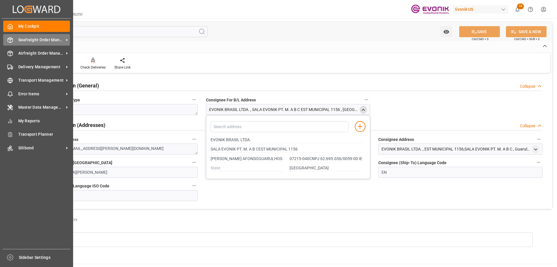
type input "JARDIM SANTO AFONSOGUARULHOS - SP"
type input "07215-040CNPJ 62.695.036/0059-00 IE 127347322116"
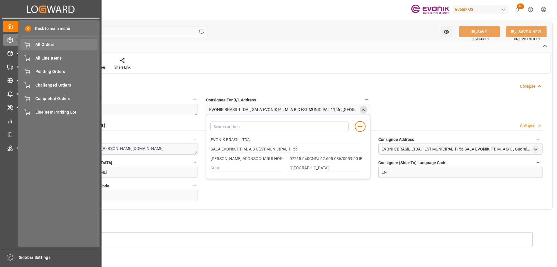
click at [48, 46] on span "All Orders" at bounding box center [66, 44] width 62 height 6
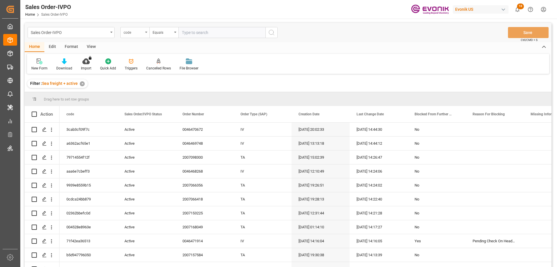
click at [135, 32] on div "code" at bounding box center [134, 31] width 20 height 7
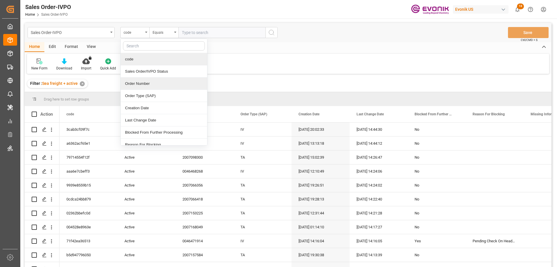
click at [142, 82] on div "Order Number" at bounding box center [164, 83] width 86 height 12
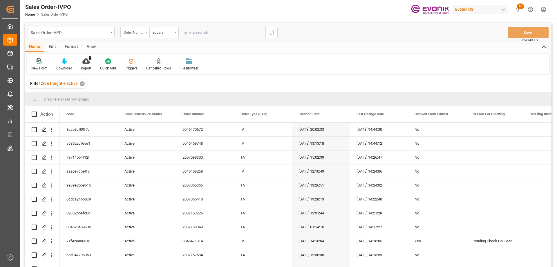
click at [204, 33] on input "text" at bounding box center [221, 32] width 87 height 11
paste input "0046462785"
type input "0046462785"
click at [210, 33] on input "0046462785" at bounding box center [221, 32] width 87 height 11
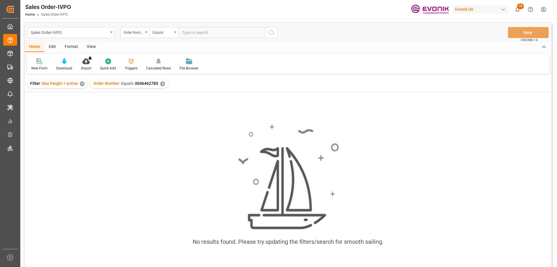
click at [199, 33] on input "text" at bounding box center [221, 32] width 87 height 11
type input "0046462785"
click at [162, 85] on div "✕" at bounding box center [162, 83] width 5 height 5
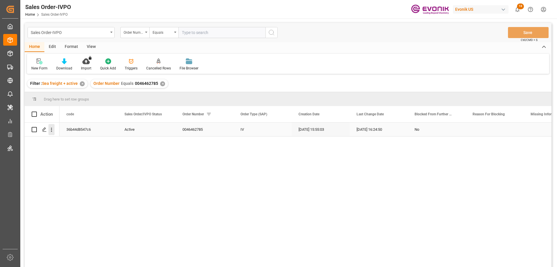
click at [53, 128] on icon "open menu" at bounding box center [51, 130] width 6 height 6
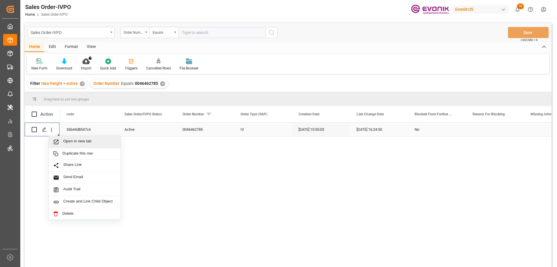
click at [71, 139] on span "Open in new tab" at bounding box center [89, 142] width 53 height 6
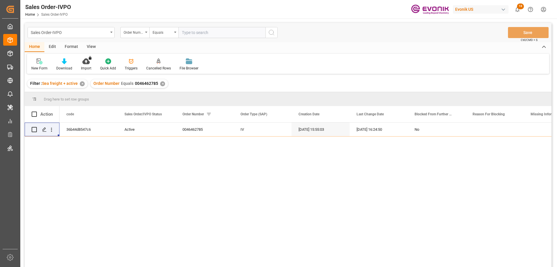
click at [199, 29] on input "text" at bounding box center [221, 32] width 87 height 11
paste input "2006820768"
type input "2006820768"
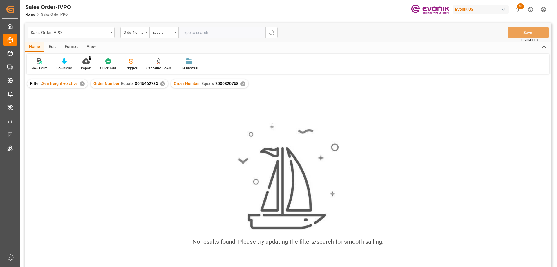
click at [161, 84] on div "✕" at bounding box center [162, 83] width 5 height 5
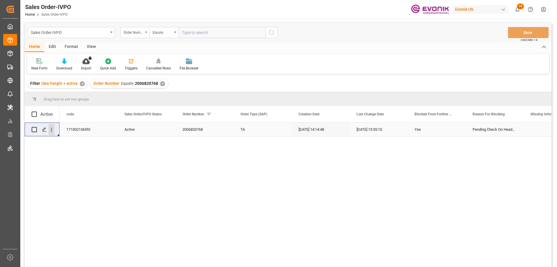
click at [50, 128] on icon "open menu" at bounding box center [51, 130] width 6 height 6
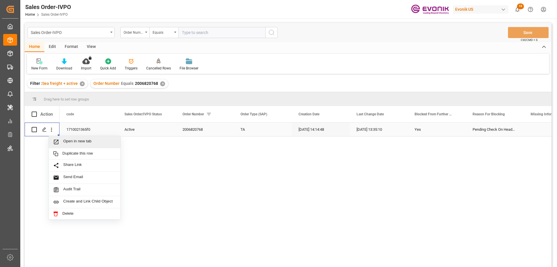
click at [78, 143] on span "Open in new tab" at bounding box center [89, 142] width 53 height 6
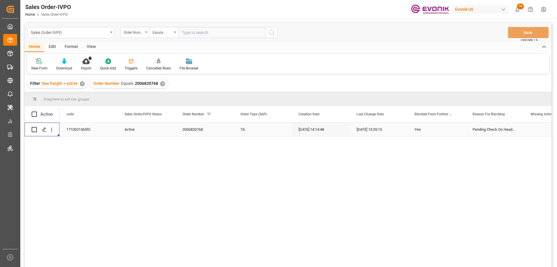
click at [218, 31] on input "text" at bounding box center [221, 32] width 87 height 11
paste input "0046470844"
type input "0046470844"
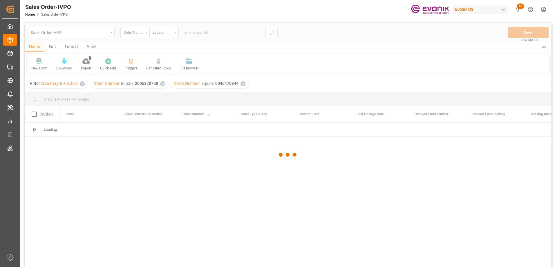
click at [163, 84] on div at bounding box center [288, 154] width 527 height 263
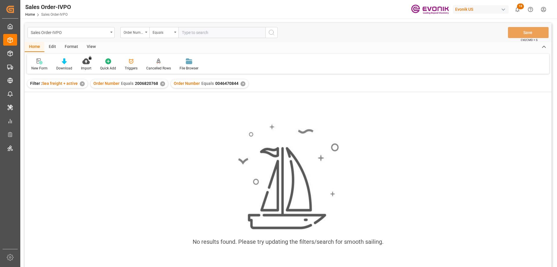
click at [162, 84] on div "✕" at bounding box center [162, 83] width 5 height 5
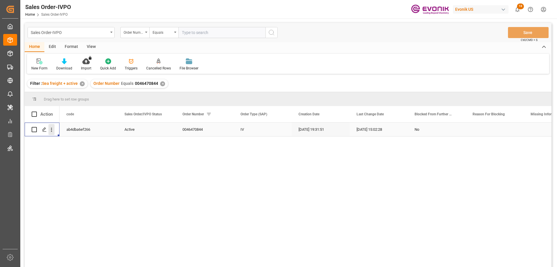
click at [53, 126] on button "open menu" at bounding box center [51, 129] width 6 height 11
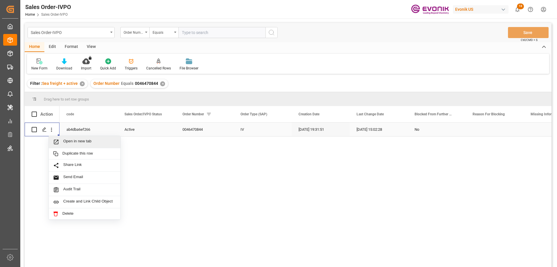
click at [71, 139] on span "Open in new tab" at bounding box center [89, 142] width 53 height 6
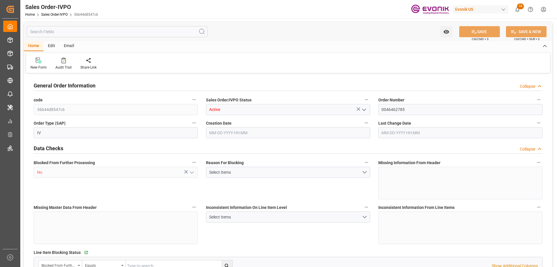
type input "NLRTM"
type input "0"
type input "1"
type input "2"
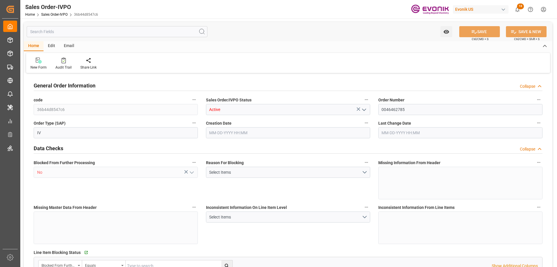
type input "18106.2"
type input "50.112"
type input "17000"
type input "30"
type input "07-08-2025 15:55"
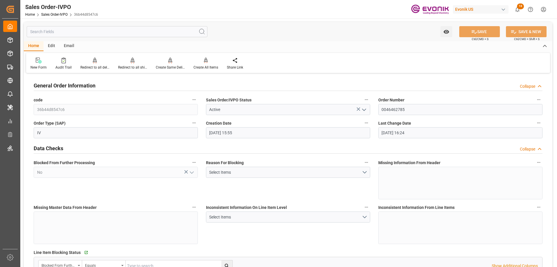
type input "08-21-2025 16:24"
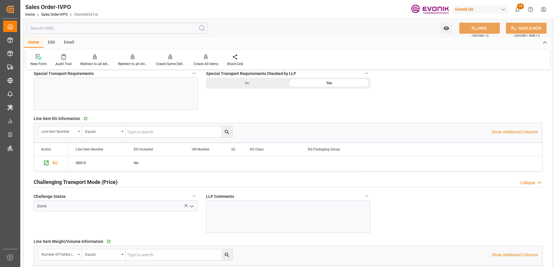
scroll to position [812, 0]
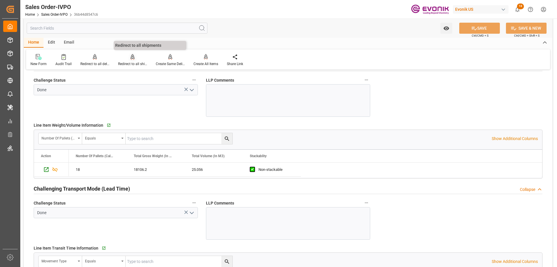
click at [131, 64] on div "Redirect to all shipments" at bounding box center [132, 63] width 29 height 5
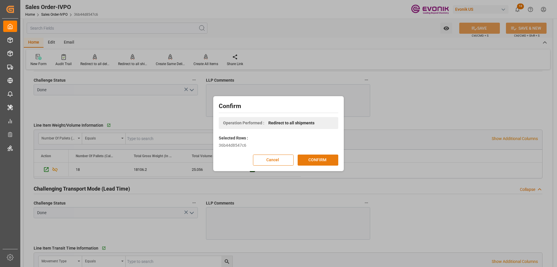
click at [328, 162] on button "CONFIRM" at bounding box center [318, 159] width 41 height 11
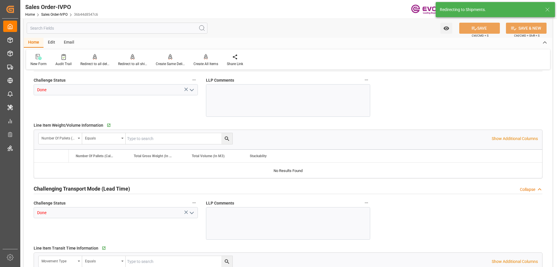
type input "NLRTM"
type input "0"
type input "1"
type input "2"
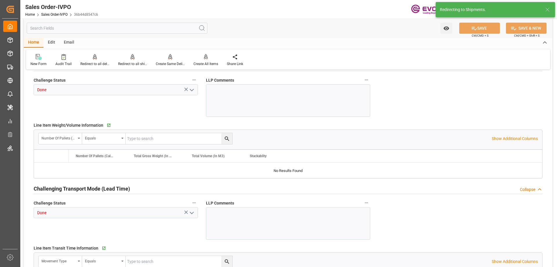
type input "18106.2"
type input "50.112"
type input "17000"
type input "30"
type input "07-08-2025 15:55"
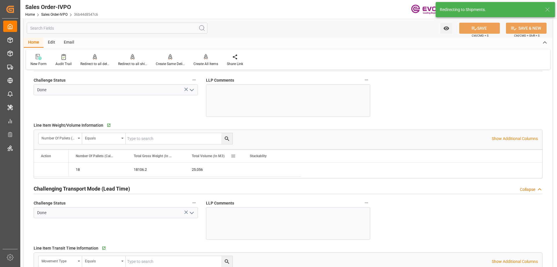
type input "08-21-2025 16:24"
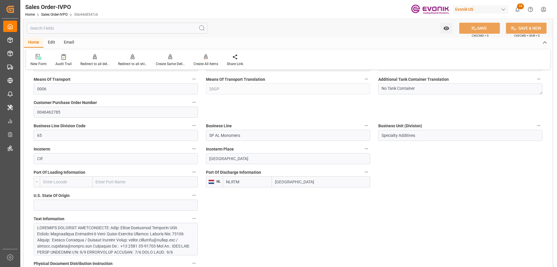
scroll to position [174, 0]
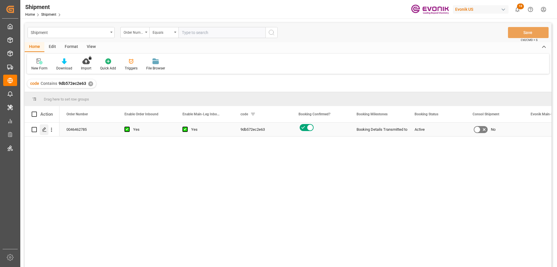
click at [44, 128] on icon "Press SPACE to select this row." at bounding box center [44, 129] width 5 height 5
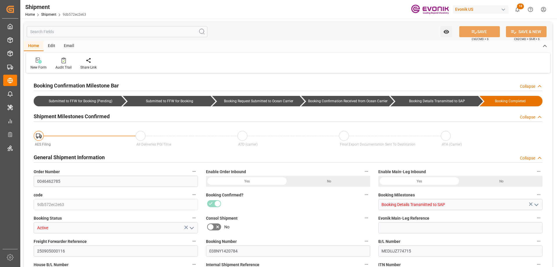
type input "18"
type input "IBC"
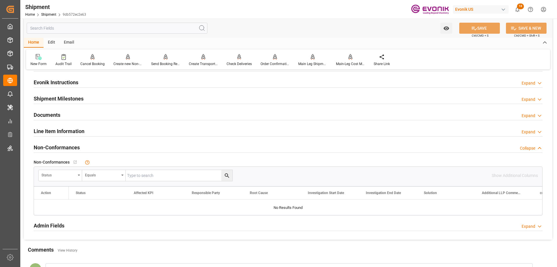
scroll to position [464, 0]
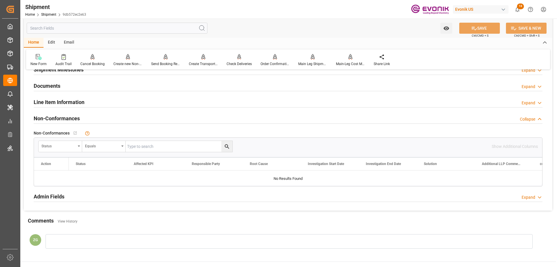
click at [50, 104] on h2 "Line Item Information" at bounding box center [59, 102] width 51 height 8
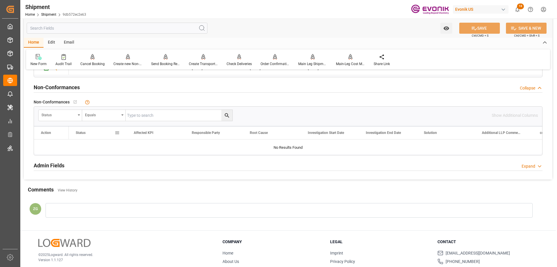
scroll to position [522, 0]
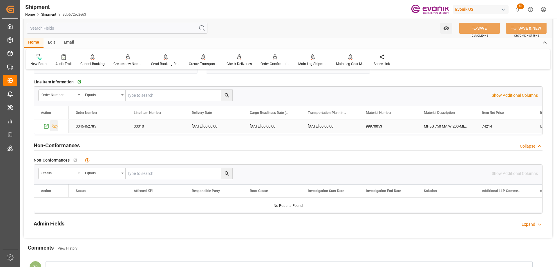
click at [53, 125] on icon "Press SPACE to select this row." at bounding box center [55, 126] width 6 height 6
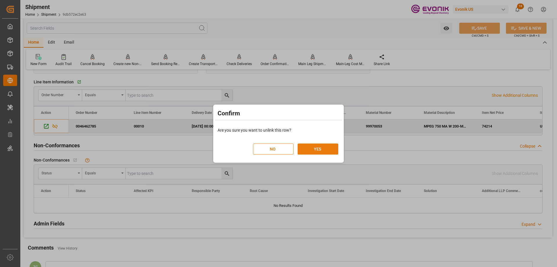
click at [322, 147] on button "YES" at bounding box center [318, 148] width 41 height 11
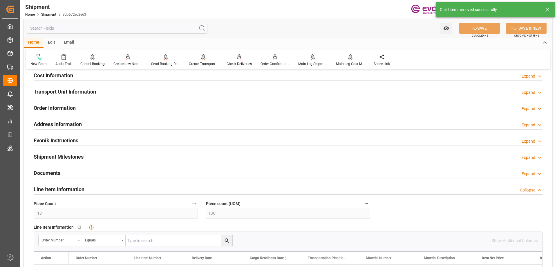
scroll to position [348, 0]
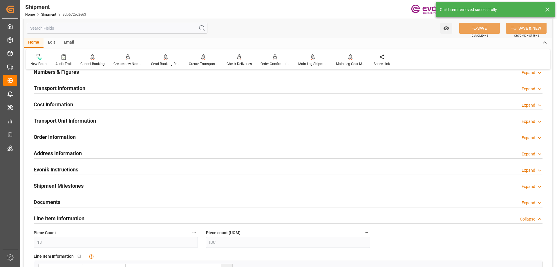
click at [81, 120] on h2 "Transport Unit Information" at bounding box center [65, 121] width 62 height 8
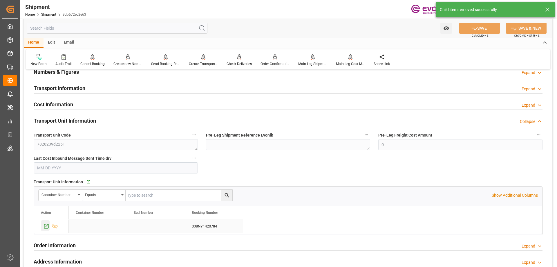
click at [46, 224] on icon "Press SPACE to select this row." at bounding box center [46, 226] width 6 height 6
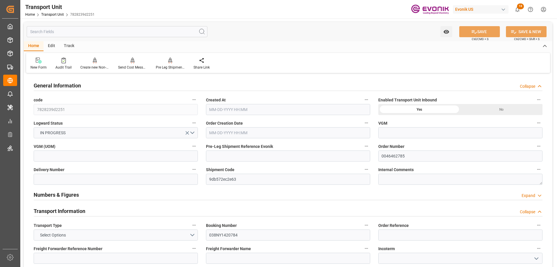
type input "MSC"
type input "Mediterranean Shipping Company"
type input "USMOB"
type input "NLRTM"
type input "18106.2"
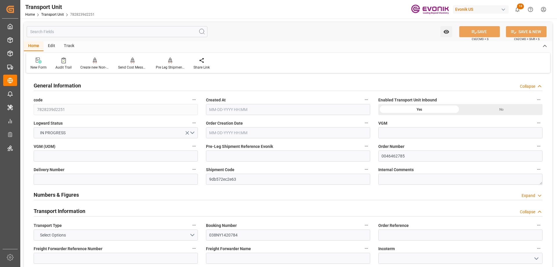
type input "[DATE] 04:08"
type input "[DATE]"
type input "[DATE] 00:00"
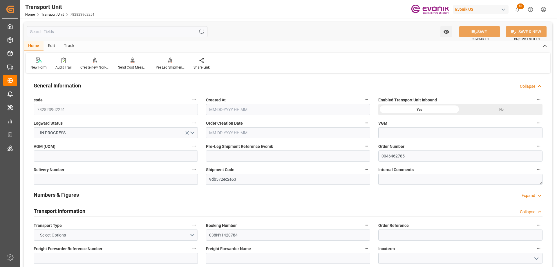
type input "[DATE] 00:00"
type input "[DATE] 16:00"
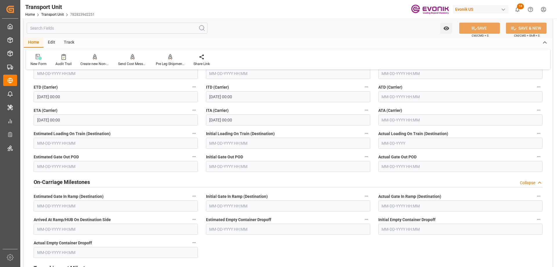
scroll to position [638, 0]
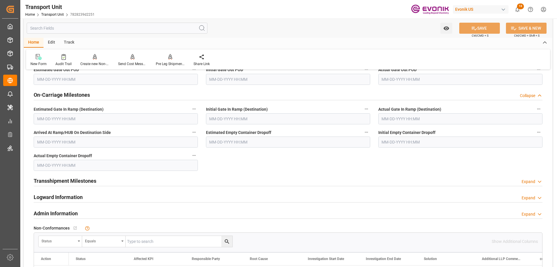
click at [86, 28] on input "text" at bounding box center [117, 28] width 181 height 11
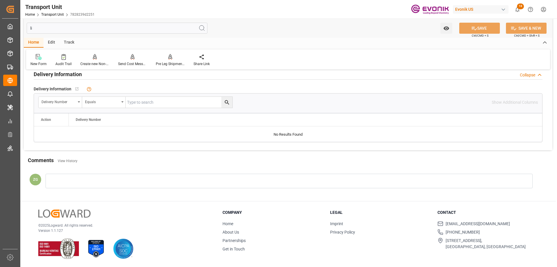
scroll to position [0, 0]
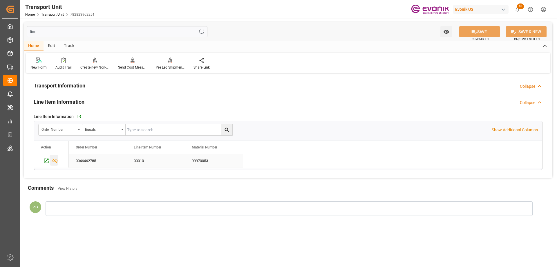
type input "line"
click at [56, 162] on icon "Press SPACE to select this row." at bounding box center [55, 160] width 5 height 5
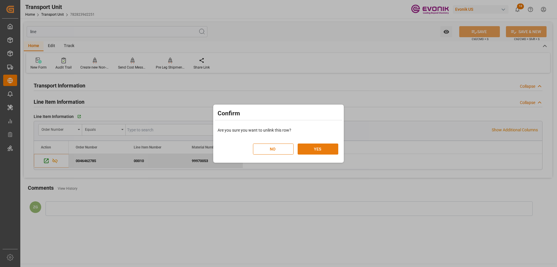
click at [329, 148] on button "YES" at bounding box center [318, 148] width 41 height 11
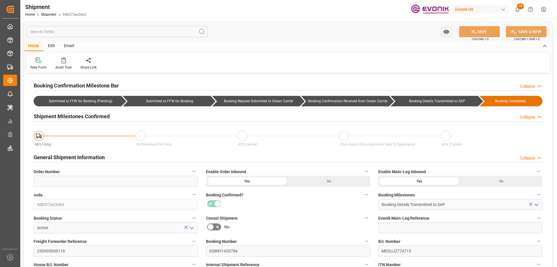
scroll to position [203, 0]
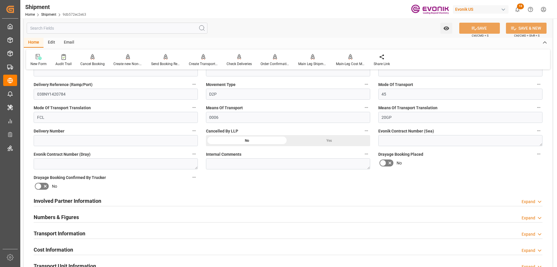
click at [316, 137] on div "Yes" at bounding box center [329, 140] width 82 height 11
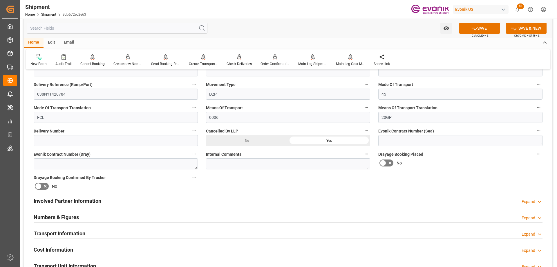
scroll to position [145, 0]
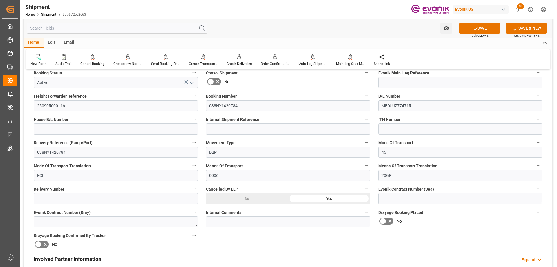
click at [190, 82] on polyline "open menu" at bounding box center [191, 83] width 3 height 2
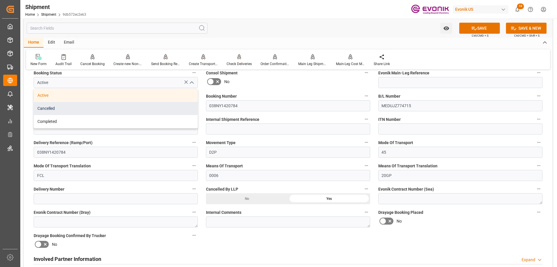
click at [59, 111] on div "Cancelled" at bounding box center [116, 108] width 164 height 13
type input "Cancelled"
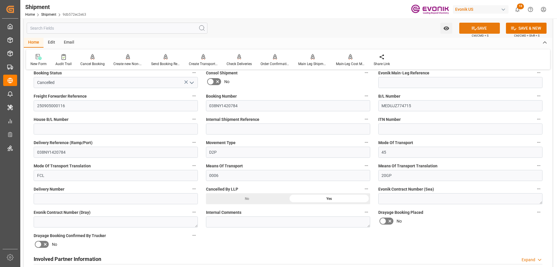
click at [475, 30] on icon at bounding box center [474, 28] width 6 height 6
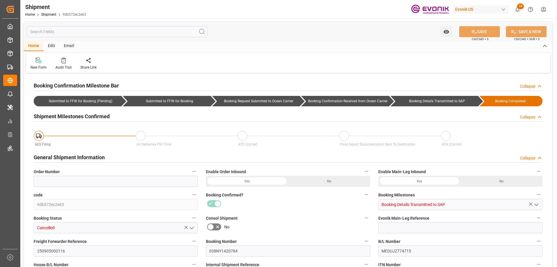
type input "MSC"
type input "Mediterranean Shipping Company"
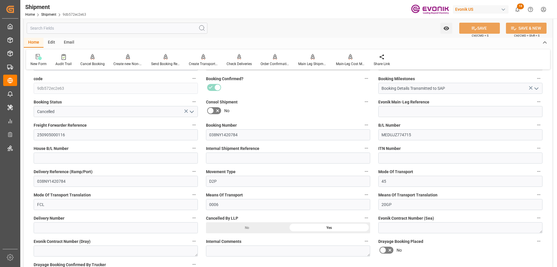
scroll to position [203, 0]
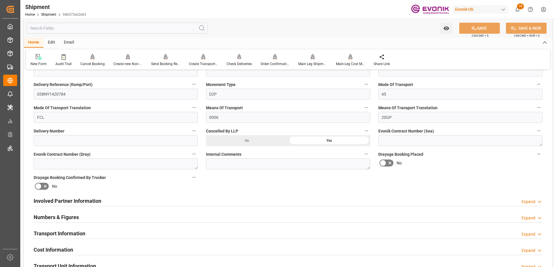
click at [137, 198] on div "Involved Partner Information Expand" at bounding box center [288, 200] width 509 height 11
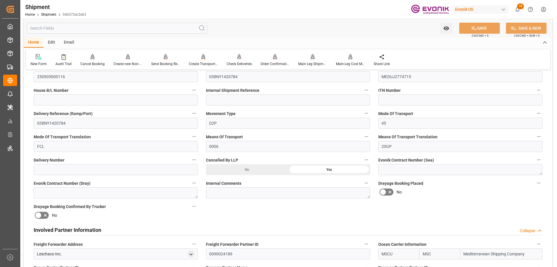
scroll to position [58, 0]
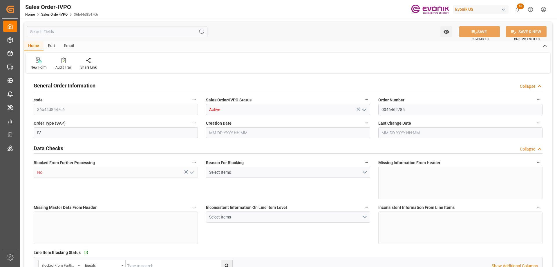
type input "NLRTM"
type input "0"
type input "1"
type input "2"
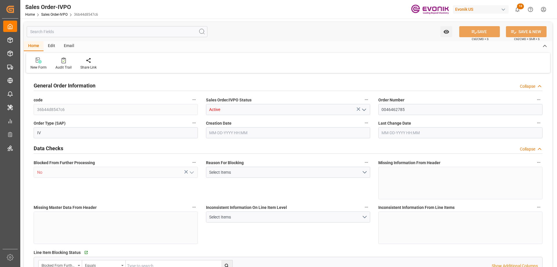
type input "18106.2"
type input "50.112"
type input "17000"
type input "30"
type input "07-08-2025 15:55"
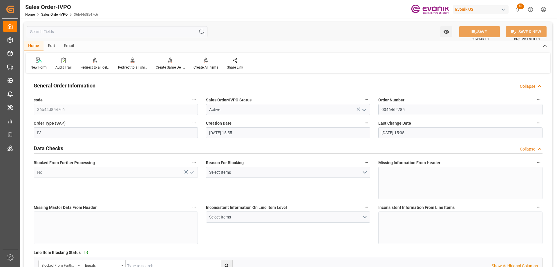
type input "09-05-2025 15:05"
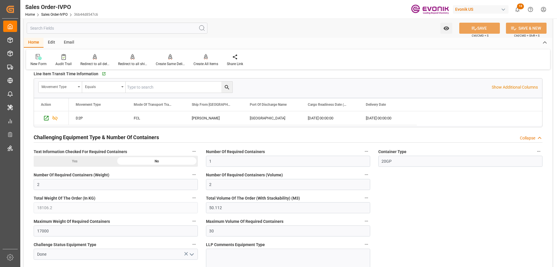
scroll to position [1074, 0]
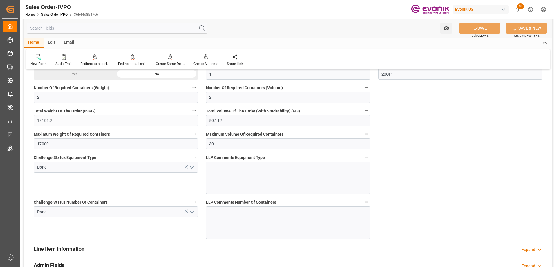
click at [192, 211] on icon "open menu" at bounding box center [191, 211] width 7 height 7
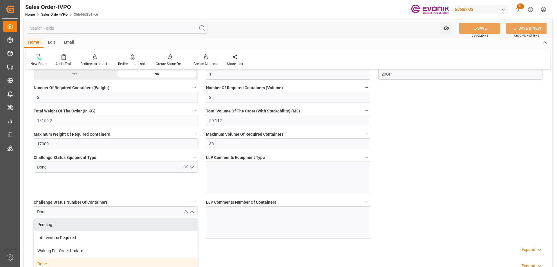
click at [67, 223] on div "Pending" at bounding box center [116, 224] width 164 height 13
type input "Pending"
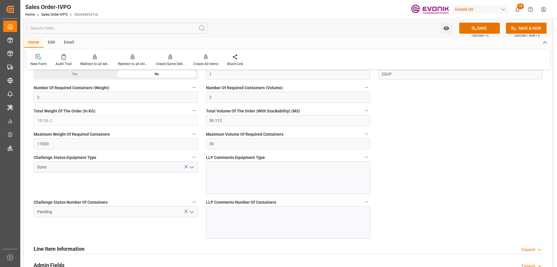
click at [195, 167] on button "open menu" at bounding box center [191, 166] width 9 height 9
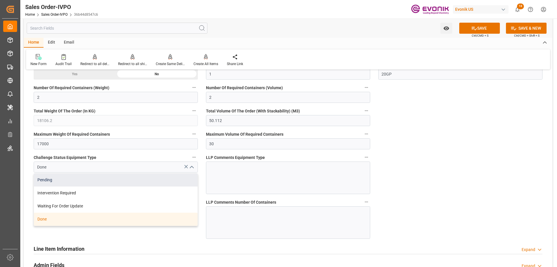
click at [76, 181] on div "Pending" at bounding box center [116, 179] width 164 height 13
type input "Pending"
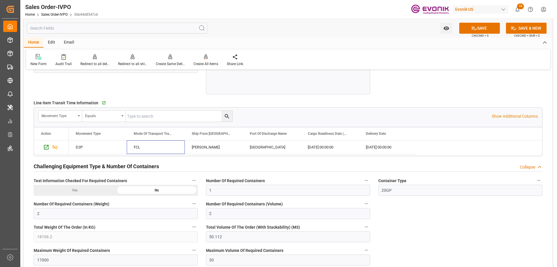
scroll to position [900, 0]
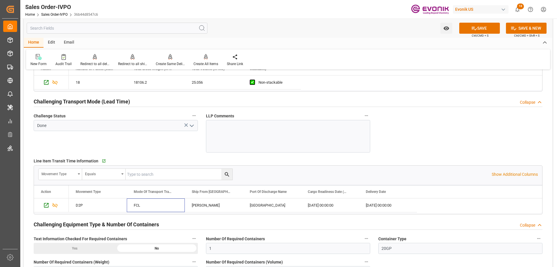
drag, startPoint x: 157, startPoint y: 155, endPoint x: 134, endPoint y: 144, distance: 25.8
click at [134, 144] on div "Challenge Status Done" at bounding box center [116, 132] width 172 height 45
click at [194, 125] on icon "open menu" at bounding box center [191, 125] width 7 height 7
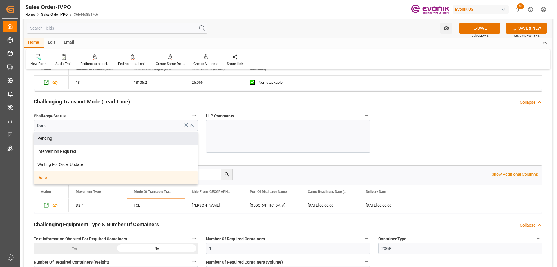
click at [41, 139] on div "Pending" at bounding box center [116, 138] width 164 height 13
type input "Pending"
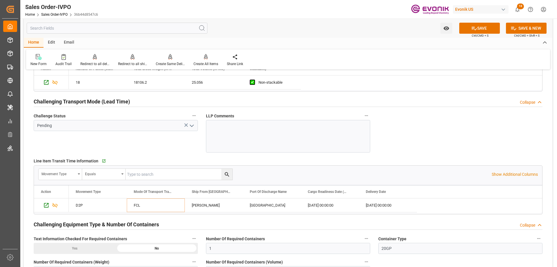
scroll to position [783, 0]
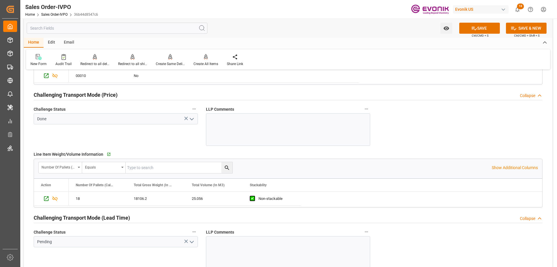
click at [189, 118] on icon "open menu" at bounding box center [191, 118] width 7 height 7
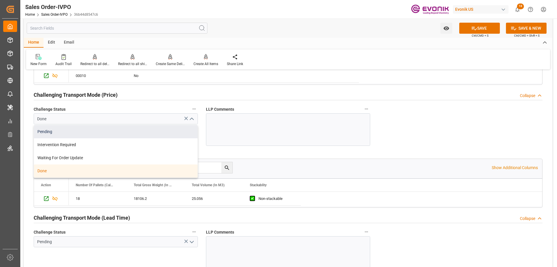
click at [90, 131] on div "Pending" at bounding box center [116, 131] width 164 height 13
type input "Pending"
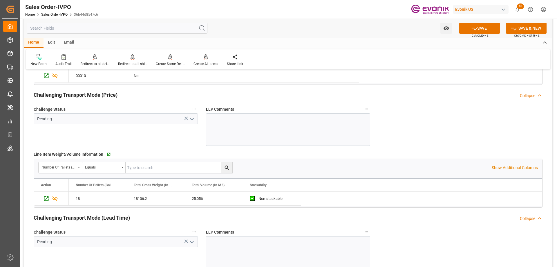
scroll to position [667, 0]
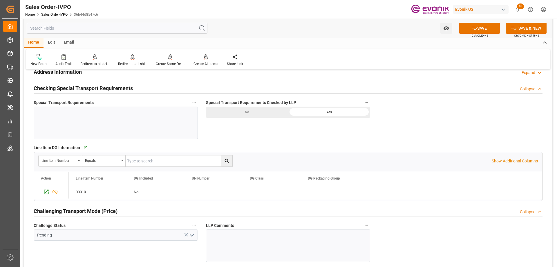
click at [269, 111] on div "No" at bounding box center [247, 111] width 82 height 11
click at [483, 26] on button "SAVE" at bounding box center [479, 28] width 41 height 11
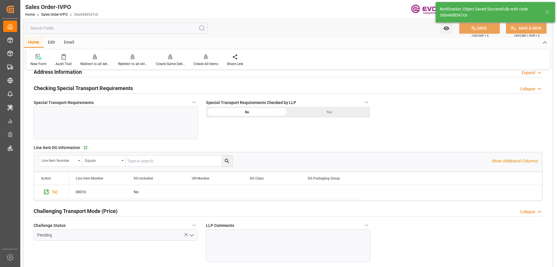
type input "09-05-2025 15:06"
type input "Yes"
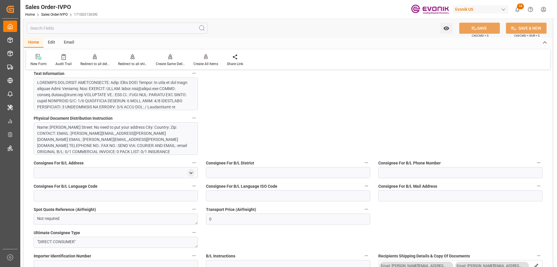
scroll to position [551, 0]
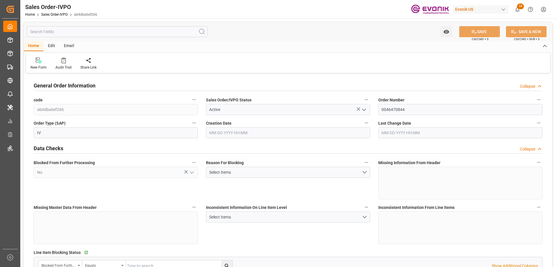
type input "BRSSZ"
type input "[EMAIL_ADDRESS] No: [PHONE_NUMBER]"
type input "0"
type input "1"
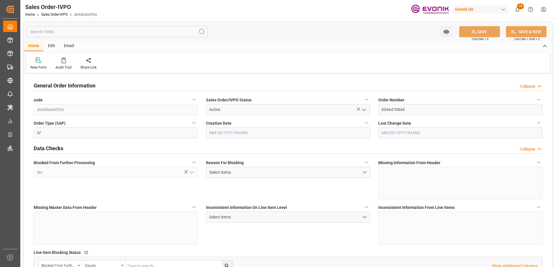
type input "1"
type input "16403.532"
type input "21.1301"
type input "17000"
type input "30"
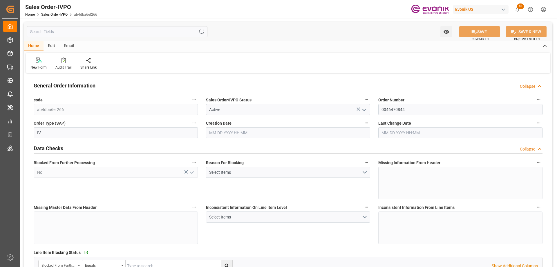
type input "[DATE] 19:31"
type input "[DATE] 15:02"
type input "[EMAIL_ADDRESS] No: [PHONE_NUMBER]"
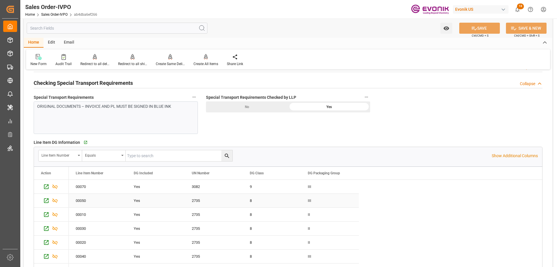
scroll to position [987, 0]
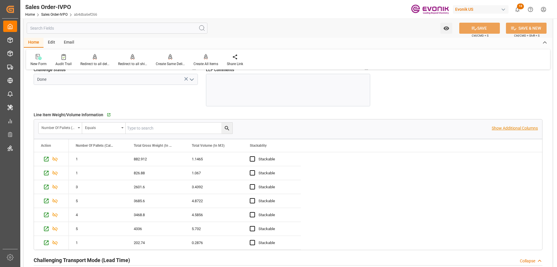
click at [526, 129] on p "Show Additional Columns" at bounding box center [515, 128] width 46 height 6
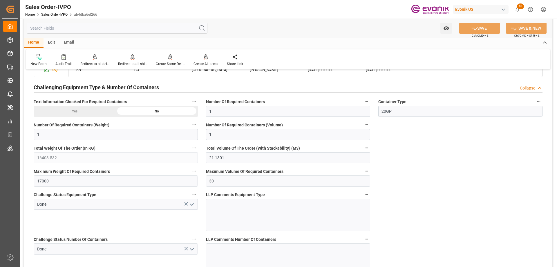
scroll to position [1480, 0]
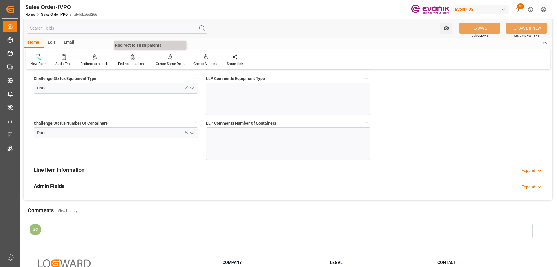
click at [129, 64] on div "Redirect to all shipments" at bounding box center [132, 63] width 29 height 5
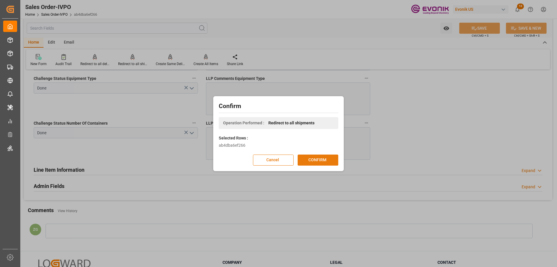
click at [308, 158] on button "CONFIRM" at bounding box center [318, 159] width 41 height 11
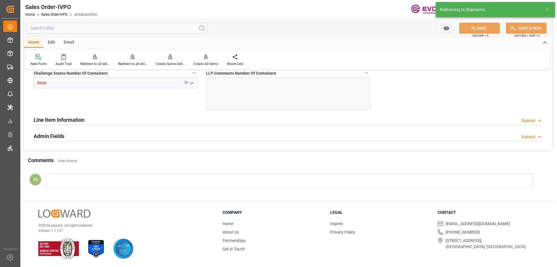
type input "BRSSZ"
type input "livia.leone@evonik.comTelephone No: 55 19 3475-3130"
type input "0"
type input "1"
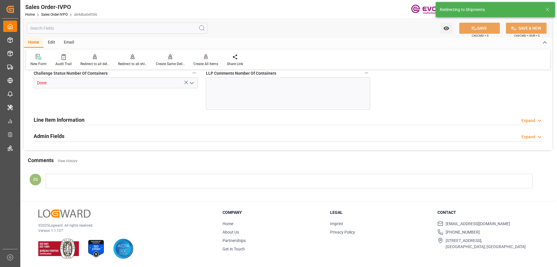
type input "1"
type input "16403.532"
type input "21.1301"
type input "17000"
type input "30"
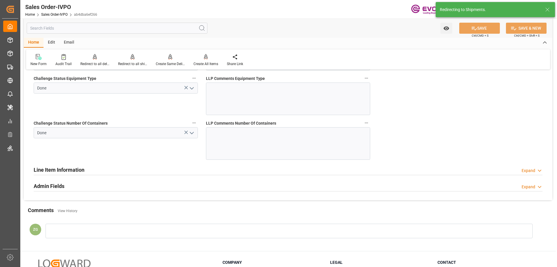
type input "08-28-2025 19:31"
type input "09-05-2025 15:02"
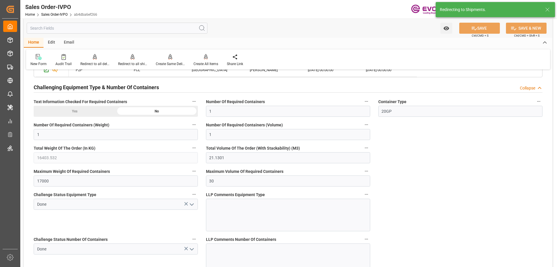
scroll to position [1219, 0]
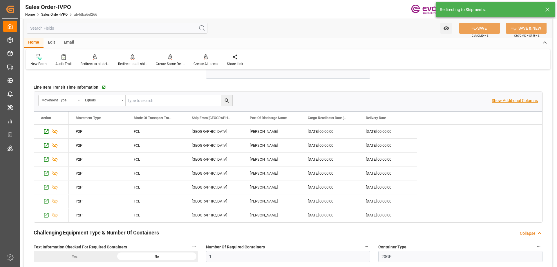
click at [509, 101] on p "Show Additional Columns" at bounding box center [515, 100] width 46 height 6
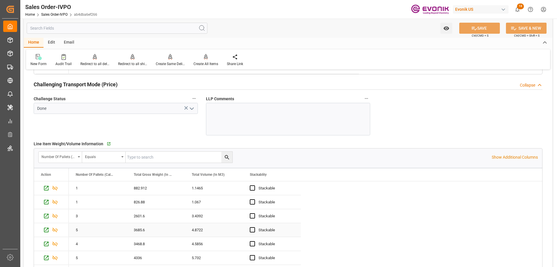
scroll to position [812, 0]
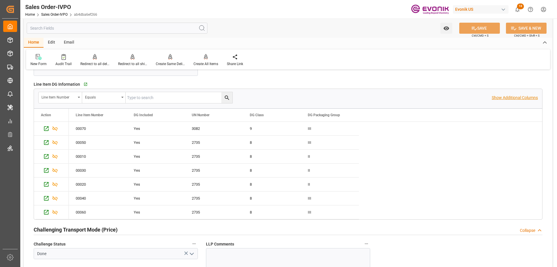
click at [518, 96] on p "Show Additional Columns" at bounding box center [515, 98] width 46 height 6
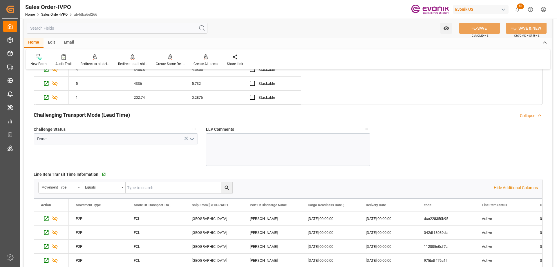
scroll to position [1190, 0]
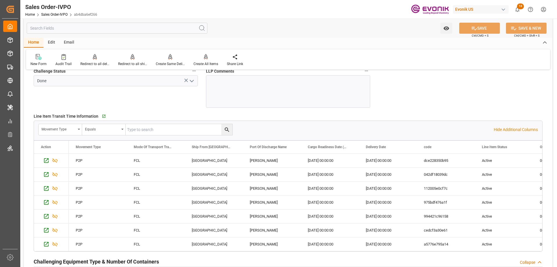
type input "livia.leone@evonik.comTelephone No: 55 19 3475-3130"
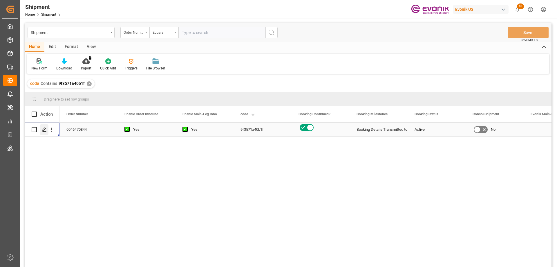
click at [43, 129] on icon "Press SPACE to select this row." at bounding box center [44, 129] width 5 height 5
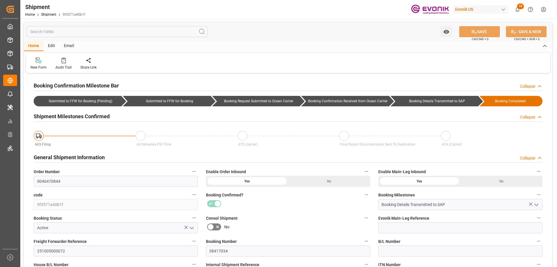
type input "45"
type input "DR"
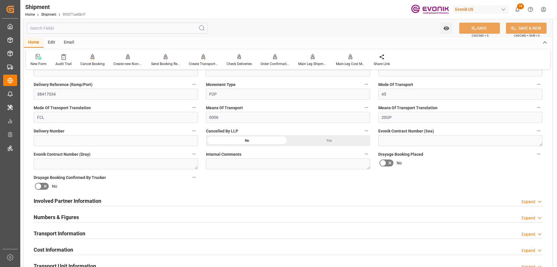
scroll to position [377, 0]
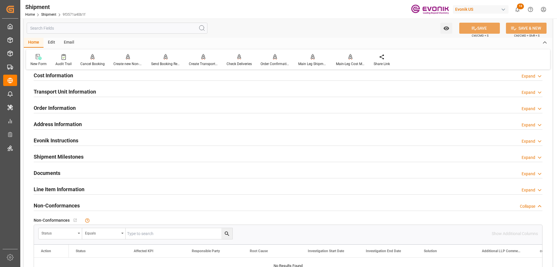
click at [45, 186] on h2 "Line Item Information" at bounding box center [59, 189] width 51 height 8
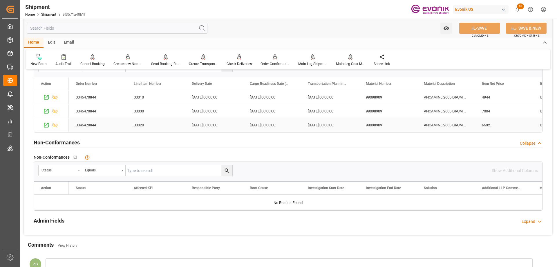
scroll to position [493, 0]
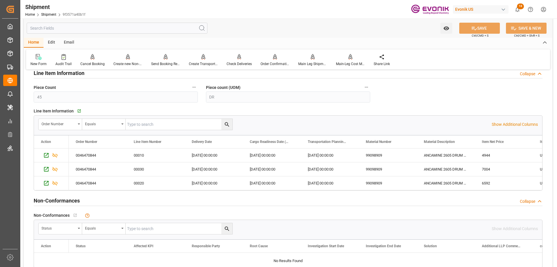
click at [163, 124] on input "text" at bounding box center [179, 124] width 107 height 11
paste input "0046470844"
type input "0046470844"
click at [226, 124] on icon "search button" at bounding box center [227, 124] width 6 height 6
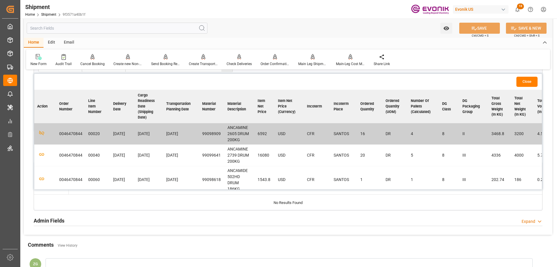
scroll to position [0, 0]
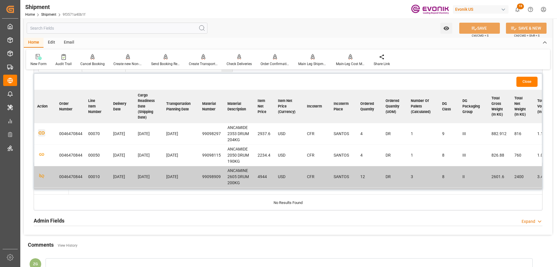
click at [43, 132] on icon "button" at bounding box center [41, 132] width 7 height 7
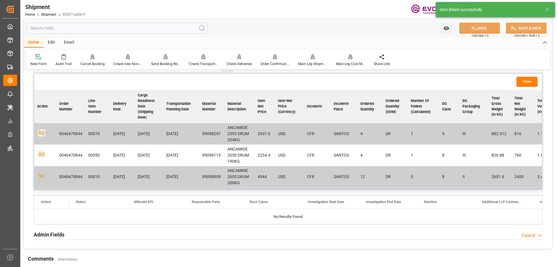
click at [43, 153] on icon "button" at bounding box center [41, 154] width 7 height 7
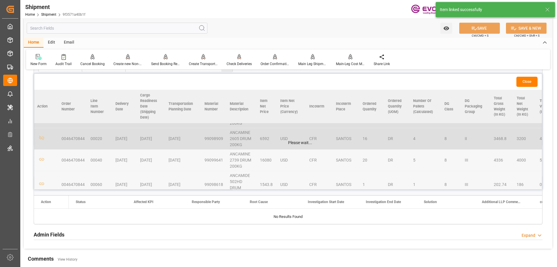
scroll to position [92, 0]
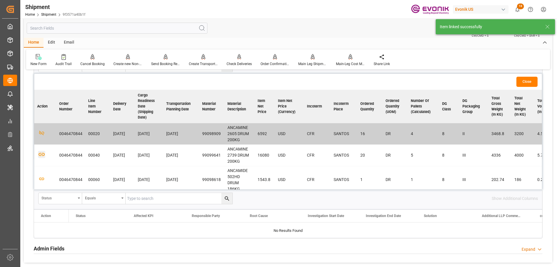
click at [42, 153] on icon "button" at bounding box center [41, 154] width 7 height 7
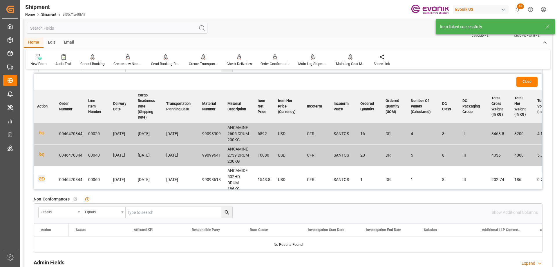
click at [42, 177] on icon "button" at bounding box center [42, 178] width 6 height 3
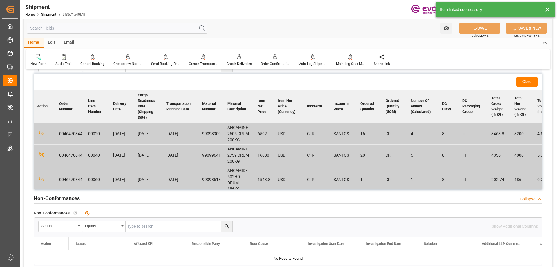
scroll to position [0, 0]
click at [530, 83] on button "Close" at bounding box center [526, 82] width 21 height 10
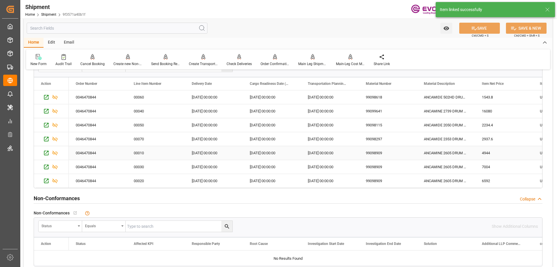
scroll to position [522, 0]
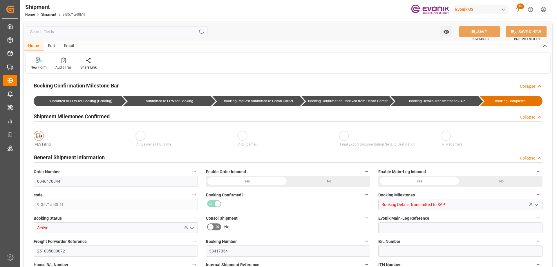
type input "525"
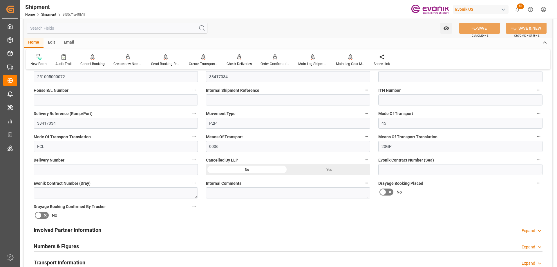
scroll to position [290, 0]
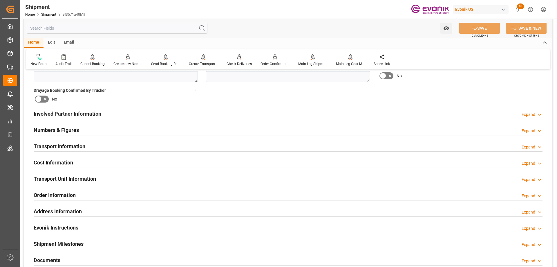
click at [84, 178] on h2 "Transport Unit Information" at bounding box center [65, 179] width 62 height 8
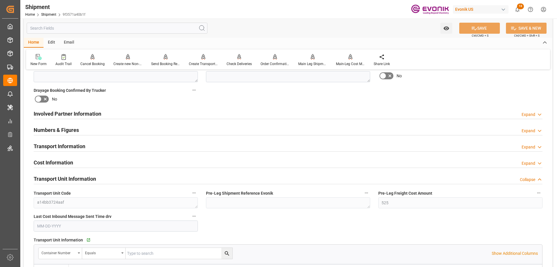
scroll to position [377, 0]
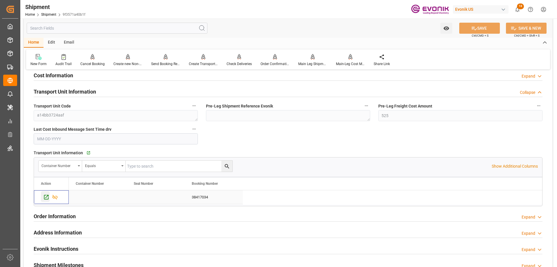
click at [45, 196] on icon "Press SPACE to select this row." at bounding box center [46, 197] width 6 height 6
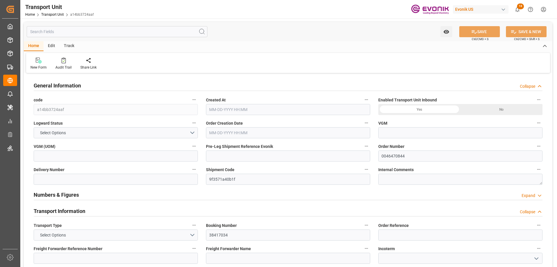
type input "Hapag [PERSON_NAME]"
type input "Hapag [PERSON_NAME] Aktiengesellschaft"
type input "USHOU"
type input "BRSSZ"
type input "9996"
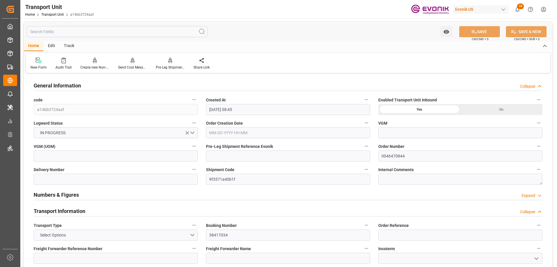
type input "[DATE] 08:45"
type input "[DATE]"
type input "[DATE] 00:00"
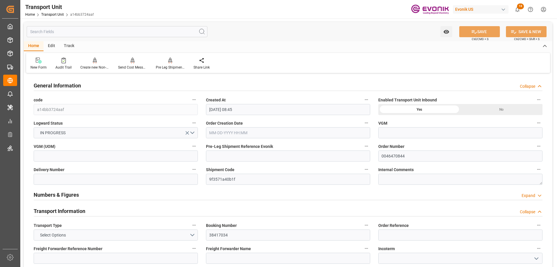
type input "[DATE] 00:00"
click at [94, 34] on input "text" at bounding box center [117, 31] width 181 height 11
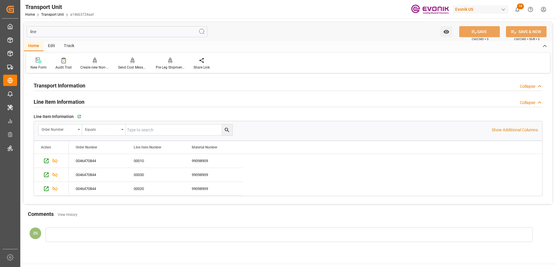
type input "line"
click at [146, 128] on input "text" at bounding box center [179, 129] width 107 height 11
paste input "0046470844"
type input "0046470844"
click at [228, 129] on icon "search button" at bounding box center [227, 130] width 4 height 4
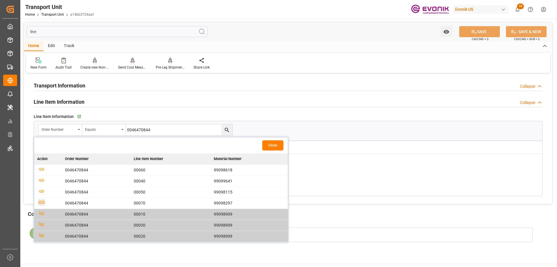
click at [43, 201] on icon "button" at bounding box center [41, 201] width 7 height 7
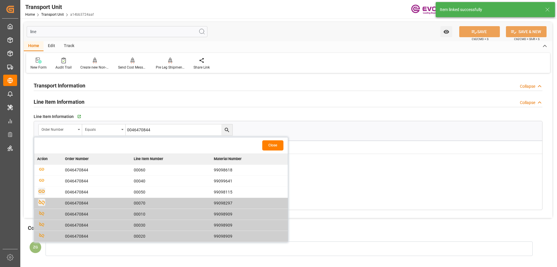
click at [44, 192] on icon "button" at bounding box center [42, 190] width 6 height 3
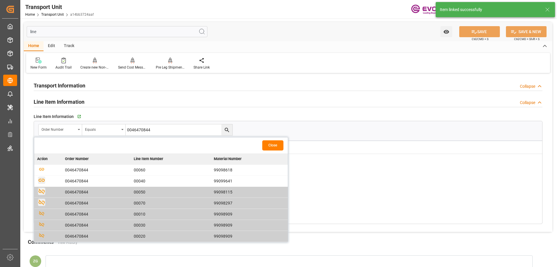
click at [43, 178] on icon "button" at bounding box center [41, 179] width 7 height 7
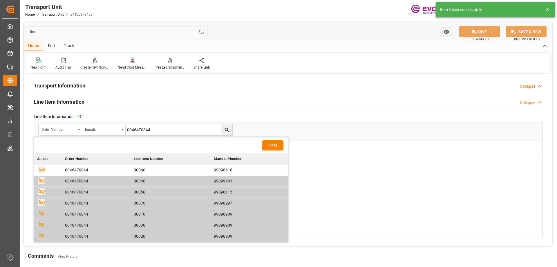
click at [41, 171] on icon "button" at bounding box center [41, 168] width 7 height 7
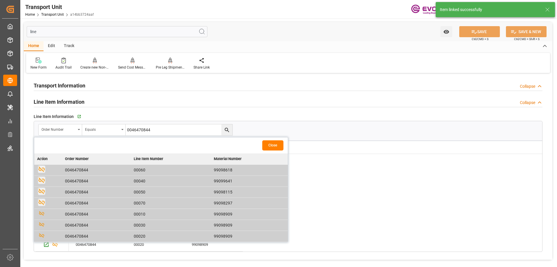
click at [266, 144] on button "Close" at bounding box center [272, 145] width 21 height 10
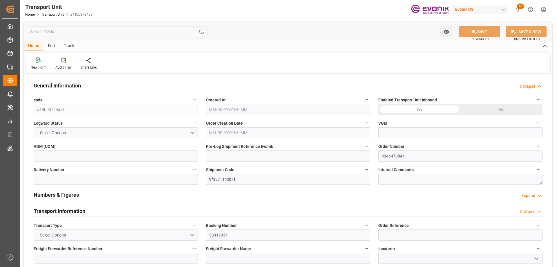
type input "Hapag [PERSON_NAME]"
type input "Hapag [PERSON_NAME] Aktiengesellschaft"
type input "USHOU"
type input "BRSSZ"
type input "16403.532"
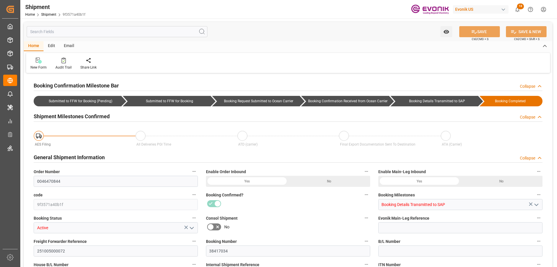
type input "74"
type input "DR"
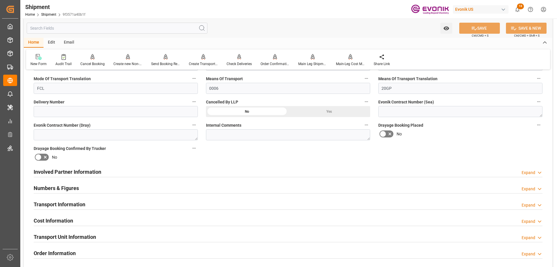
scroll to position [435, 0]
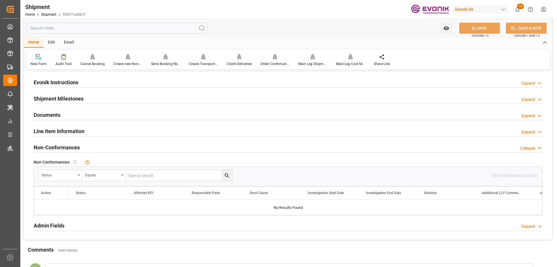
click at [67, 127] on h2 "Line Item Information" at bounding box center [59, 131] width 51 height 8
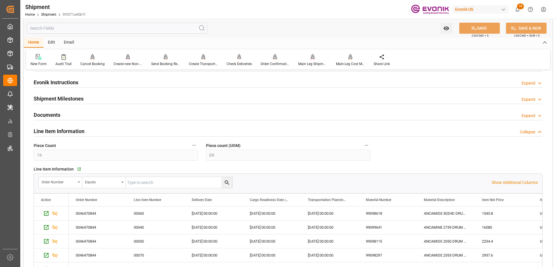
scroll to position [493, 0]
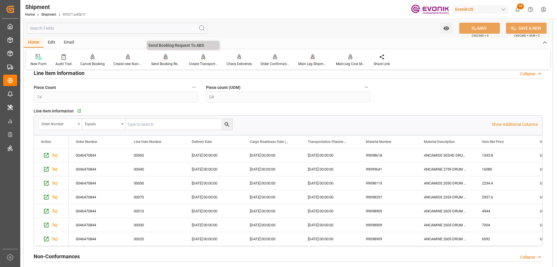
click at [165, 60] on icon at bounding box center [165, 59] width 3 height 1
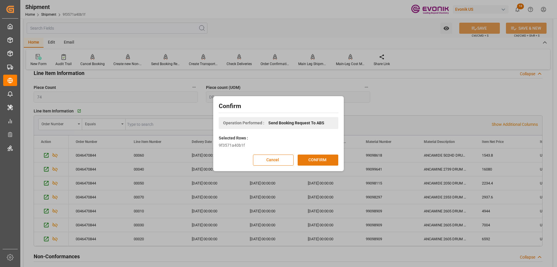
click at [321, 160] on button "CONFIRM" at bounding box center [318, 159] width 41 height 11
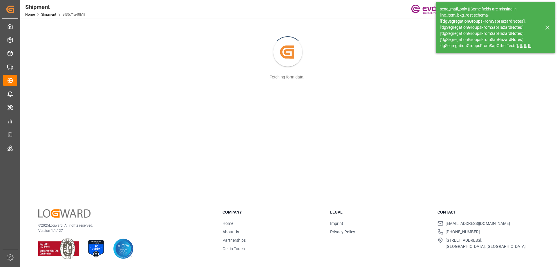
scroll to position [63, 0]
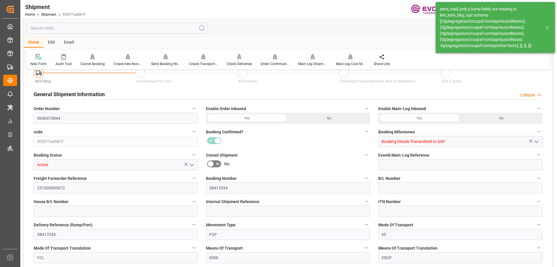
type input "74"
type input "DR"
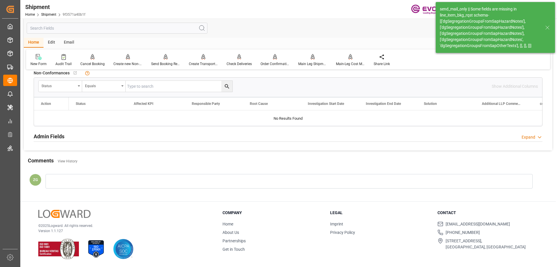
scroll to position [350, 0]
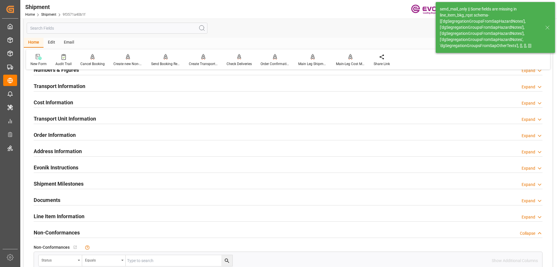
click at [59, 213] on h2 "Line Item Information" at bounding box center [59, 216] width 51 height 8
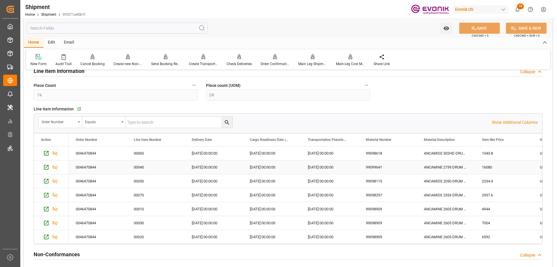
scroll to position [553, 0]
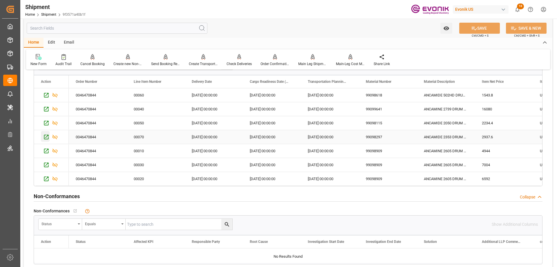
click at [47, 137] on icon "Press SPACE to select this row." at bounding box center [46, 137] width 6 height 6
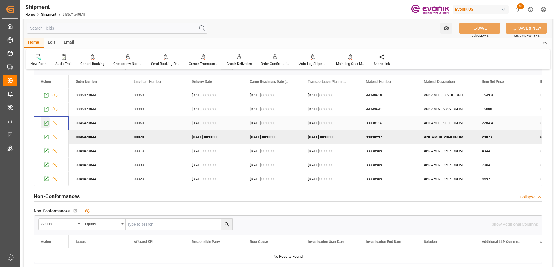
click at [47, 124] on icon "Press SPACE to select this row." at bounding box center [46, 123] width 6 height 6
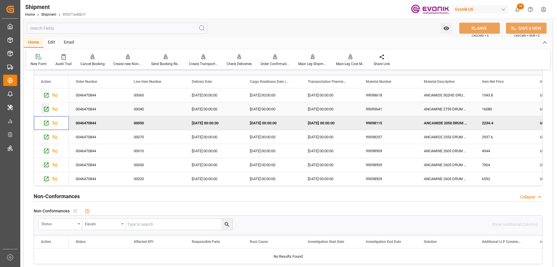
click at [44, 108] on icon "Press SPACE to select this row." at bounding box center [46, 109] width 5 height 5
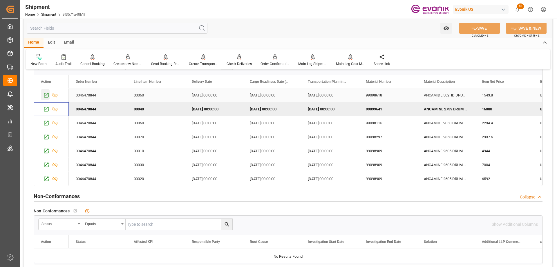
click at [44, 93] on icon "Press SPACE to select this row." at bounding box center [46, 95] width 6 height 6
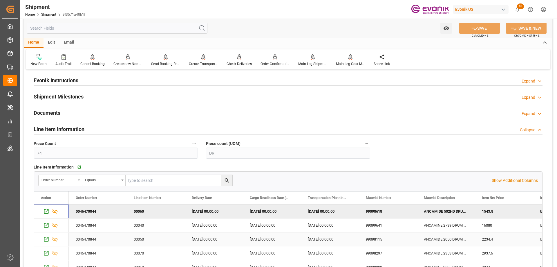
scroll to position [495, 0]
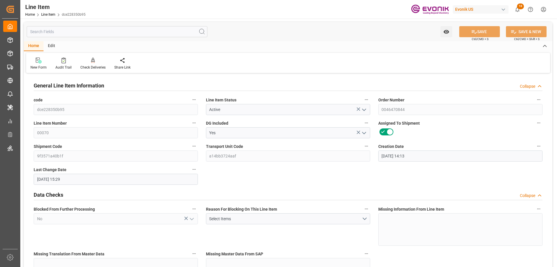
click at [121, 32] on input "text" at bounding box center [117, 31] width 181 height 11
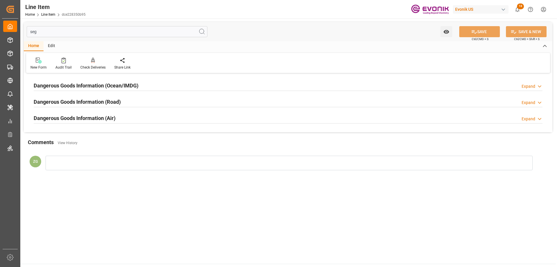
type input "seg"
click at [99, 80] on div "Dangerous Goods Information (Ocean/IMDG)" at bounding box center [86, 85] width 105 height 11
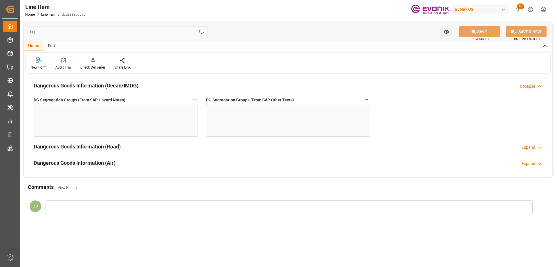
click at [98, 115] on div at bounding box center [116, 120] width 164 height 32
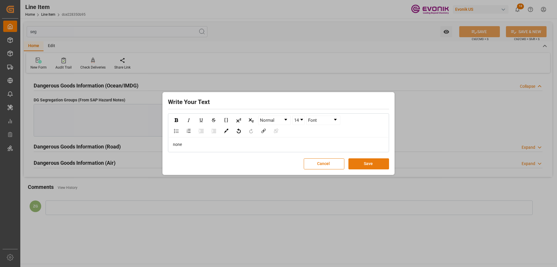
click at [365, 164] on button "Save" at bounding box center [368, 163] width 41 height 11
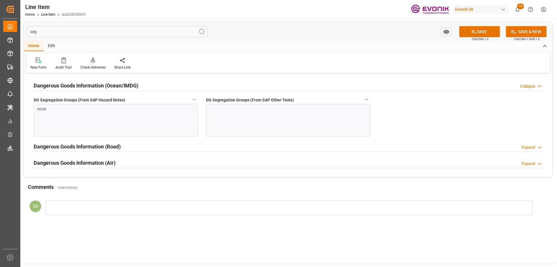
click at [264, 121] on div at bounding box center [288, 120] width 164 height 32
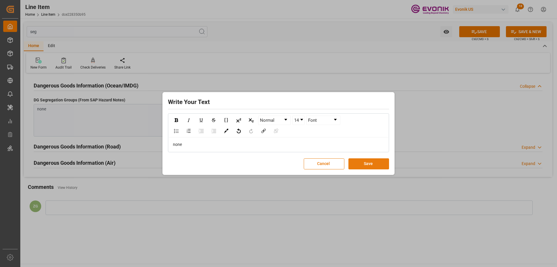
click at [369, 163] on button "Save" at bounding box center [368, 163] width 41 height 11
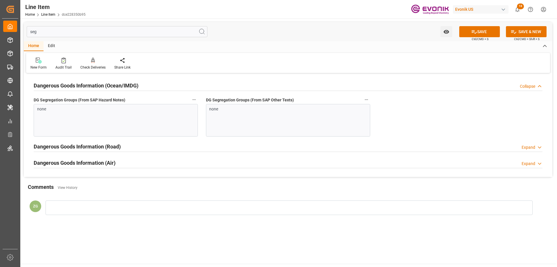
click at [63, 35] on input "seg" at bounding box center [117, 31] width 181 height 11
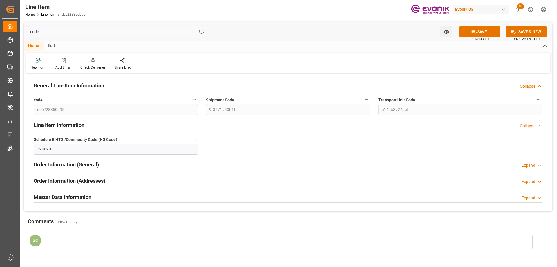
click at [64, 198] on h2 "Master Data Information" at bounding box center [63, 197] width 58 height 8
click at [44, 30] on input "code" at bounding box center [117, 31] width 181 height 11
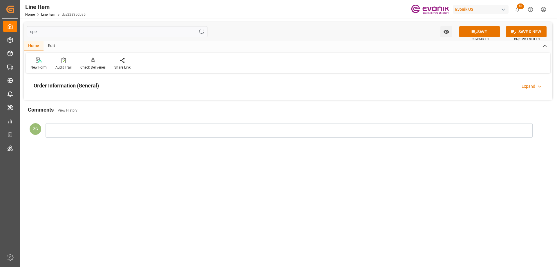
type input "spe"
click at [46, 80] on div "Order Information (General)" at bounding box center [66, 85] width 65 height 11
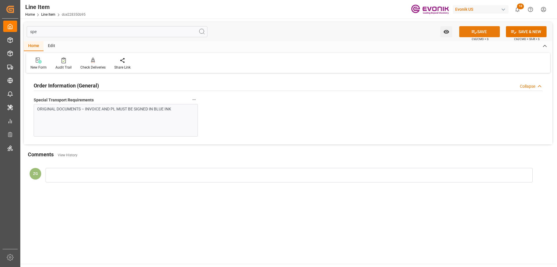
click at [476, 33] on button "SAVE" at bounding box center [479, 31] width 41 height 11
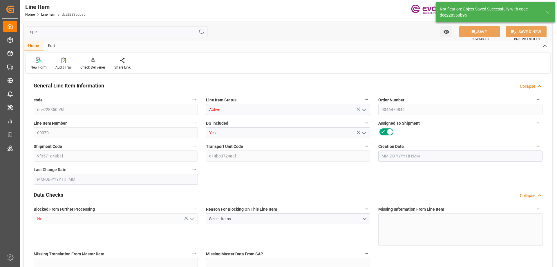
type input "1"
type input "882.912"
type input "816"
type input "1.1465"
type input "4"
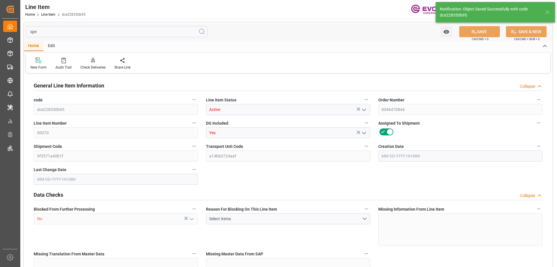
type input "2937.6"
type input "4"
type input "816"
type input "882.912"
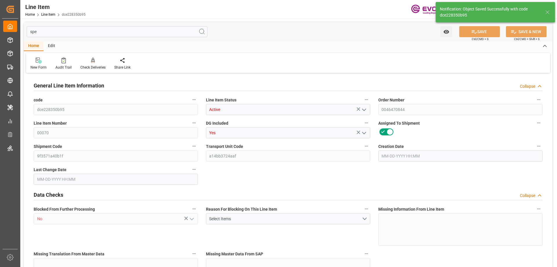
type input "899.912"
type input "816"
type input "1.1465"
type input "1146.48"
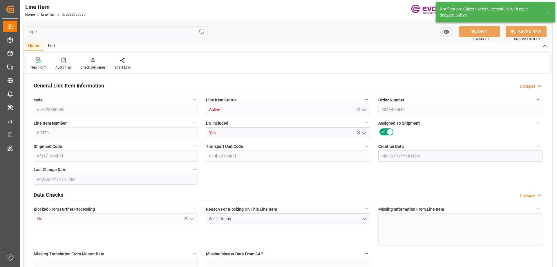
type input "0"
type input "[DATE] 14:13"
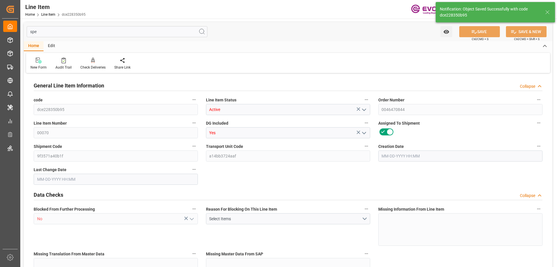
type input "[DATE] 15:30"
type input "[DATE]"
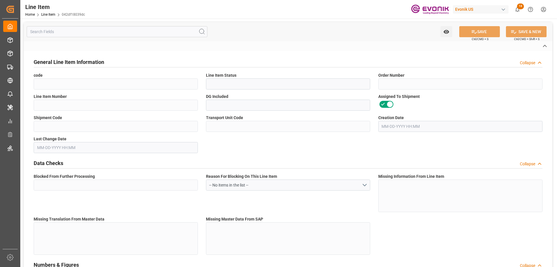
type input "042df18039dc"
type input "Active"
type input "0046470844"
type input "00050"
type input "Yes"
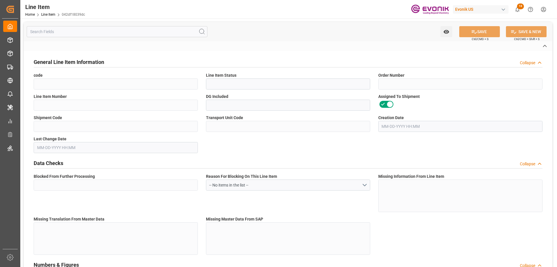
type input "9f3571a40b1f"
type input "a14bb3724aaf"
type input "No"
type input "DR"
type input "No"
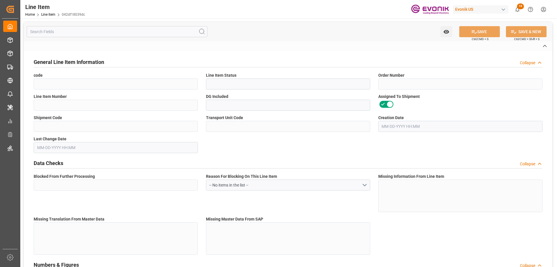
type input "99098115"
type textarea "ANCAMIDE 2050 DRUM 190KG"
type input "USD"
type input "PACK"
type input "390890"
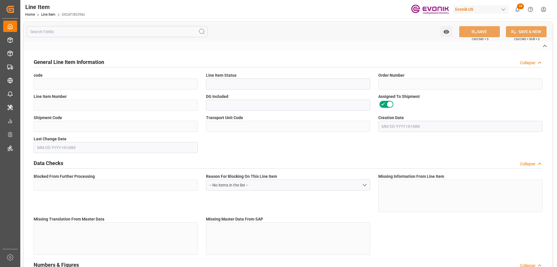
type input "EAR99"
type input "US"
type input "DR"
type input "KGM"
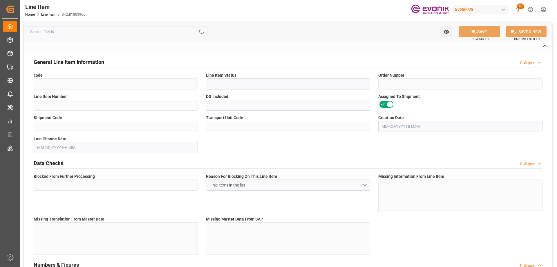
type textarea "KGM"
type input "KGM"
type textarea "KGM"
type input "M3"
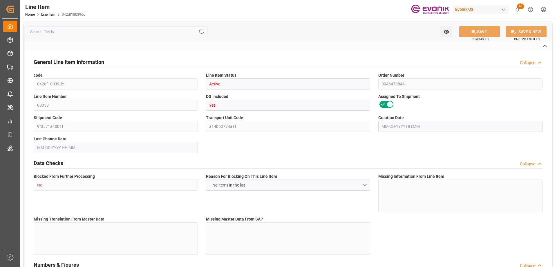
type textarea "DMQ"
type input "M3"
type input "1"
type input "826.88"
type input "760"
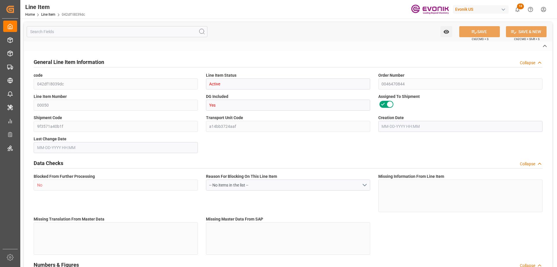
type input "1.067"
type input "4"
type input "2234.4"
type input "4"
type input "760"
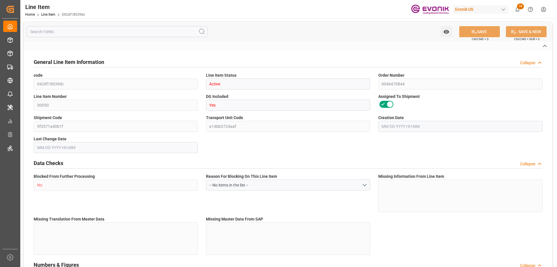
type input "826.88"
type input "848.88"
type input "760"
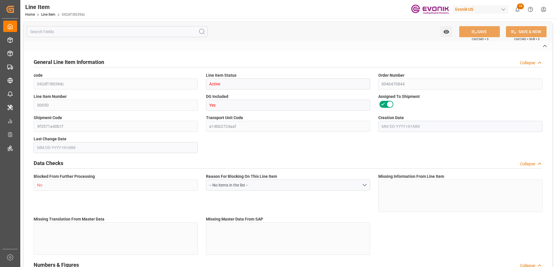
type input "1.067"
type input "1067.04"
type input "0"
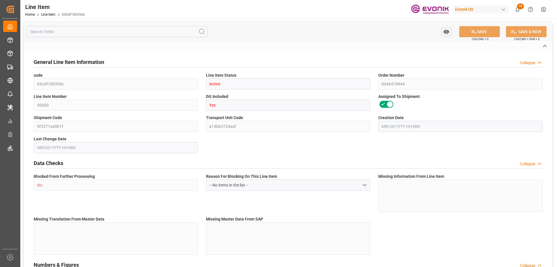
type input "0"
type input "[DATE] 14:13"
type input "[DATE] 15:29"
type input "[DATE]"
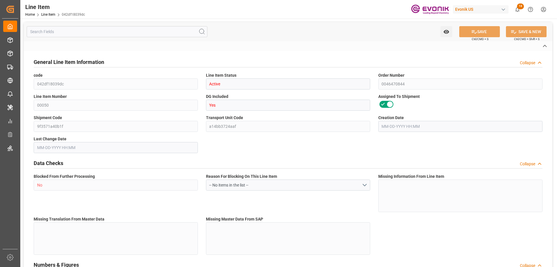
type input "[DATE]"
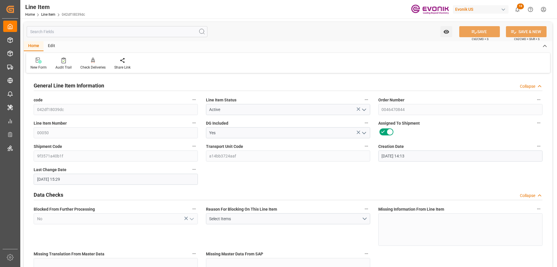
click at [72, 30] on input "text" at bounding box center [117, 31] width 181 height 11
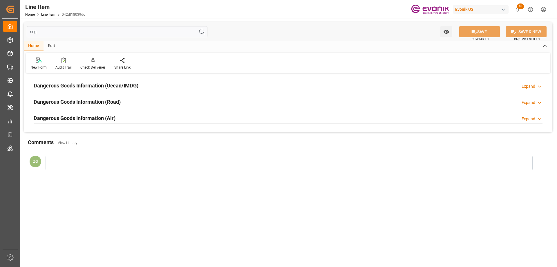
type input "seg"
click at [84, 86] on h2 "Dangerous Goods Information (Ocean/IMDG)" at bounding box center [86, 86] width 105 height 8
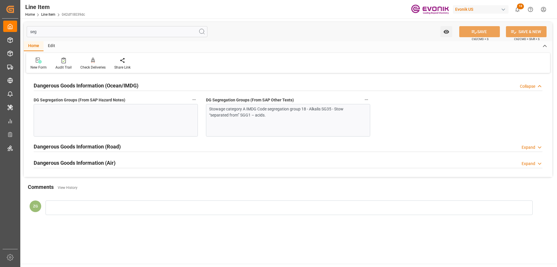
click at [86, 111] on div at bounding box center [116, 120] width 164 height 32
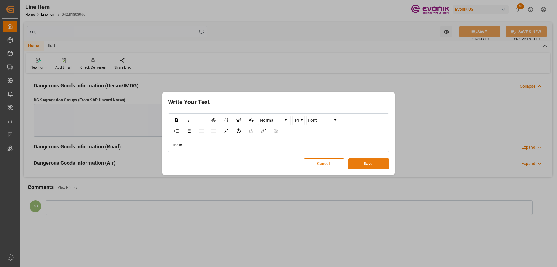
click at [360, 167] on button "Save" at bounding box center [368, 163] width 41 height 11
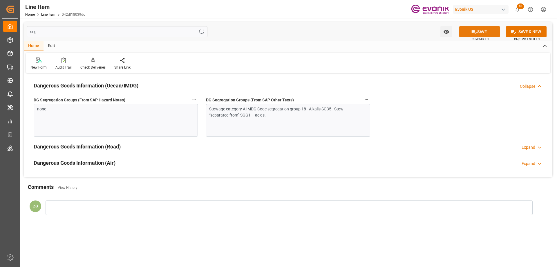
click at [481, 29] on button "SAVE" at bounding box center [479, 31] width 41 height 11
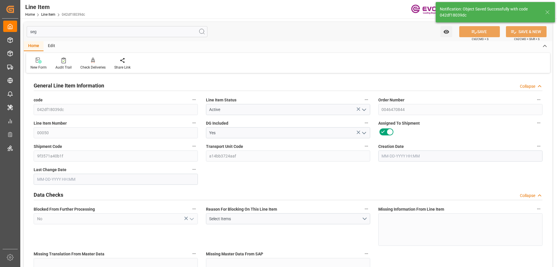
type input "[DATE] 14:13"
type input "[DATE] 15:30"
type input "[DATE]"
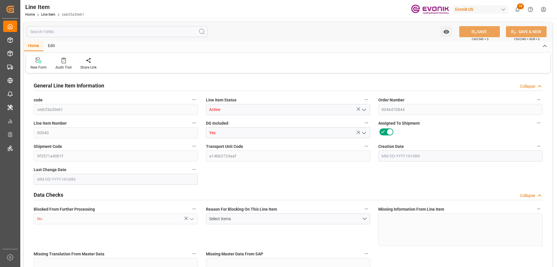
type input "5"
type input "4336"
type input "4000"
type input "5.732"
type input "20"
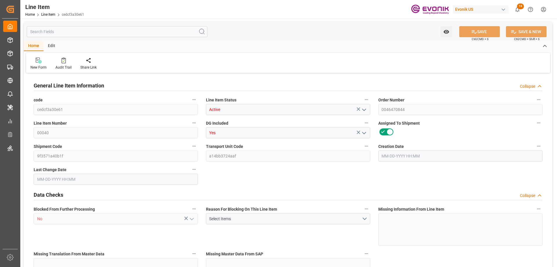
type input "16080"
type input "20"
type input "4000"
type input "4336"
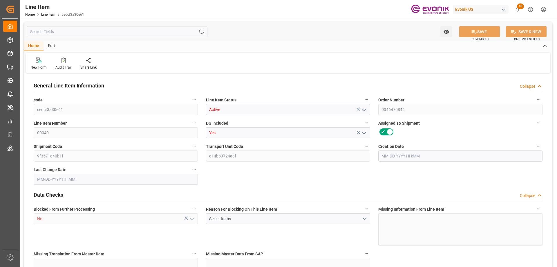
type input "4436"
type input "4000"
type input "5.732"
type input "5732"
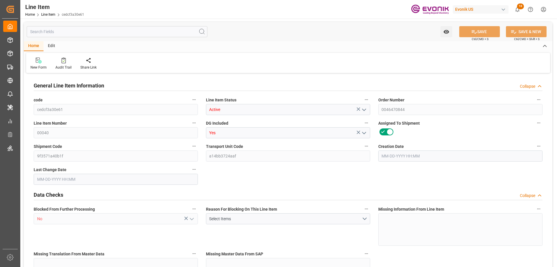
type input "0"
type input "[DATE] 14:13"
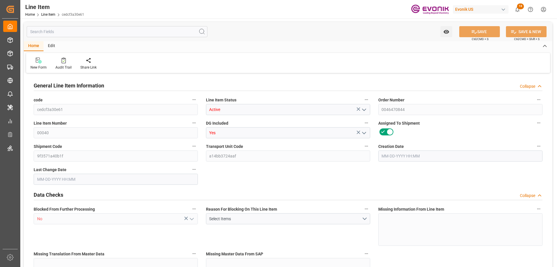
type input "[DATE] 15:29"
type input "[DATE]"
click at [103, 30] on input "text" at bounding box center [117, 31] width 181 height 11
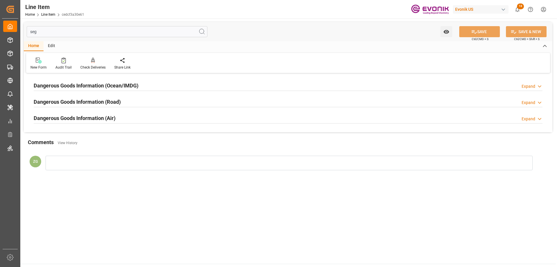
type input "seg"
click at [111, 80] on div "Dangerous Goods Information (Ocean/IMDG)" at bounding box center [86, 85] width 105 height 11
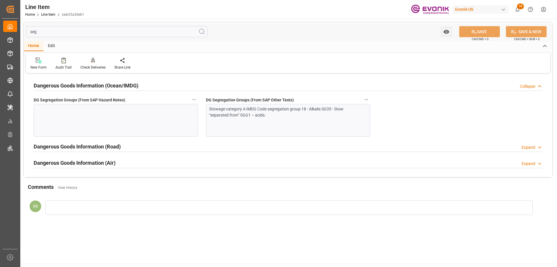
click at [116, 128] on div at bounding box center [116, 120] width 164 height 32
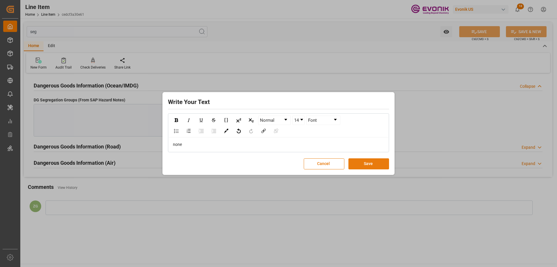
click at [378, 167] on button "Save" at bounding box center [368, 163] width 41 height 11
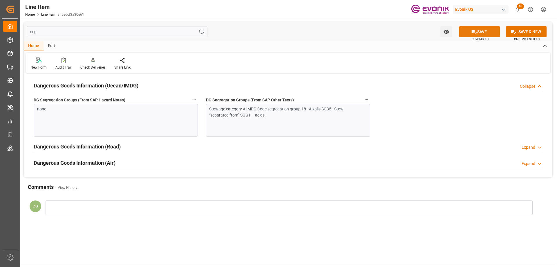
click at [473, 35] on icon at bounding box center [474, 32] width 6 height 6
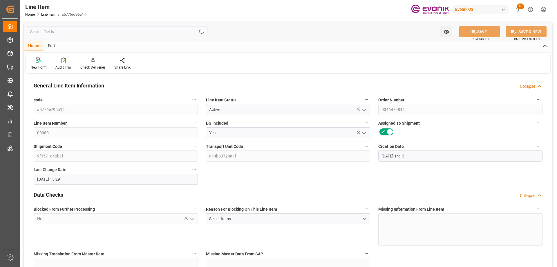
click at [89, 39] on div "Watch Option SAVE Ctrl/CMD + S SAVE & NEW Ctrl/CMD + Shift + S" at bounding box center [288, 31] width 529 height 19
click at [87, 33] on input "text" at bounding box center [117, 31] width 181 height 11
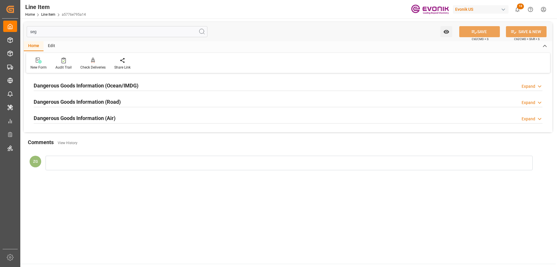
type input "seg"
click at [102, 85] on h2 "Dangerous Goods Information (Ocean/IMDG)" at bounding box center [86, 86] width 105 height 8
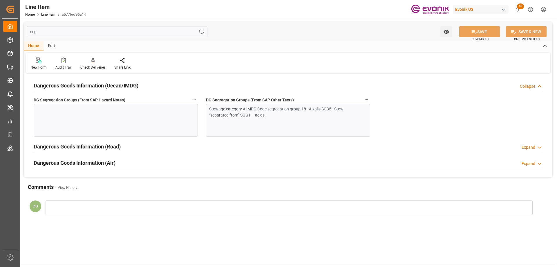
click at [96, 108] on div at bounding box center [116, 120] width 164 height 32
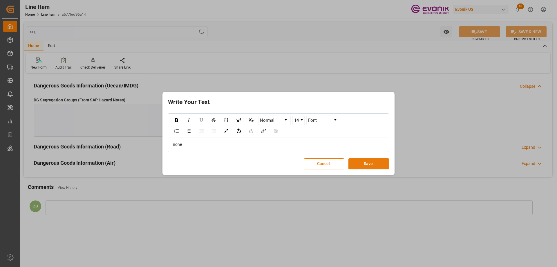
click at [366, 162] on button "Save" at bounding box center [368, 163] width 41 height 11
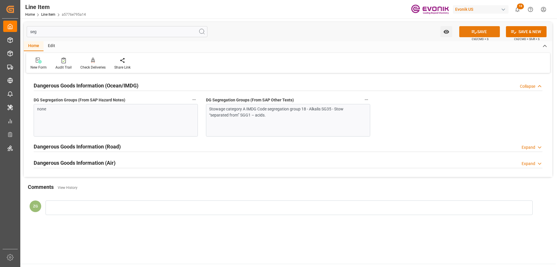
click at [477, 36] on button "SAVE" at bounding box center [479, 31] width 41 height 11
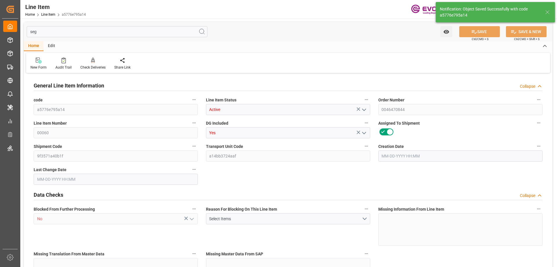
type input "1"
type input "202.74"
type input "186"
type input "0.2876"
type input "1"
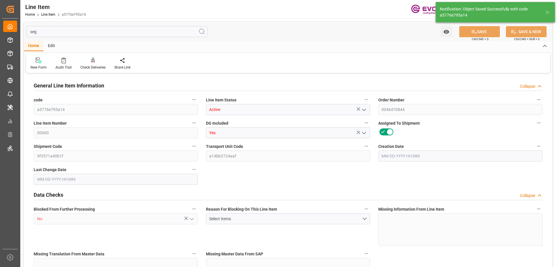
type input "1543.8"
type input "1"
type input "186"
type input "202.74"
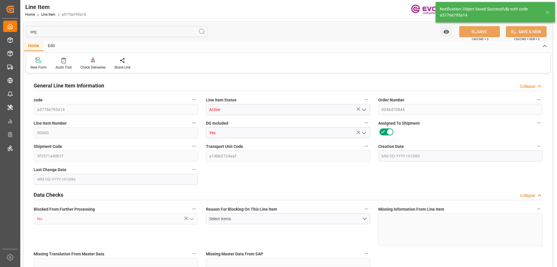
type input "222.74"
type input "186"
type input "0.2876"
type input "287.556"
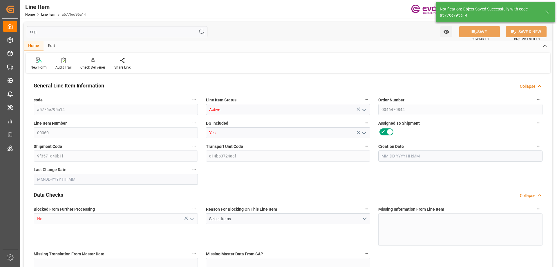
type input "0"
type input "[DATE] 14:13"
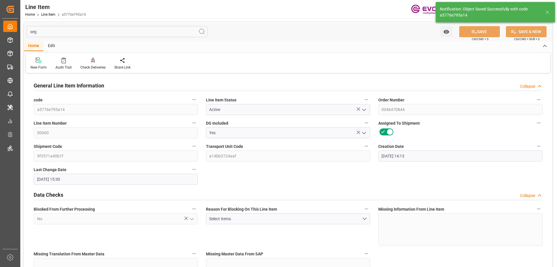
type input "[DATE] 15:30"
type input "[DATE]"
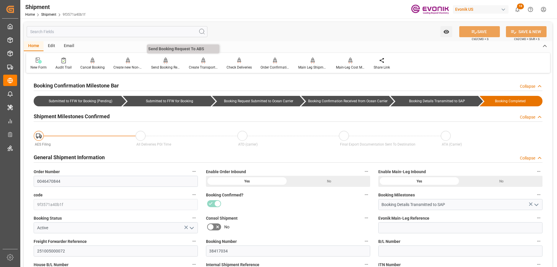
click at [168, 62] on div at bounding box center [165, 60] width 29 height 6
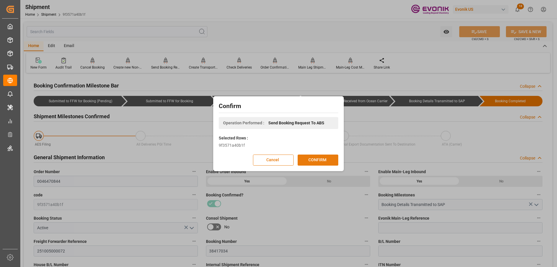
click at [318, 162] on button "CONFIRM" at bounding box center [318, 159] width 41 height 11
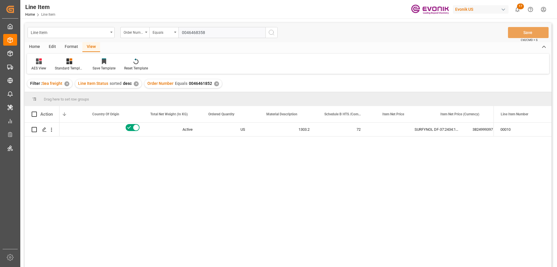
scroll to position [0, 148]
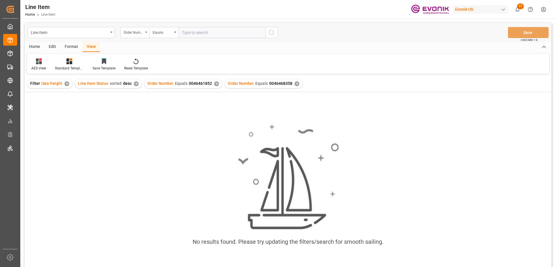
click at [214, 82] on div "✕" at bounding box center [216, 83] width 5 height 5
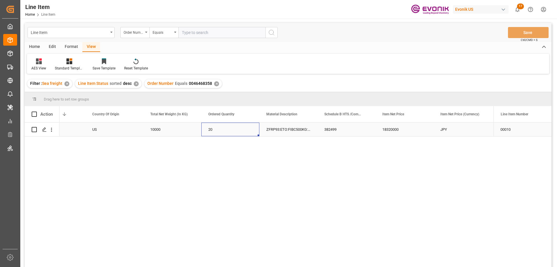
click at [249, 126] on div "20" at bounding box center [230, 129] width 58 height 14
click at [209, 32] on input "text" at bounding box center [221, 32] width 87 height 11
paste input "0046469748"
type input "0046469748"
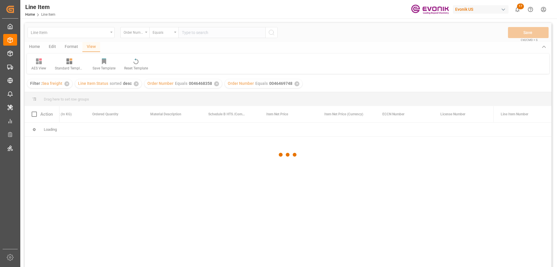
click at [216, 84] on div at bounding box center [288, 154] width 527 height 263
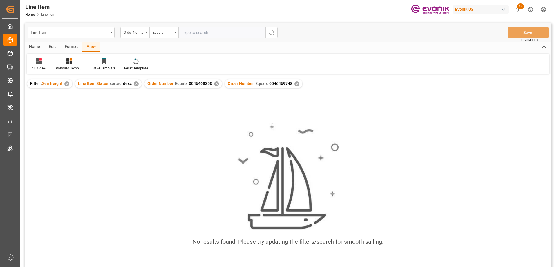
click at [215, 84] on div "✕" at bounding box center [216, 83] width 5 height 5
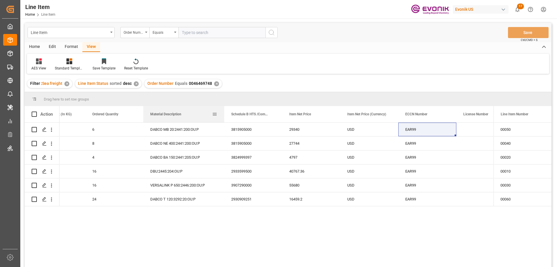
drag, startPoint x: 201, startPoint y: 112, endPoint x: 223, endPoint y: 115, distance: 23.1
click at [223, 115] on div at bounding box center [224, 114] width 2 height 16
click at [193, 35] on input "text" at bounding box center [221, 32] width 87 height 11
paste input "0046466005"
type input "0046466005"
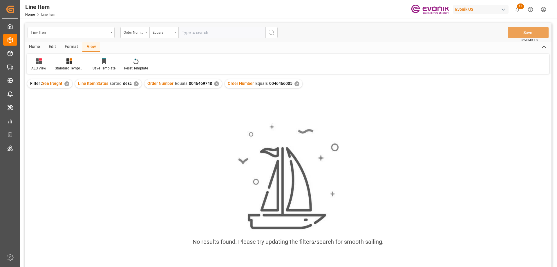
click at [212, 82] on div "Order Number Equals 0046469748 ✕" at bounding box center [183, 83] width 77 height 9
click at [214, 82] on div "✕" at bounding box center [216, 83] width 5 height 5
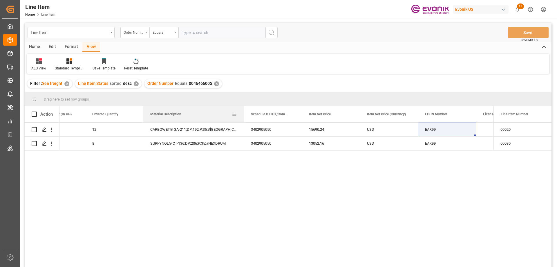
drag, startPoint x: 224, startPoint y: 116, endPoint x: 243, endPoint y: 118, distance: 19.8
click at [243, 118] on div at bounding box center [244, 114] width 2 height 16
